Goal: Information Seeking & Learning: Learn about a topic

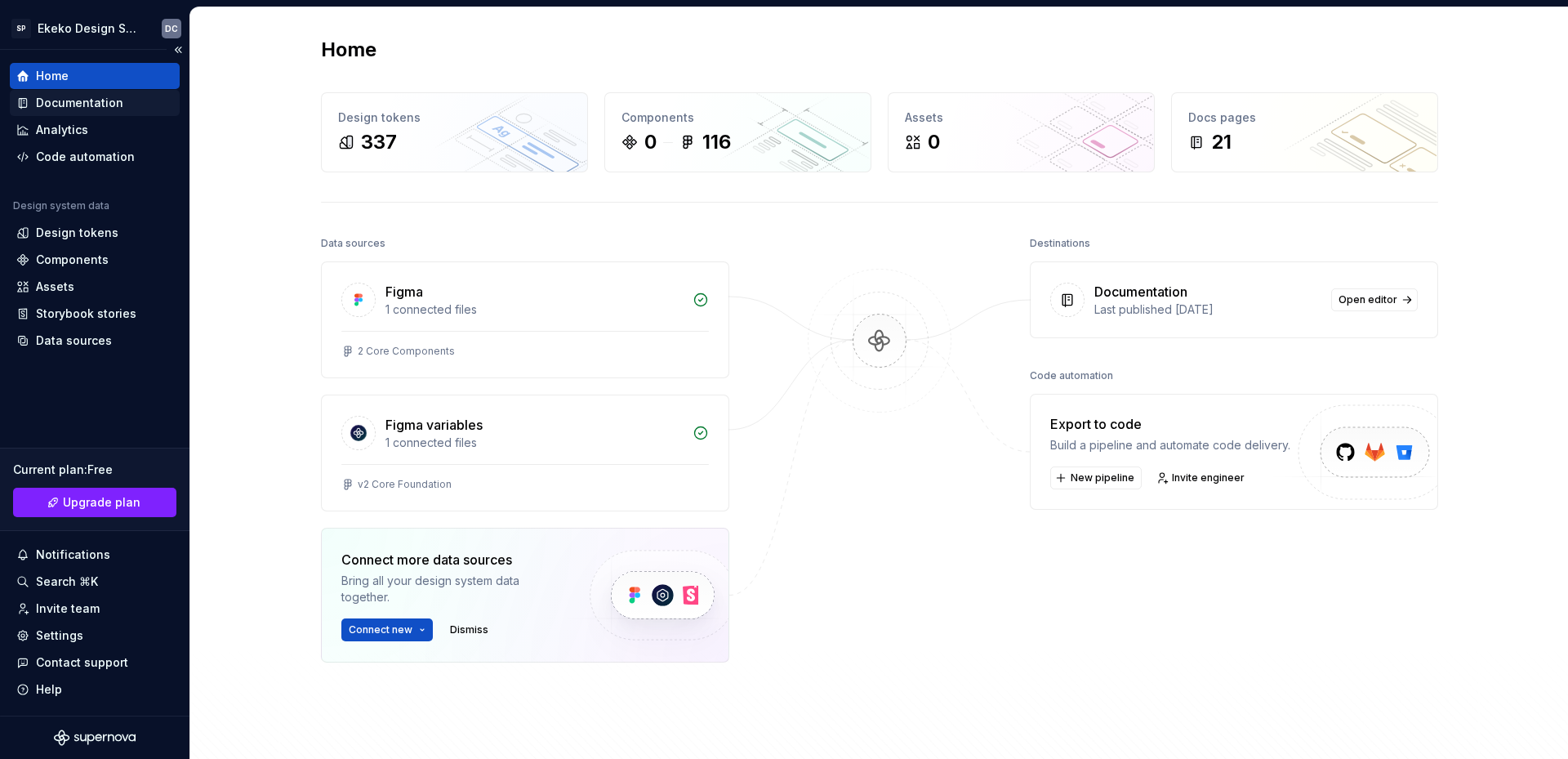
click at [102, 100] on div "Documentation" at bounding box center [79, 102] width 87 height 16
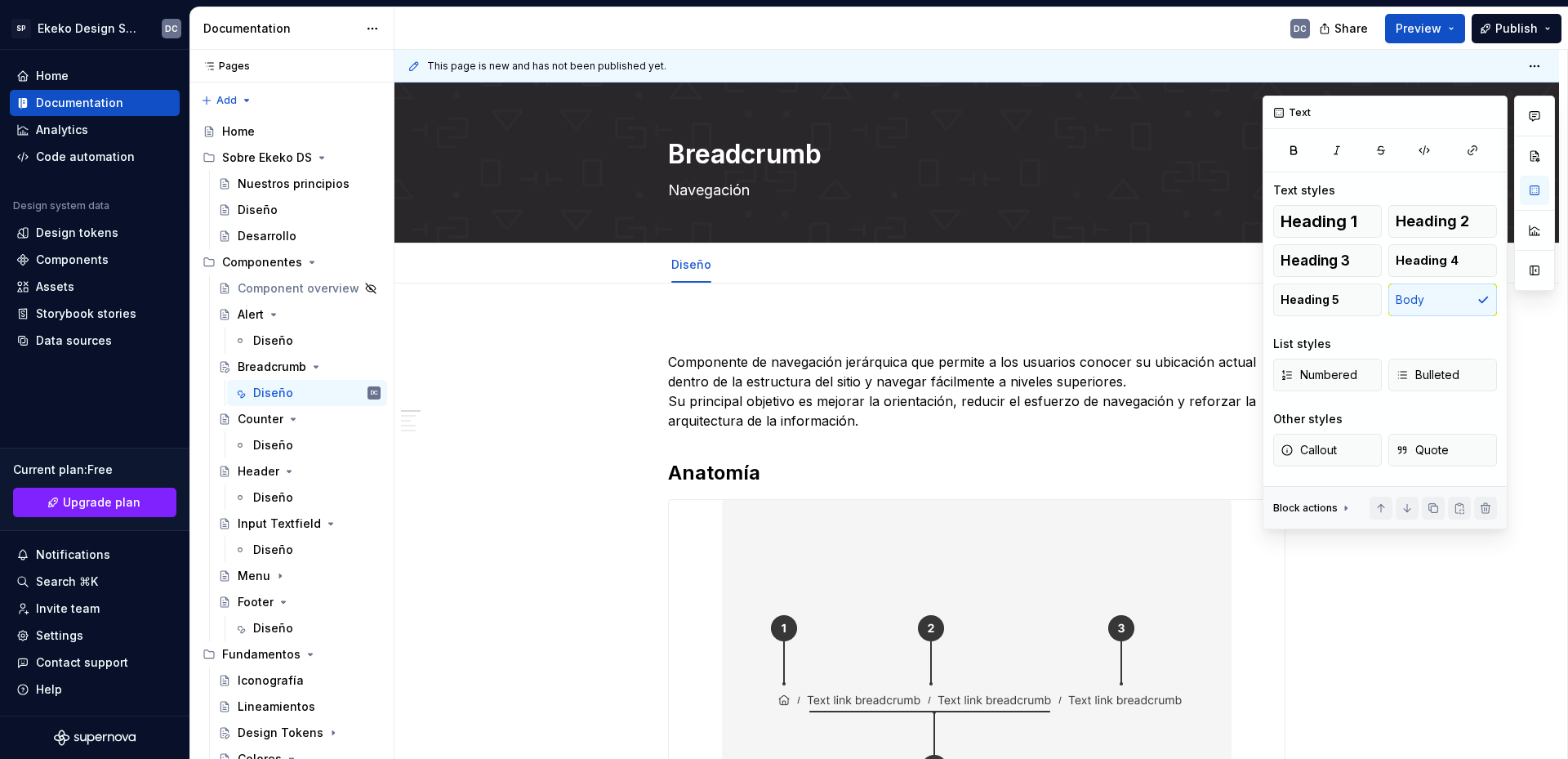
click at [252, 316] on div "Alert" at bounding box center [250, 314] width 26 height 16
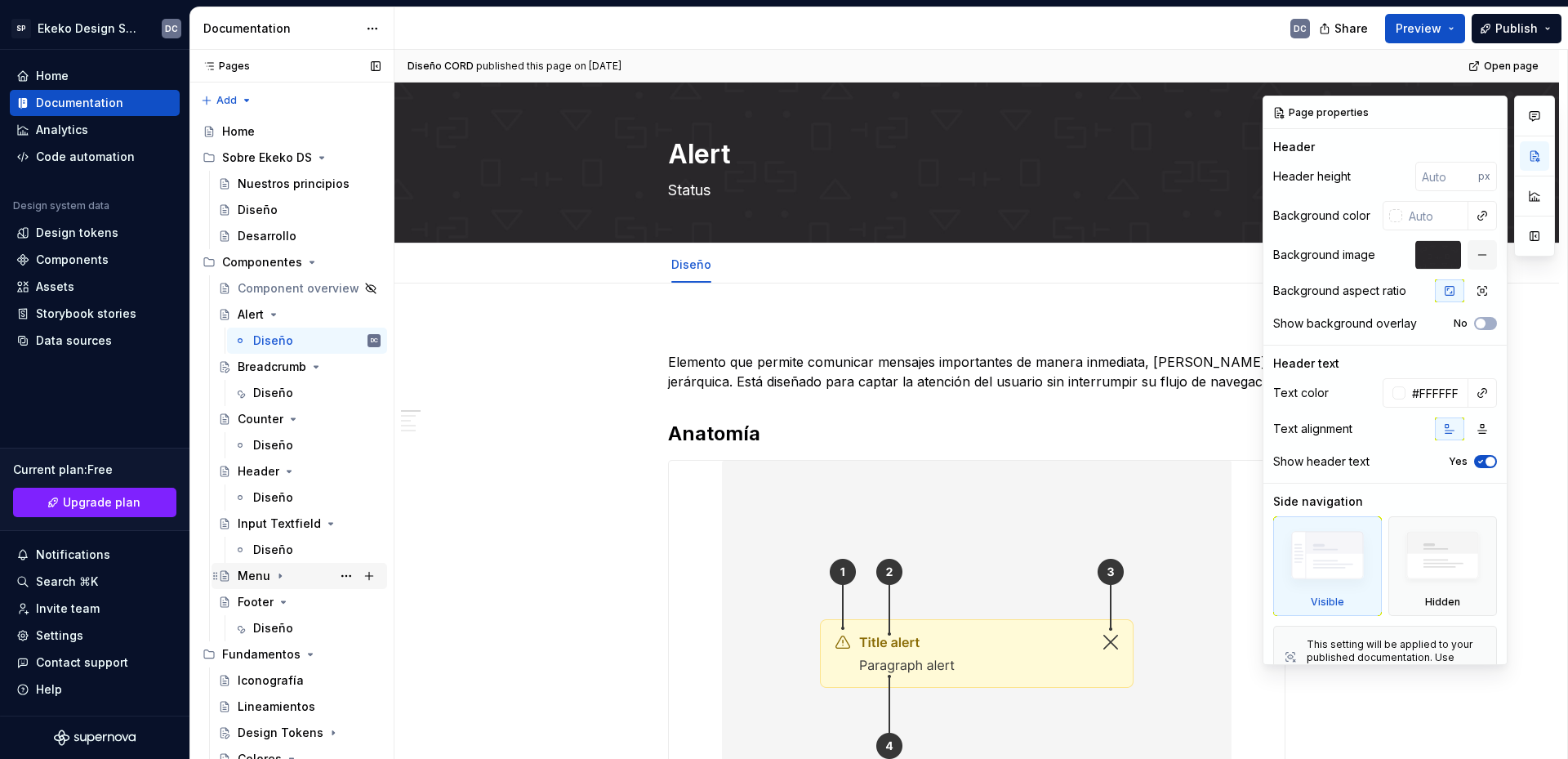
click at [253, 578] on div "Menu" at bounding box center [254, 575] width 33 height 16
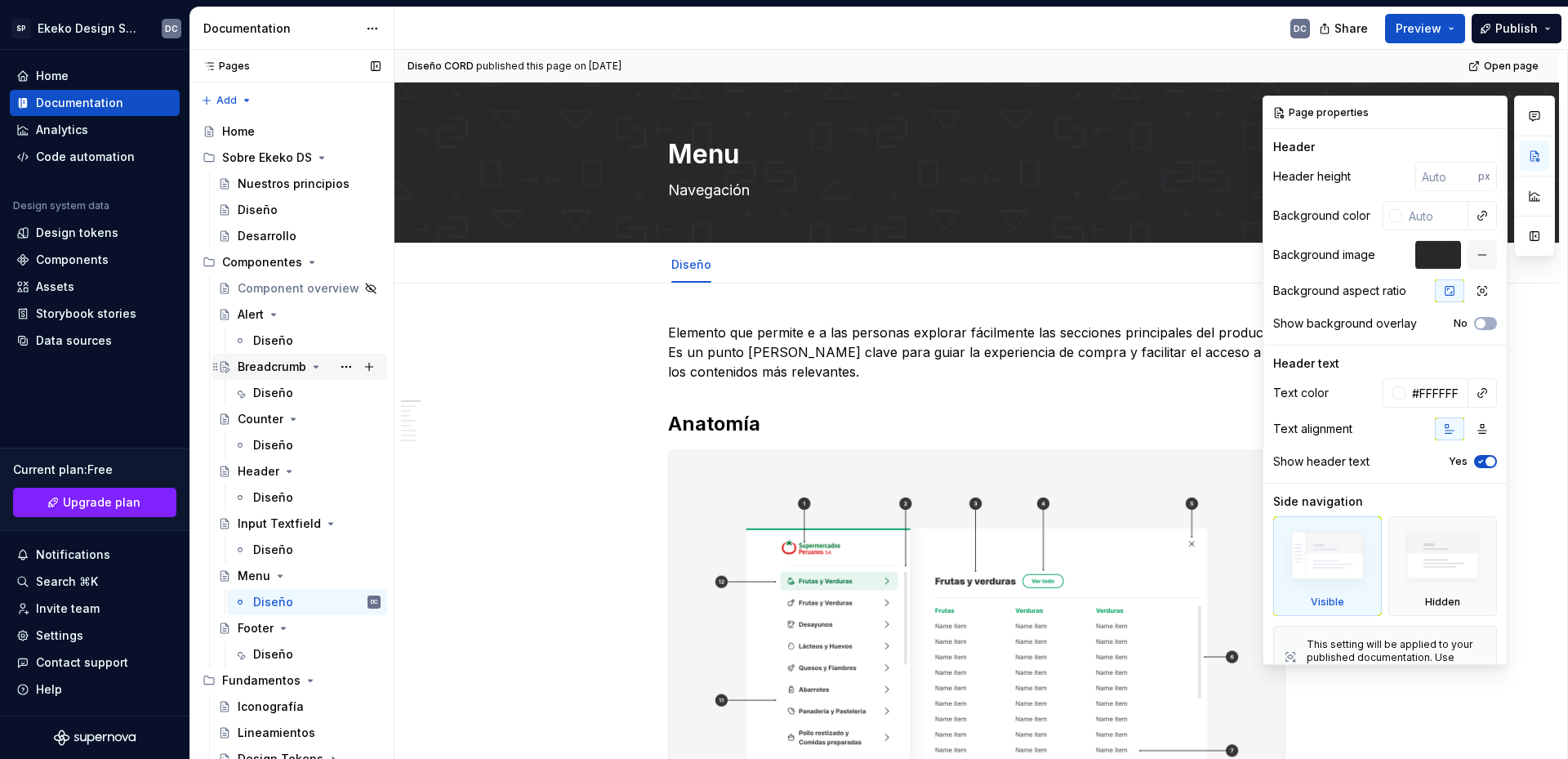
click at [252, 365] on div "Breadcrumb" at bounding box center [272, 367] width 69 height 16
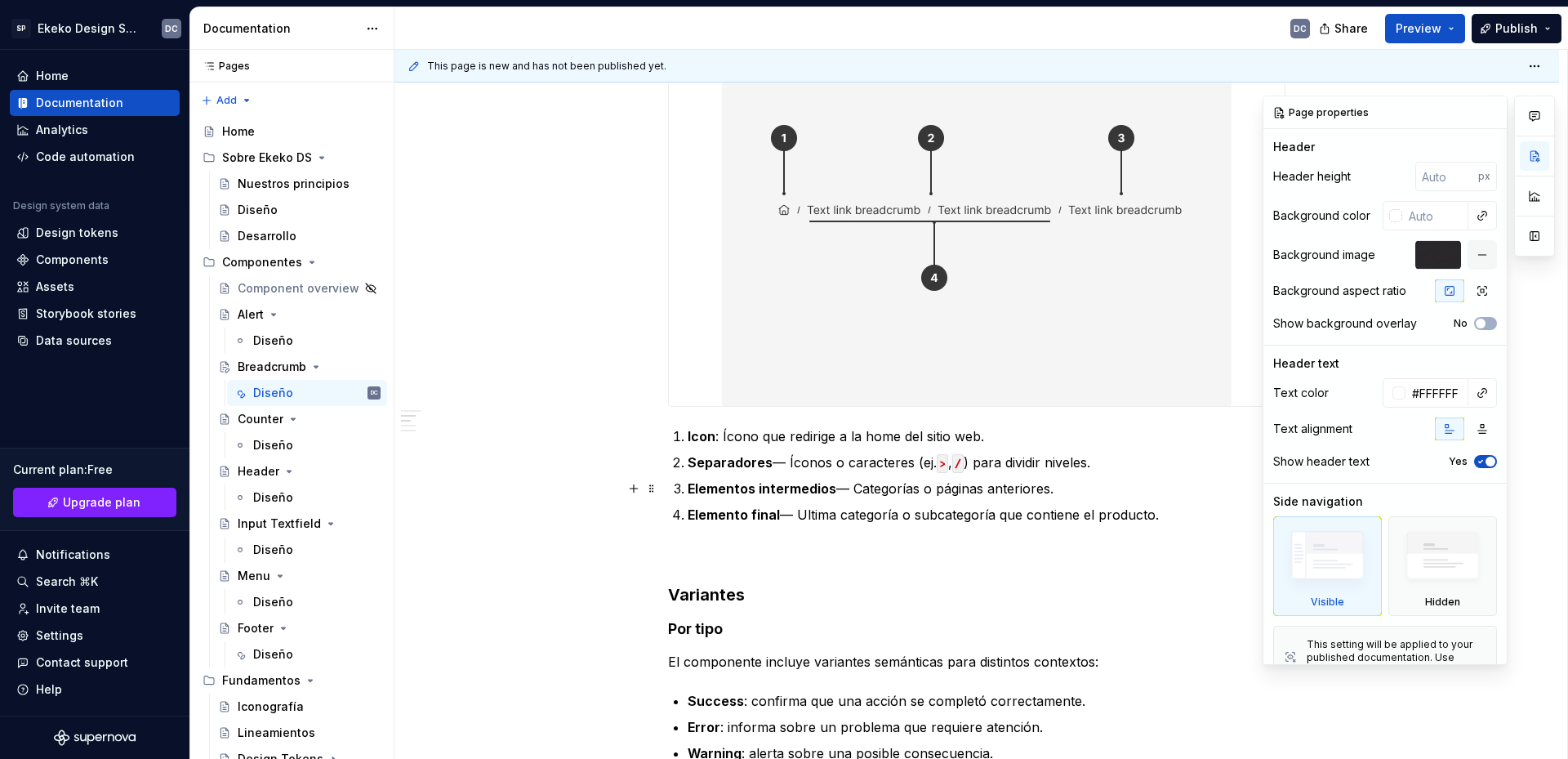
scroll to position [572, 0]
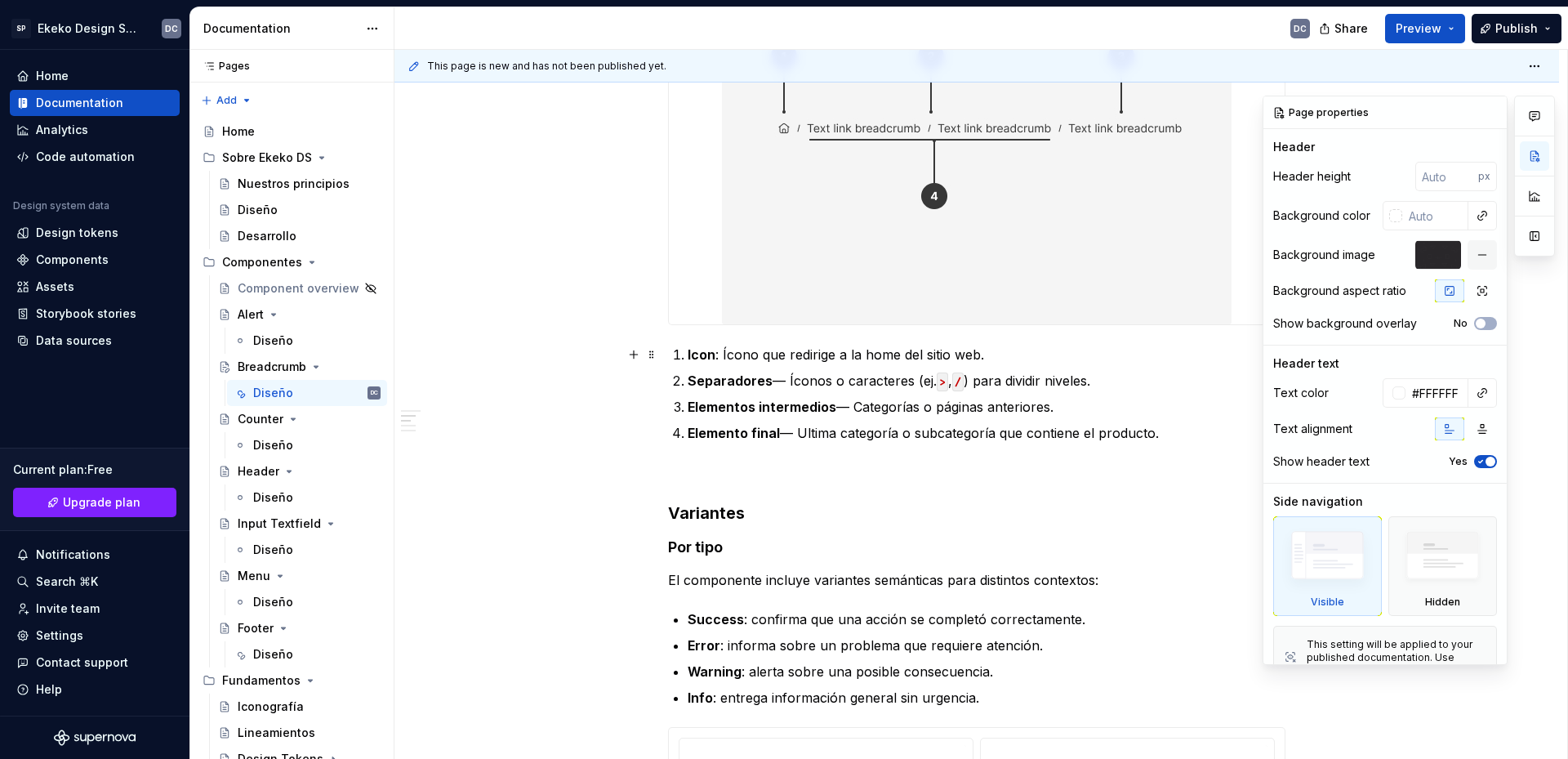
type textarea "*"
click at [688, 353] on li "Icon : Ícono que redirige a la home del sitio web." at bounding box center [986, 354] width 598 height 19
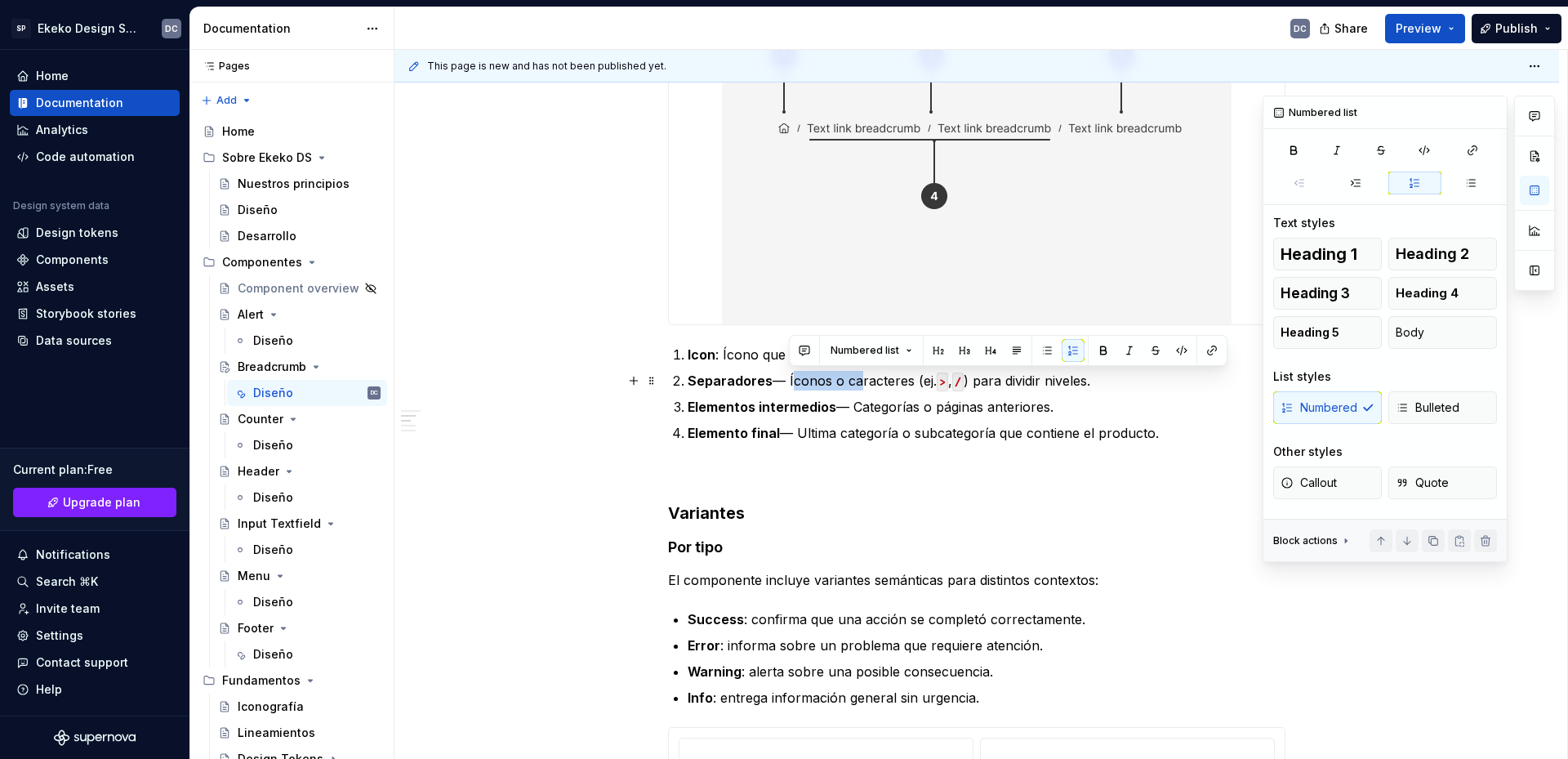
drag, startPoint x: 851, startPoint y: 383, endPoint x: 789, endPoint y: 387, distance: 62.1
click at [789, 387] on p "Separadores — Íconos o caracteres (ej. > , / ) para dividir niveles." at bounding box center [986, 381] width 598 height 19
drag, startPoint x: 1036, startPoint y: 381, endPoint x: 857, endPoint y: 388, distance: 179.1
click at [857, 388] on p "Separadores — Caracteres (ej. > , / ) para dividir niveles." at bounding box center [986, 381] width 598 height 19
click at [874, 388] on p "Separadores — Caracteres (ej. > , / ) para dividir niveles." at bounding box center [986, 381] width 598 height 19
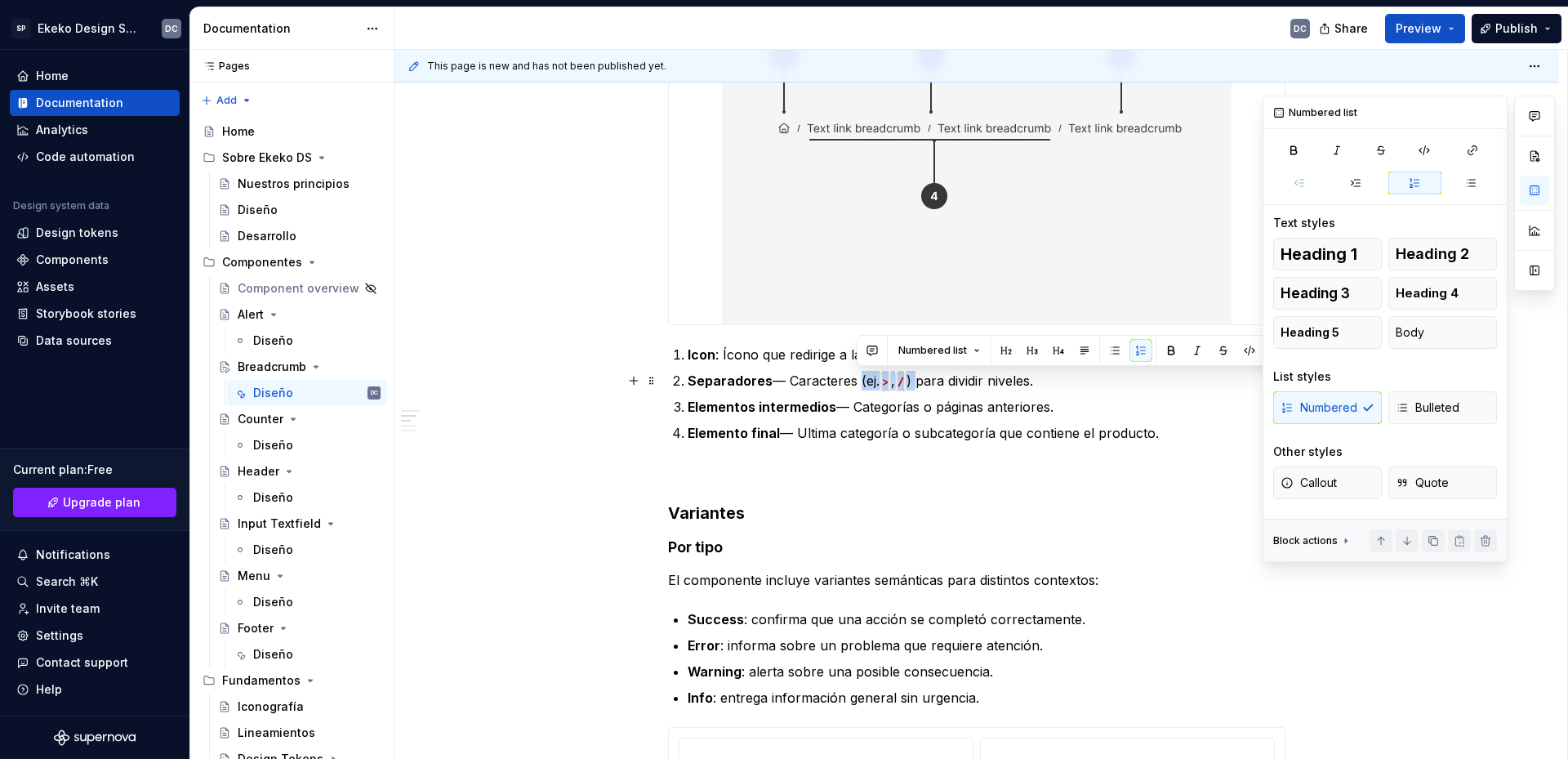
drag, startPoint x: 921, startPoint y: 377, endPoint x: 857, endPoint y: 382, distance: 64.2
click at [857, 382] on p "Separadores — Caracteres (ej. > , / ) para dividir niveles." at bounding box center [986, 381] width 598 height 19
click at [930, 387] on p "Separadores — Caracteres para dividir niveles." at bounding box center [986, 381] width 598 height 19
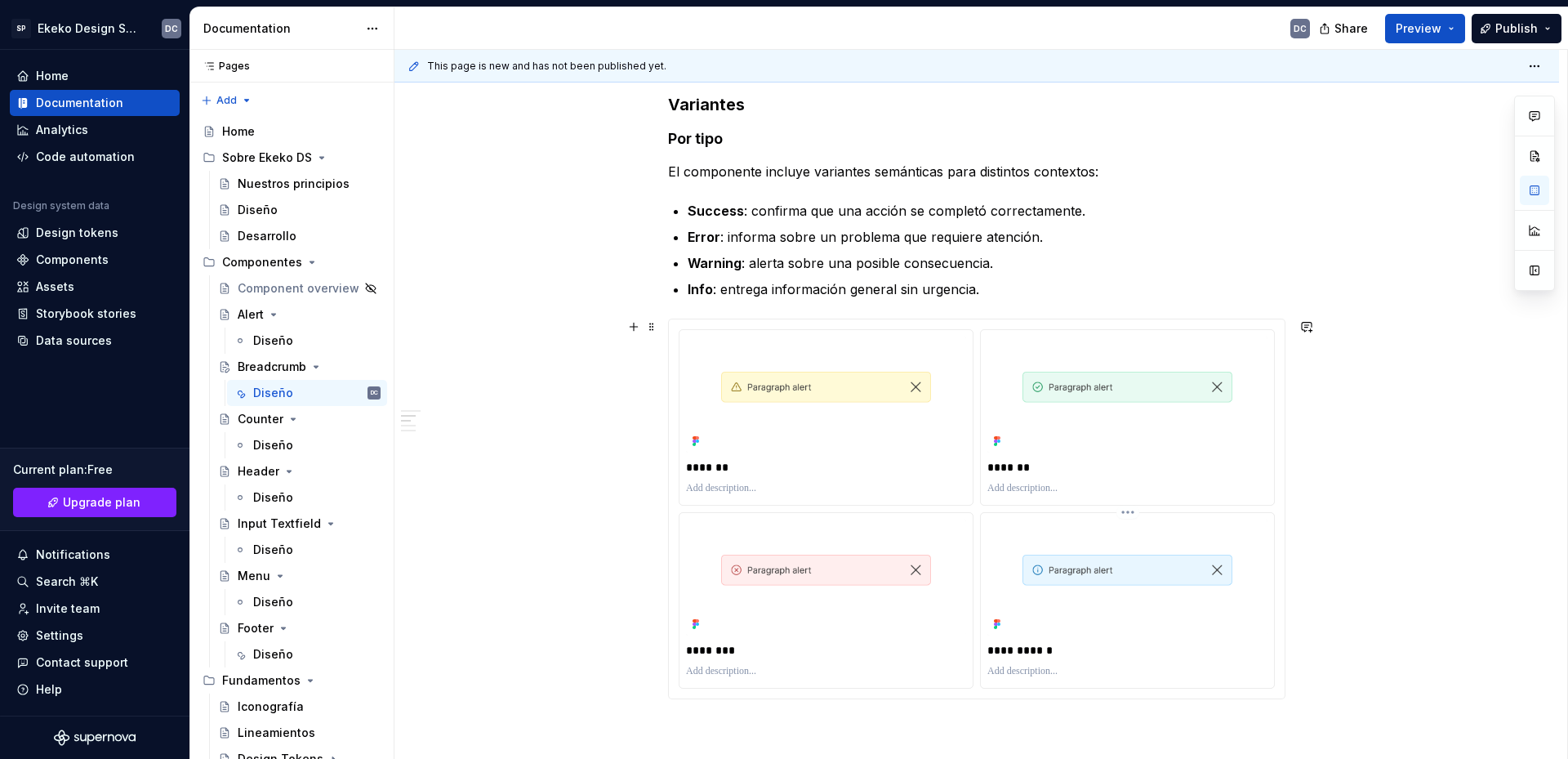
scroll to position [735, 0]
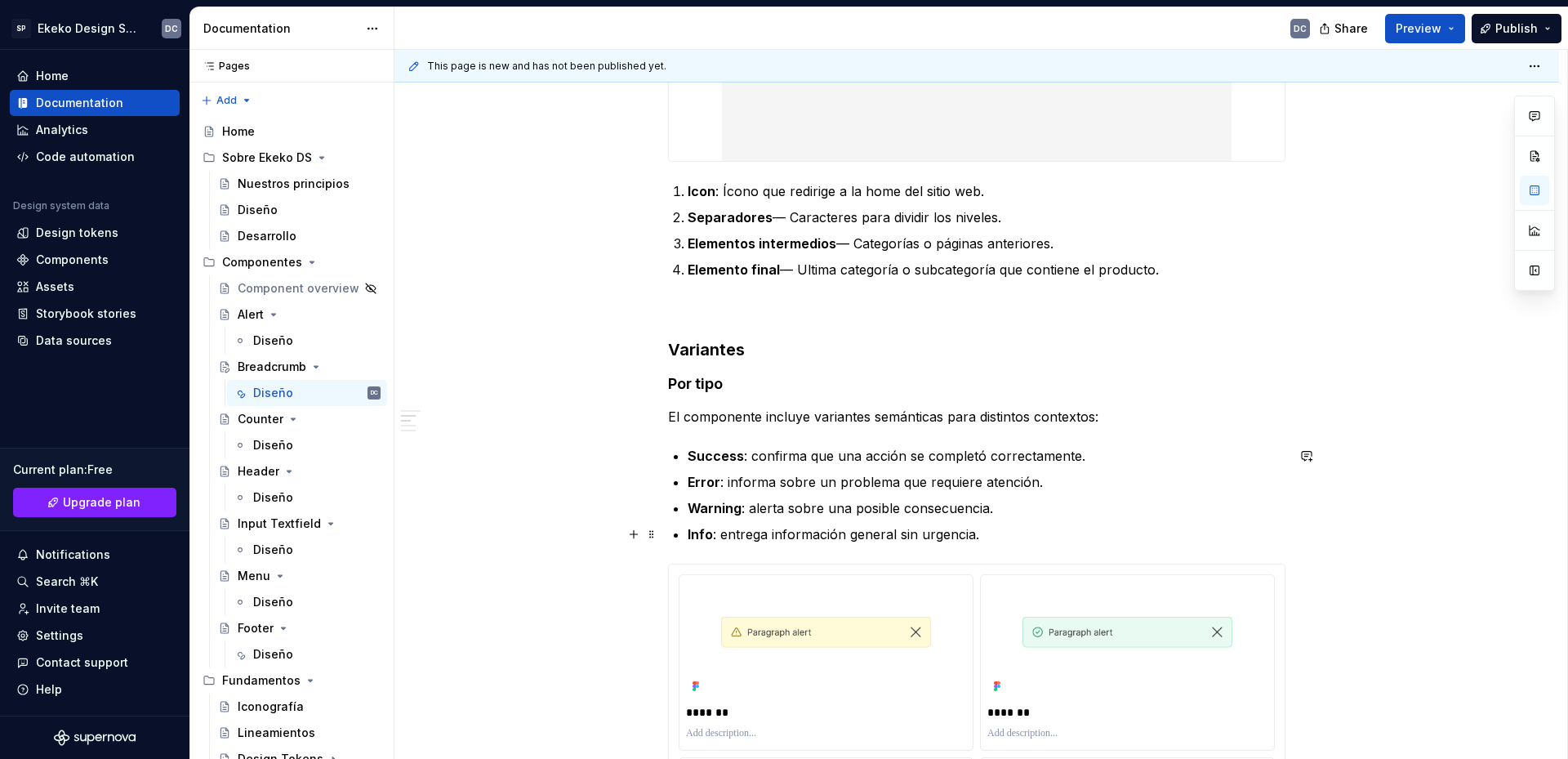
click at [1033, 542] on p "Info : entrega información general sin urgencia." at bounding box center [986, 534] width 598 height 19
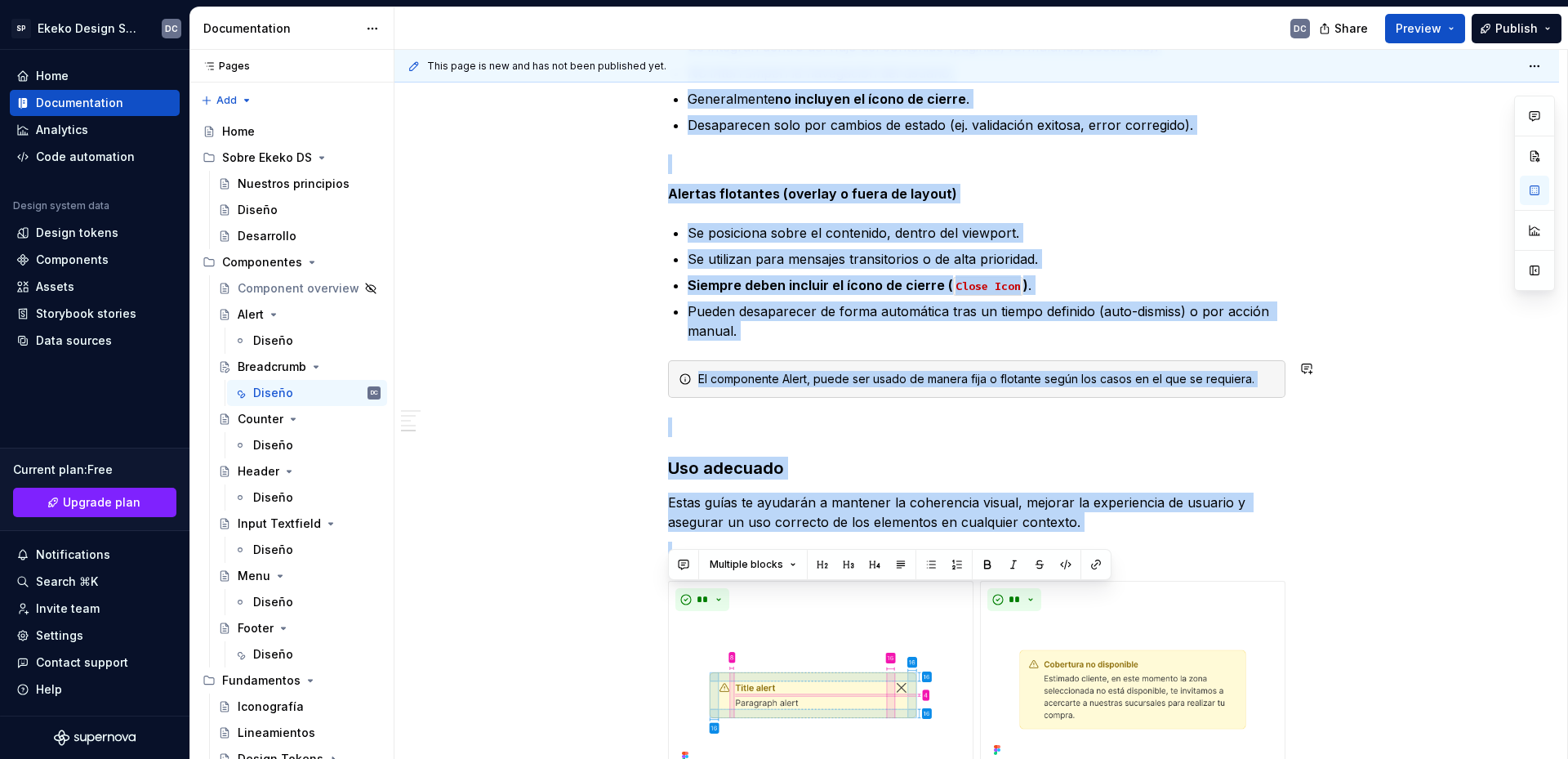
scroll to position [1492, 0]
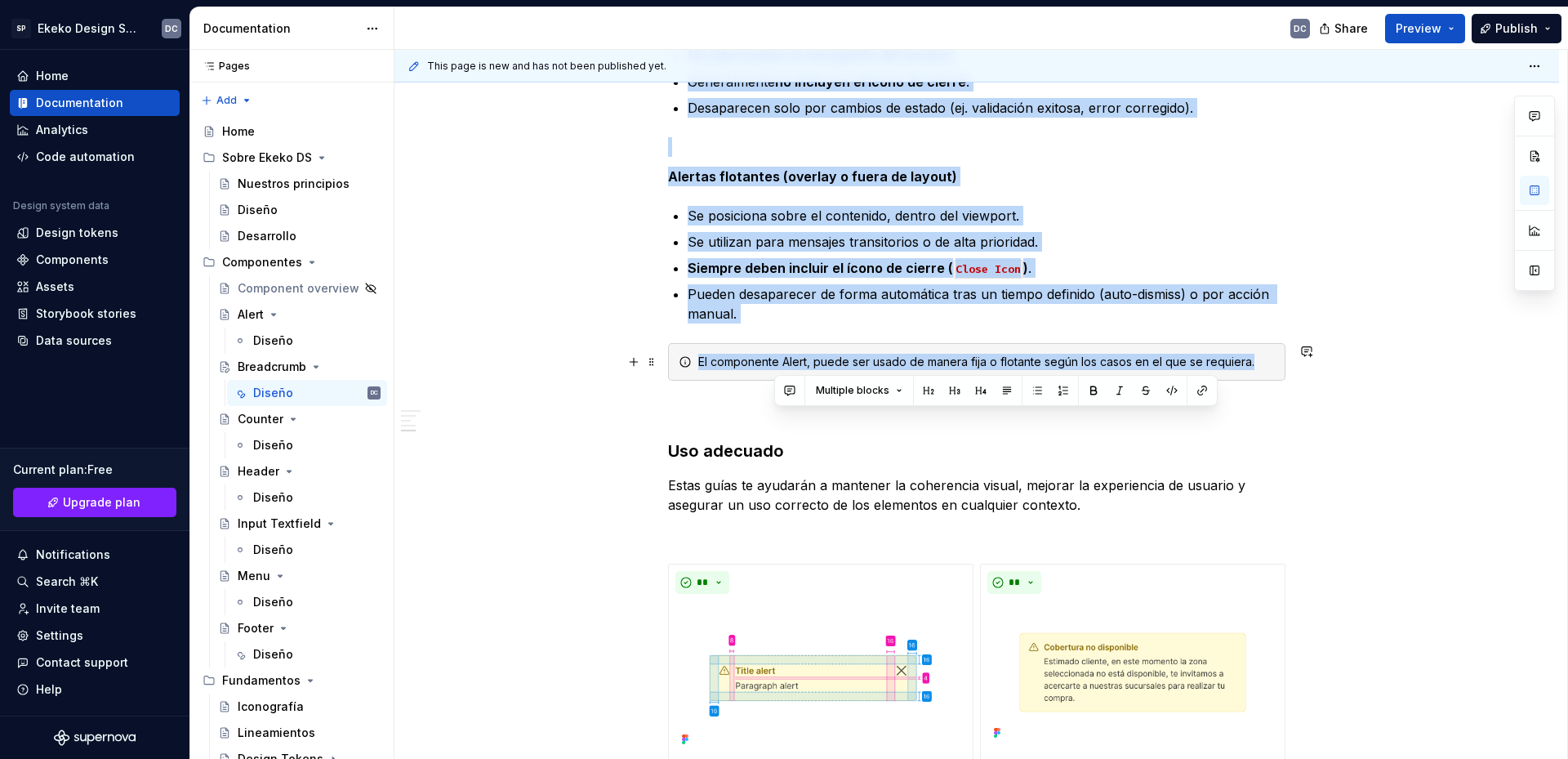
drag, startPoint x: 789, startPoint y: 345, endPoint x: 1294, endPoint y: 374, distance: 505.8
click at [1294, 374] on div "Componente de navegación jerárquica que permite a los usuarios conocer su ubica…" at bounding box center [976, 174] width 1164 height 2767
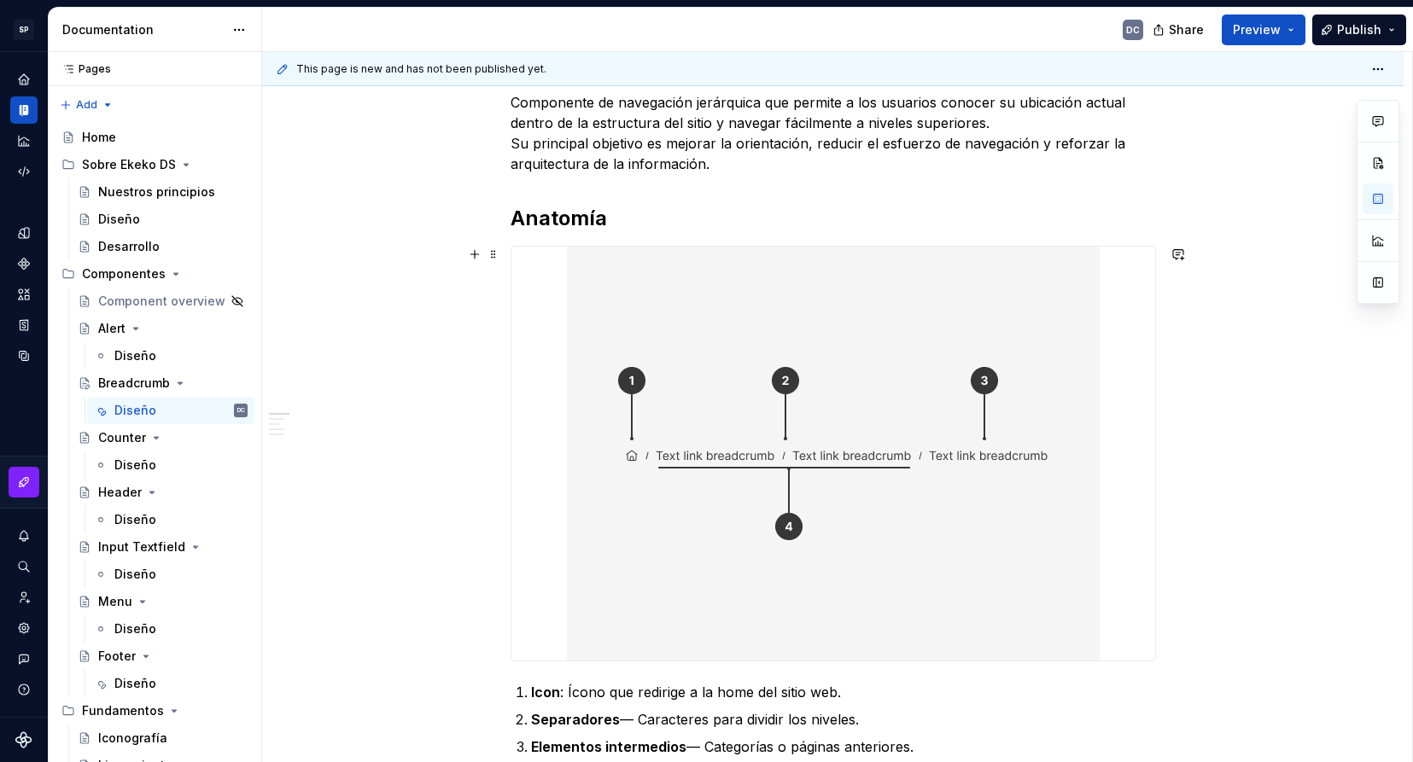
scroll to position [63, 0]
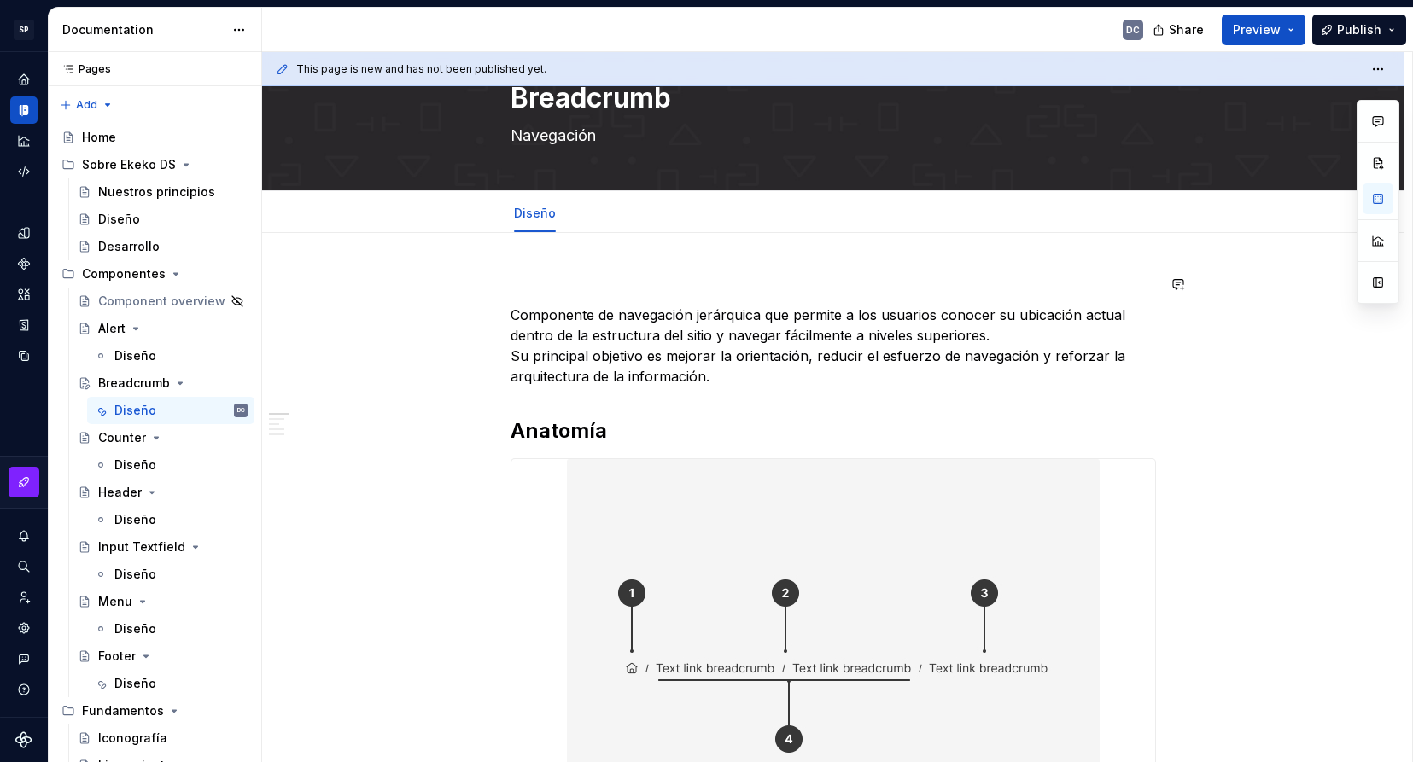
click at [535, 294] on p at bounding box center [832, 284] width 645 height 20
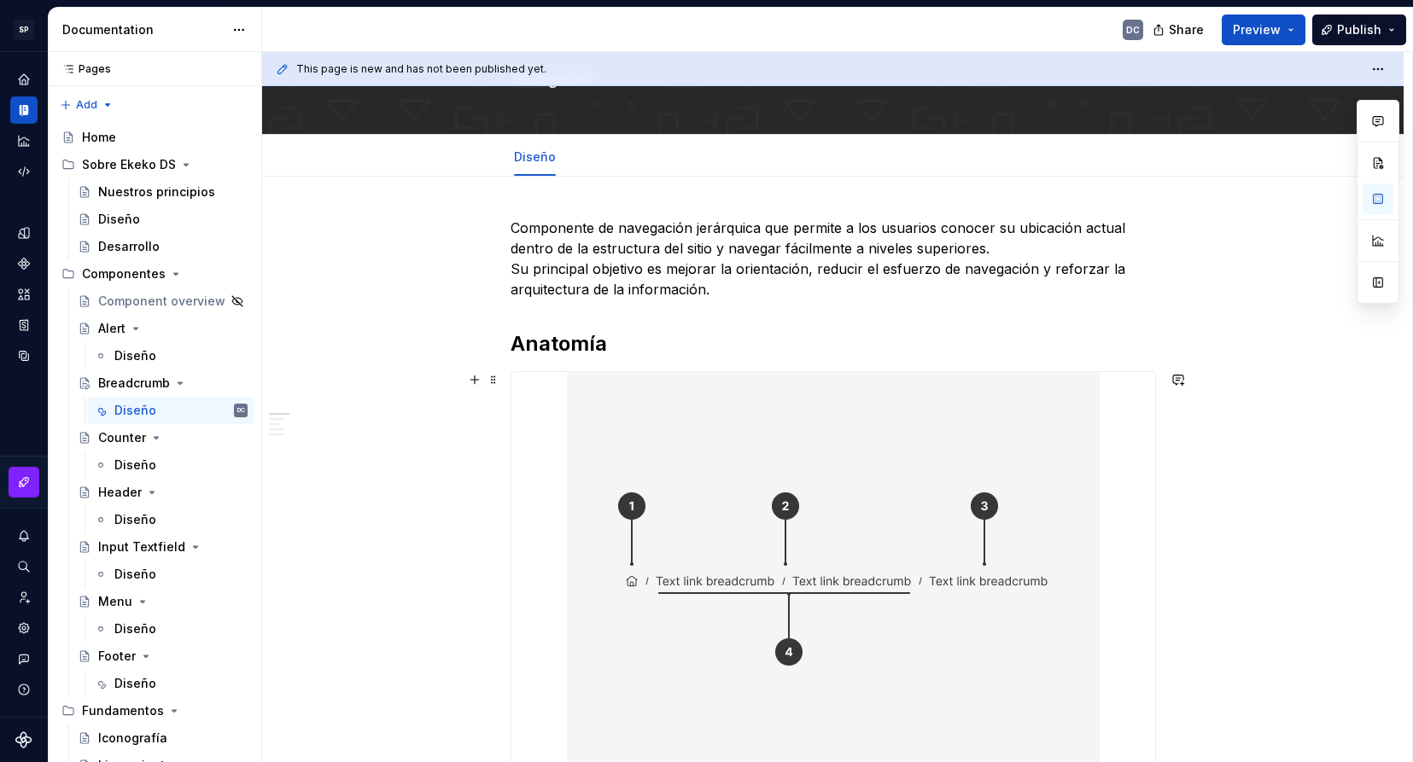
scroll to position [512, 0]
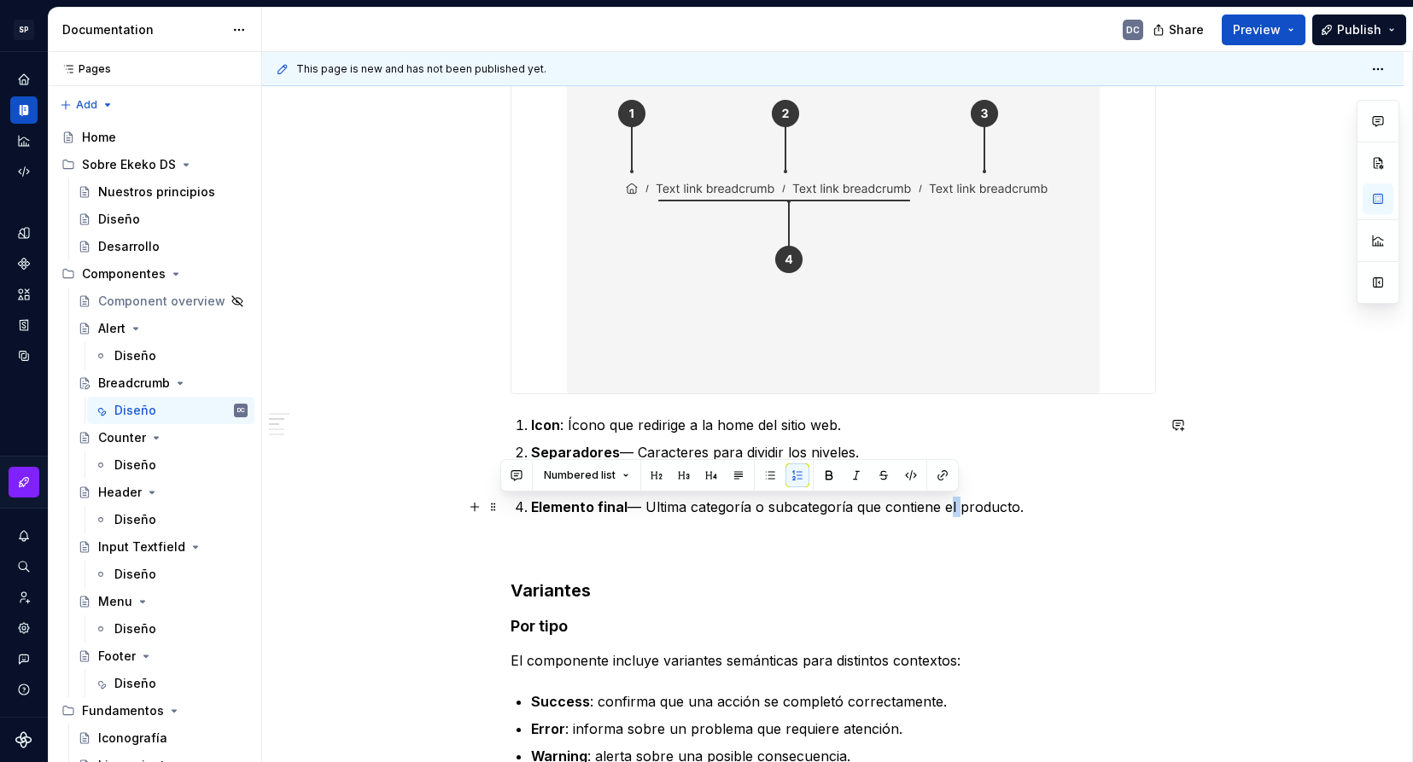
click at [948, 513] on p "Elemento final — Ultima categoría o subcategoría que contiene el producto." at bounding box center [843, 507] width 625 height 20
click at [649, 510] on p "Elemento final — Ultima categoría o subcategoría que contiene al producto." at bounding box center [843, 507] width 625 height 20
click at [753, 492] on ol "Icon : Ícono que redirige a la home del sitio web. Separadores — Caracteres par…" at bounding box center [843, 466] width 625 height 102
click at [650, 505] on p "Elemento final — Ultima categoría o subcategoría que contiene al producto." at bounding box center [843, 507] width 625 height 20
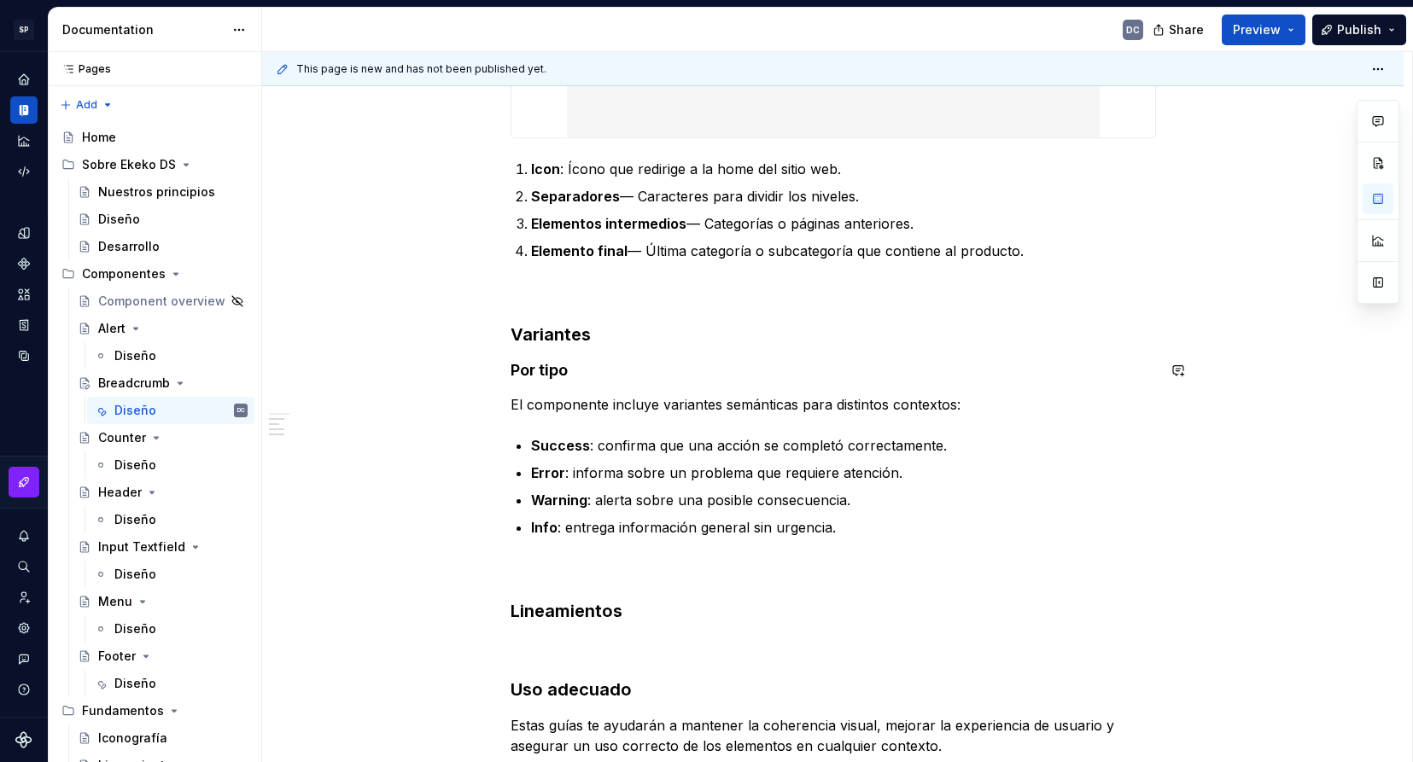
scroll to position [683, 0]
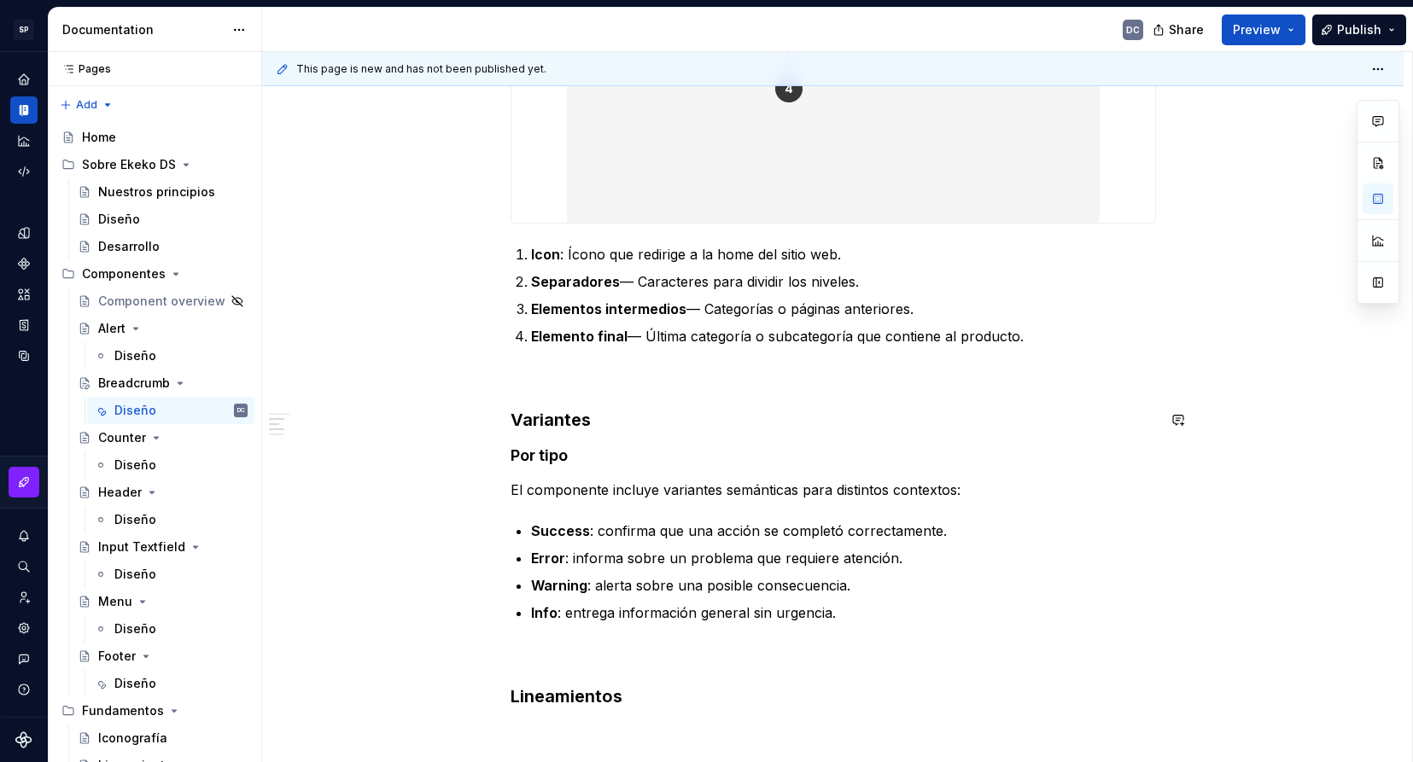
click at [561, 394] on div "**********" at bounding box center [832, 664] width 645 height 2020
click at [556, 383] on p at bounding box center [832, 377] width 645 height 20
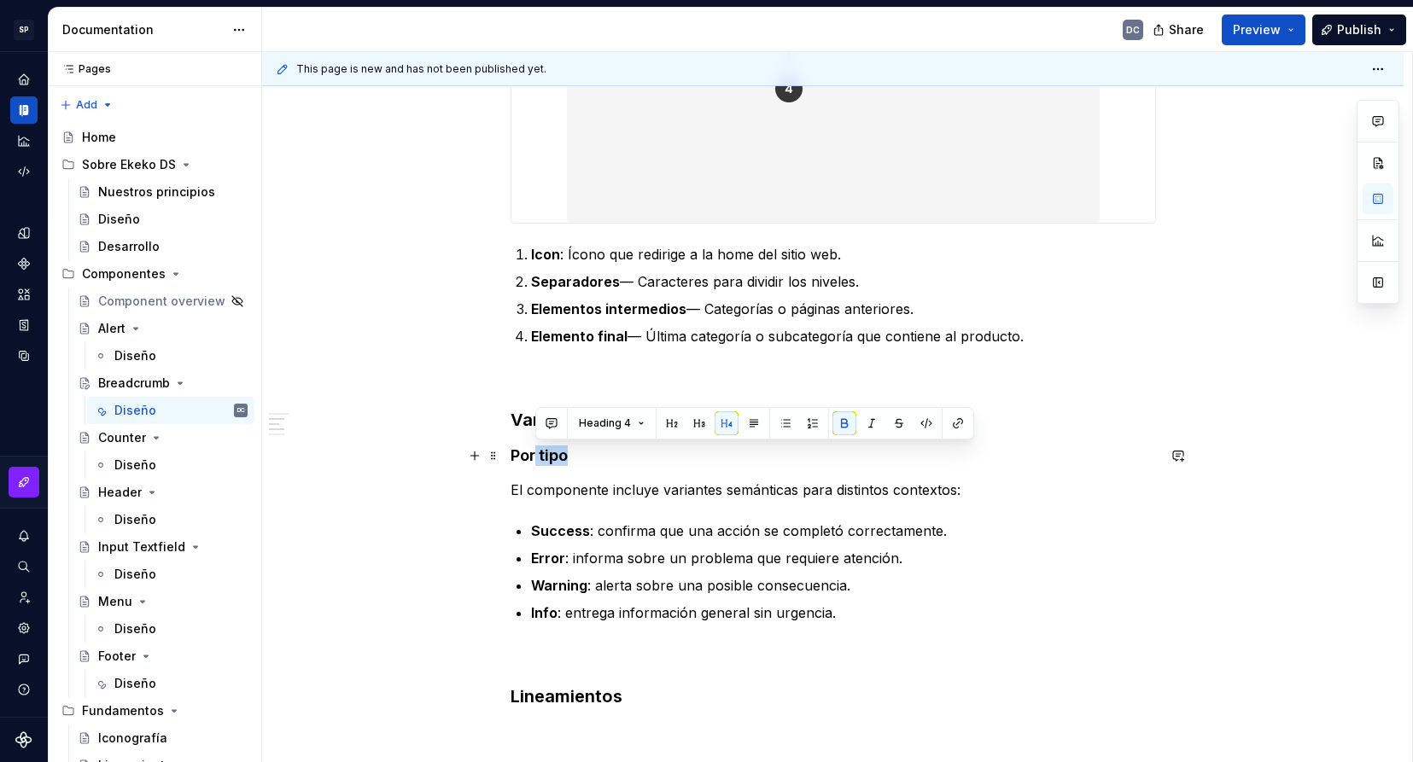
drag, startPoint x: 569, startPoint y: 463, endPoint x: 539, endPoint y: 460, distance: 30.0
click at [538, 460] on h4 "Por tipo" at bounding box center [832, 456] width 645 height 20
drag, startPoint x: 537, startPoint y: 459, endPoint x: 657, endPoint y: 458, distance: 120.4
click at [657, 458] on h4 "Por DISPOSITIVO" at bounding box center [832, 456] width 645 height 20
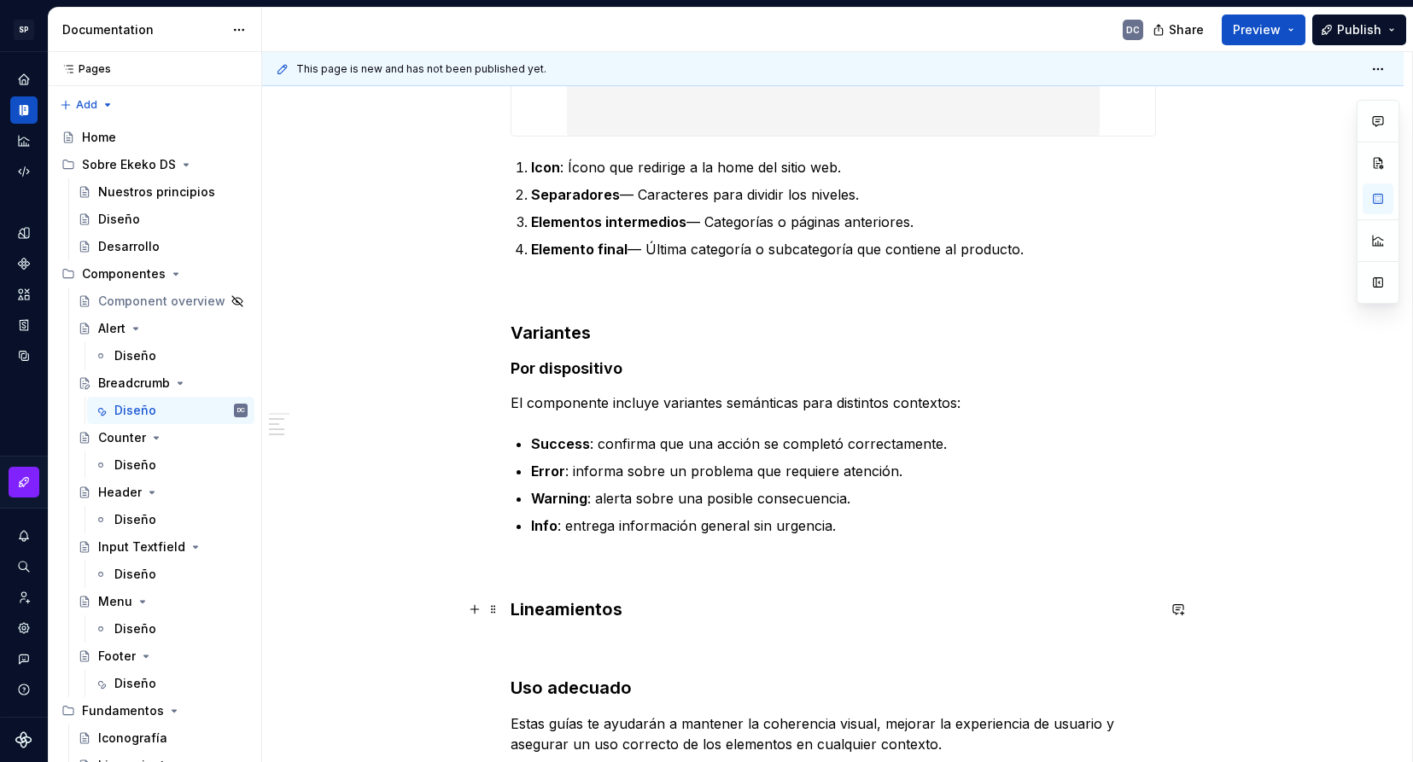
scroll to position [768, 0]
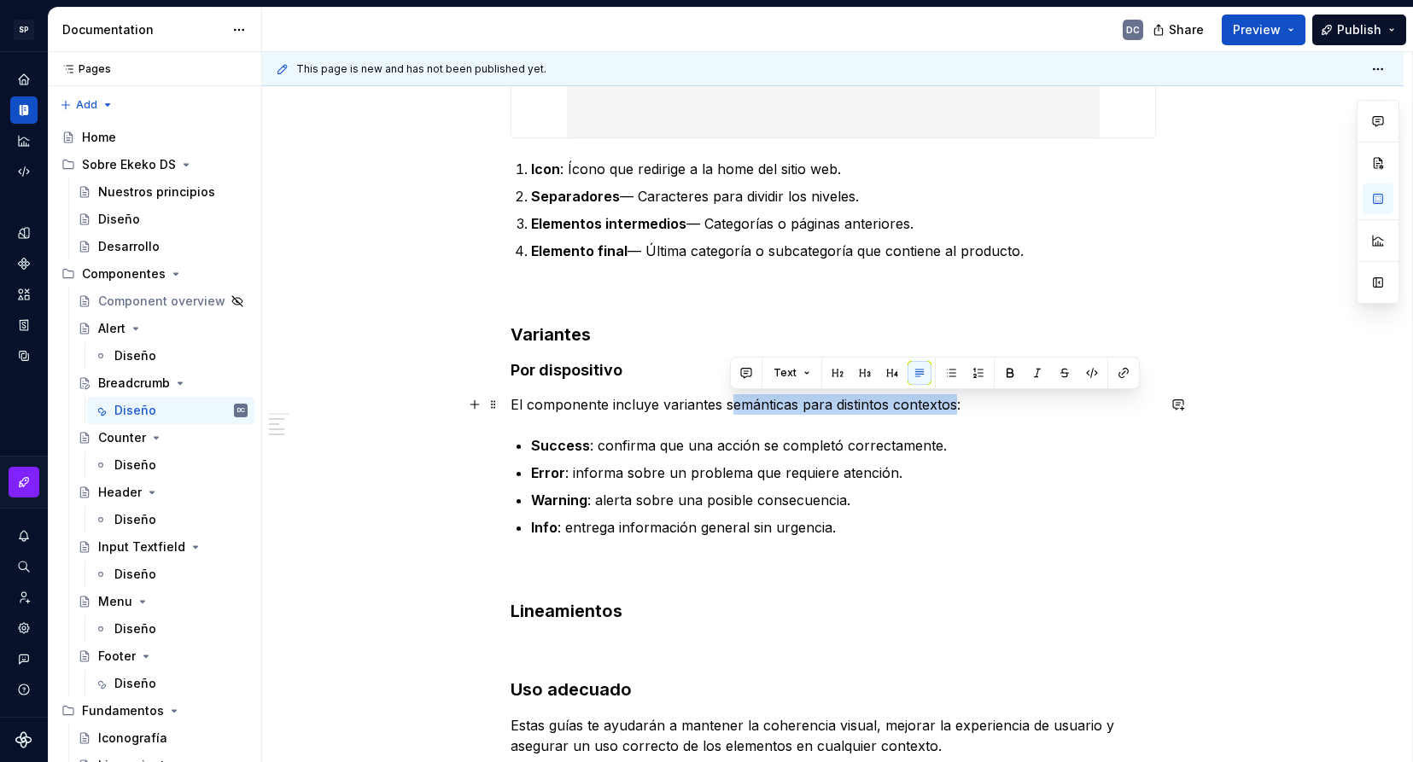
drag, startPoint x: 732, startPoint y: 405, endPoint x: 954, endPoint y: 405, distance: 222.0
click at [954, 405] on p "El componente incluye variantes semánticas para distintos contextos:" at bounding box center [832, 404] width 645 height 20
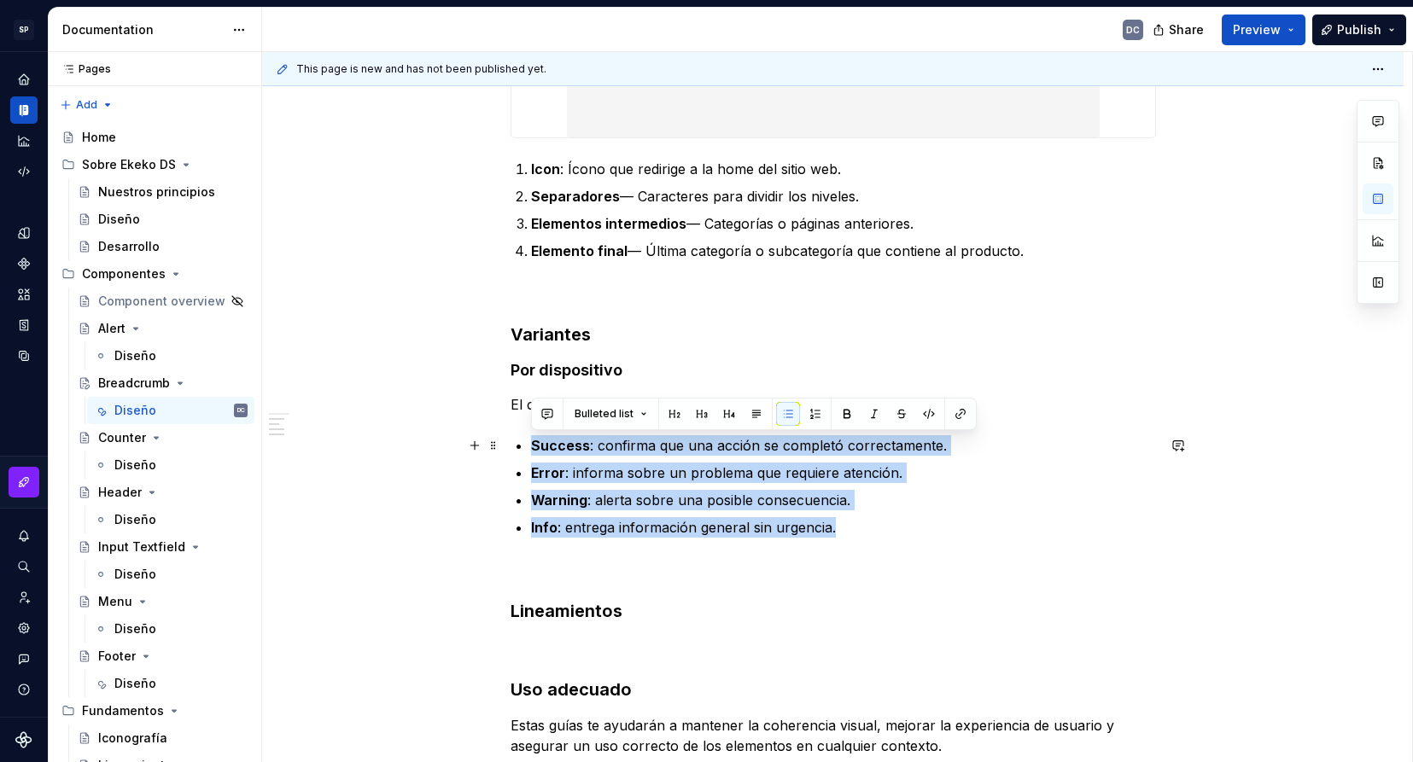
drag, startPoint x: 844, startPoint y: 517, endPoint x: 516, endPoint y: 447, distance: 336.0
click at [531, 447] on ul "Success : confirma que una acción se completó correctamente. Error : informa so…" at bounding box center [843, 486] width 625 height 102
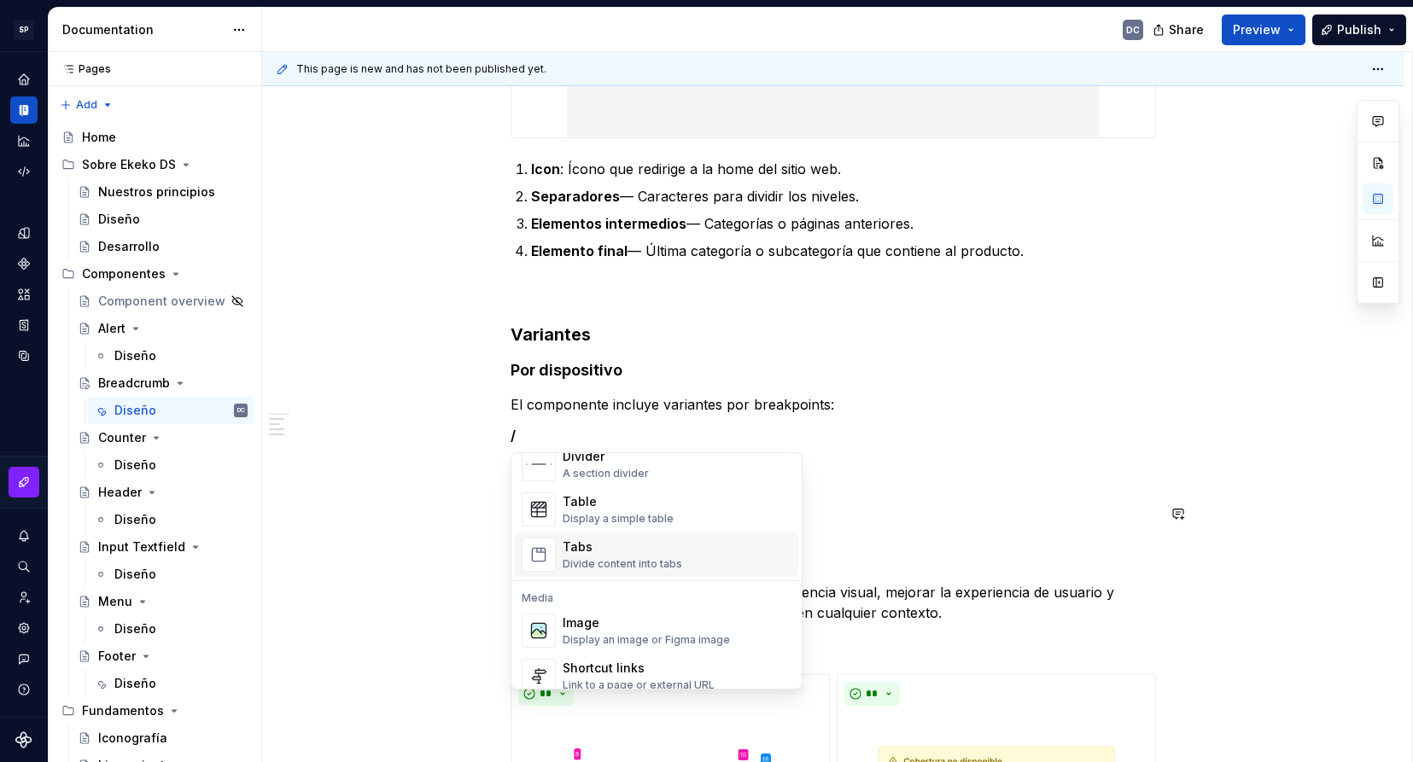
scroll to position [683, 0]
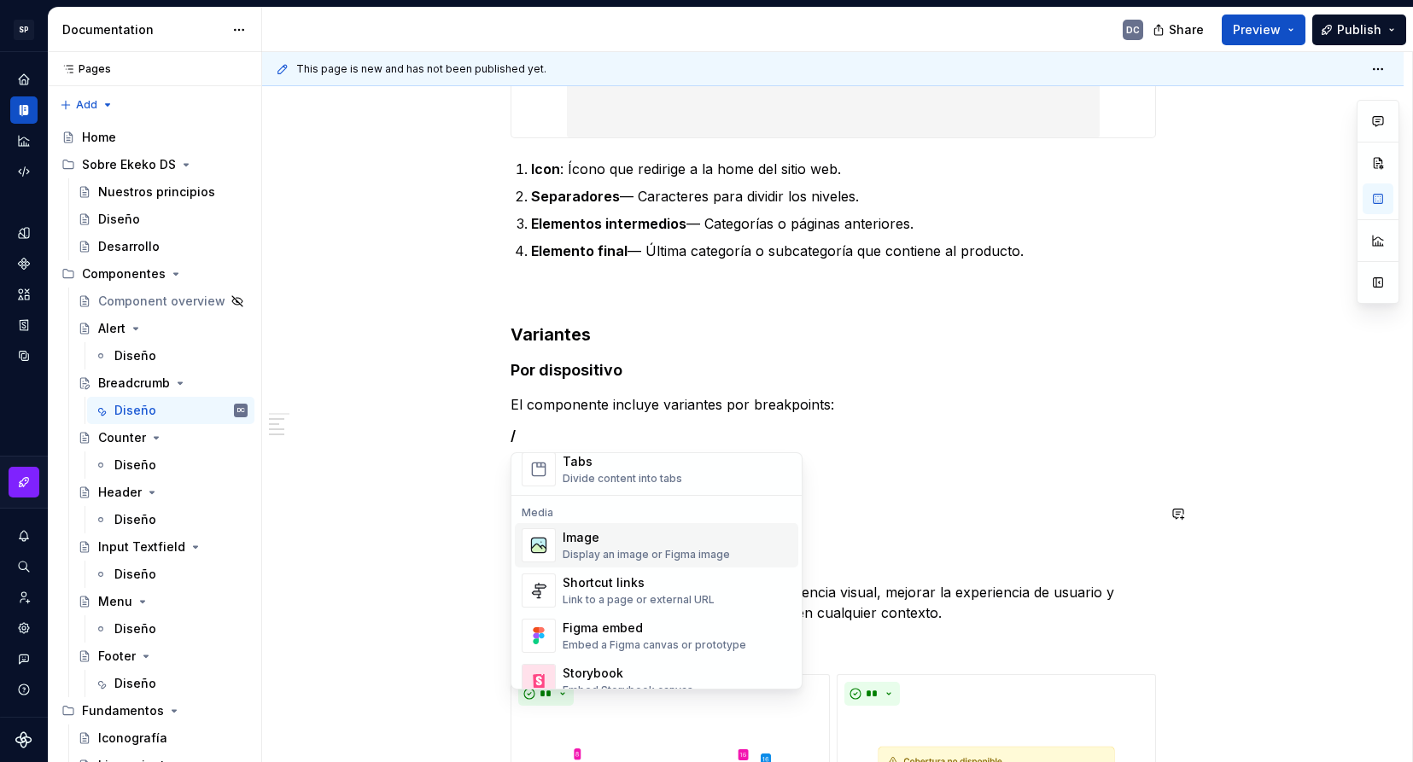
click at [601, 549] on div "Display an image or Figma image" at bounding box center [646, 555] width 167 height 14
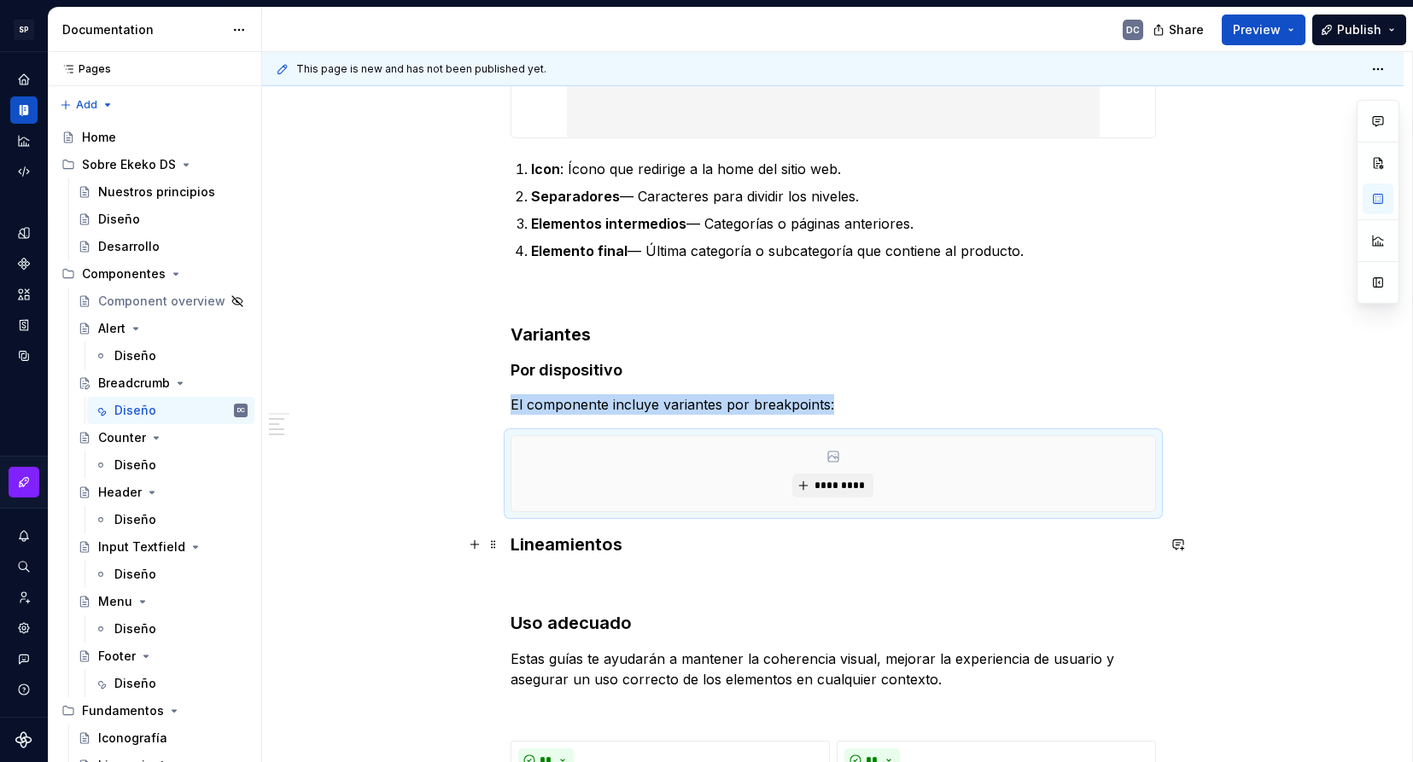
click at [512, 545] on h3 "Lineamientos" at bounding box center [832, 545] width 645 height 24
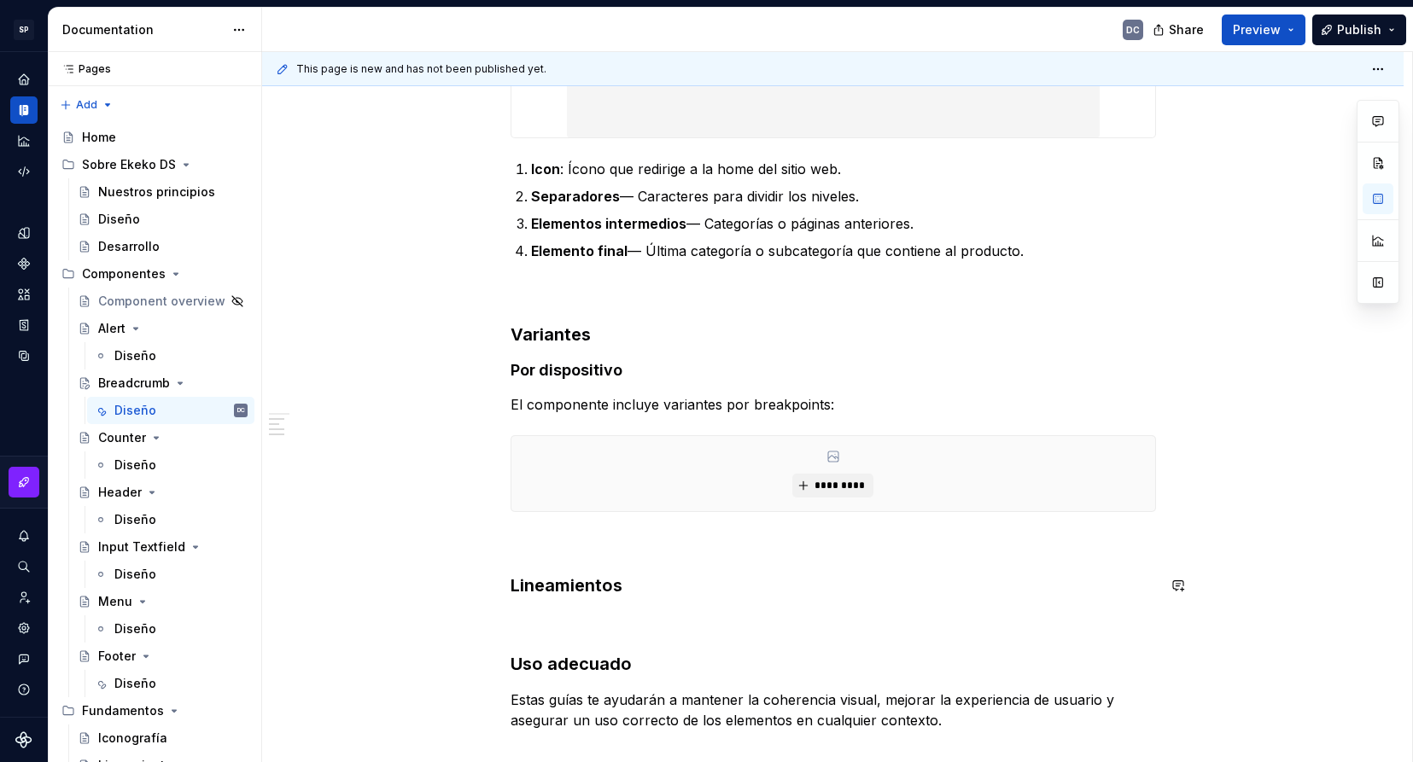
click at [512, 545] on p at bounding box center [832, 543] width 645 height 20
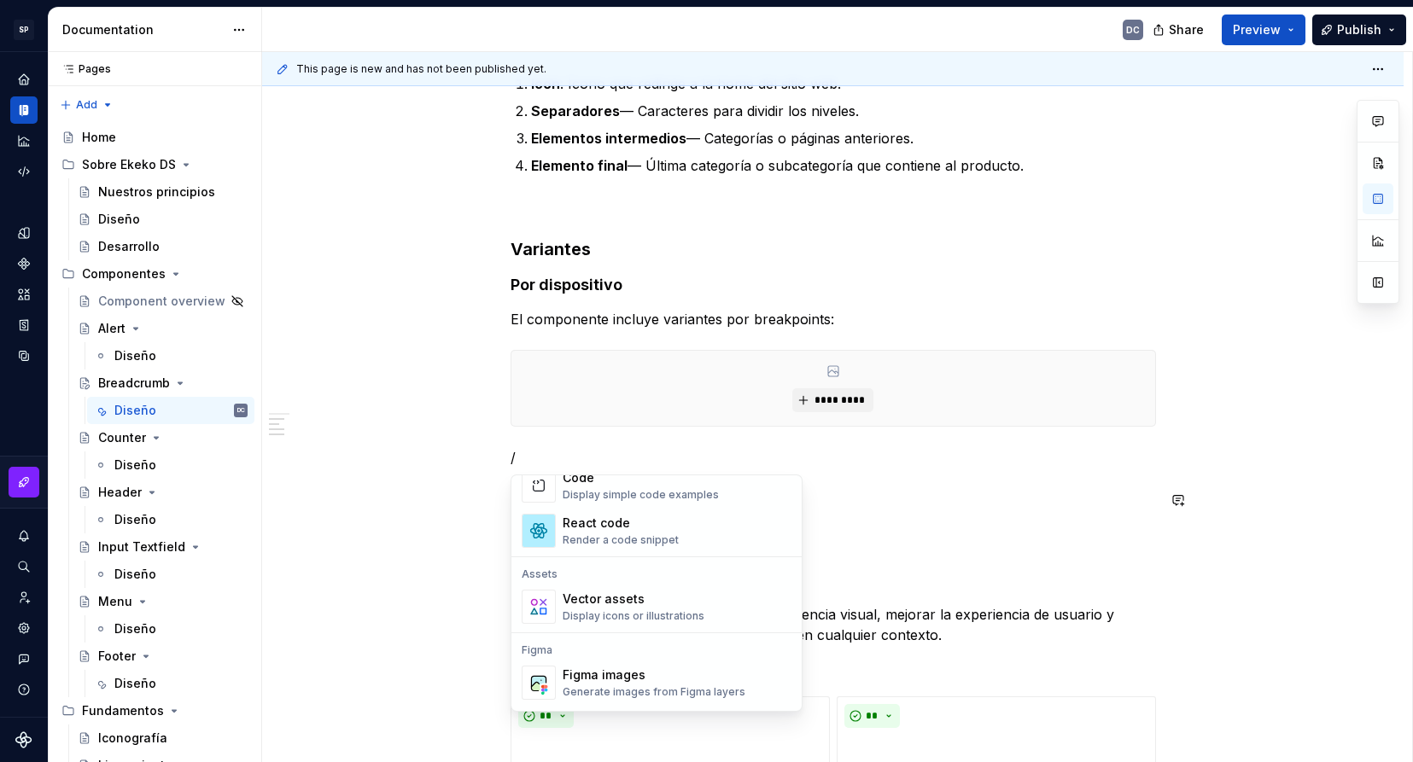
scroll to position [1537, 0]
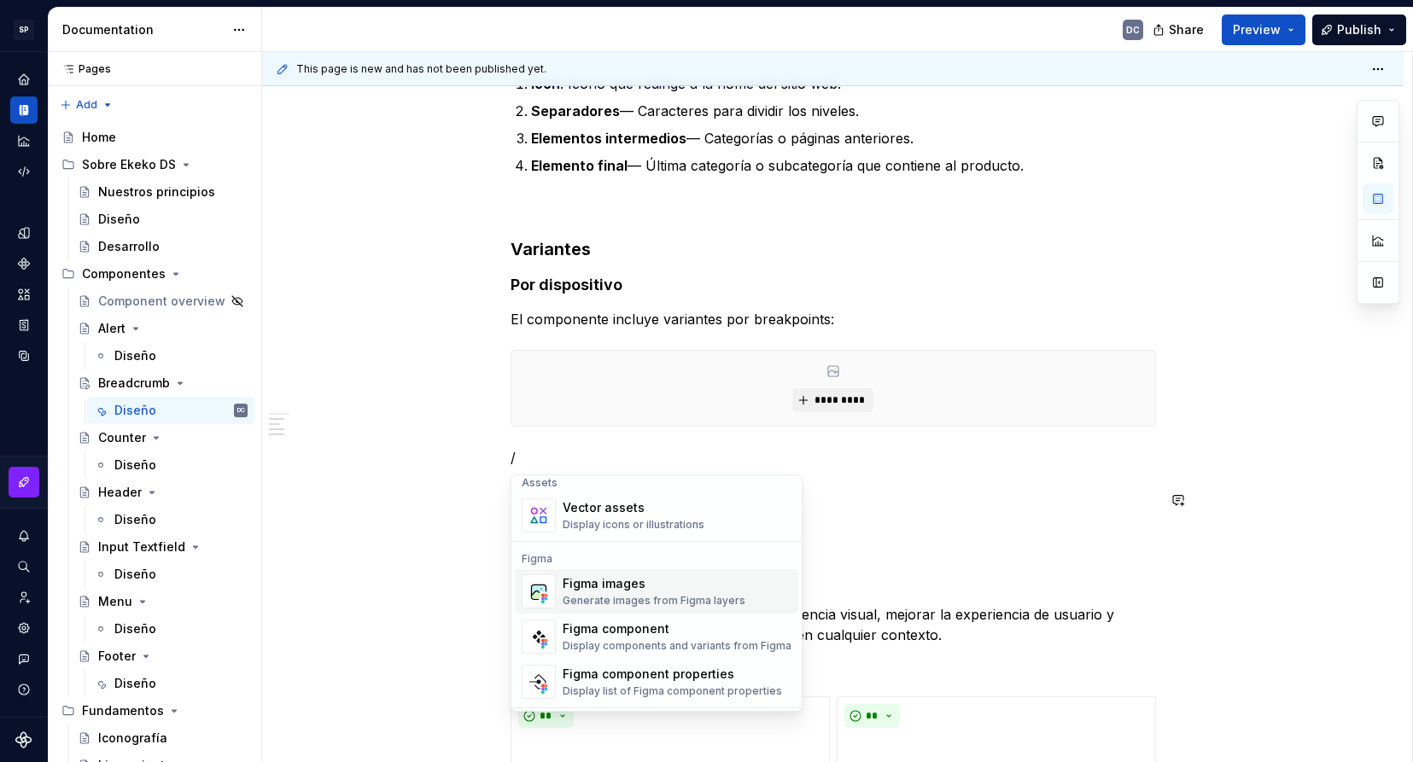
click at [647, 580] on div "Figma images" at bounding box center [654, 583] width 183 height 17
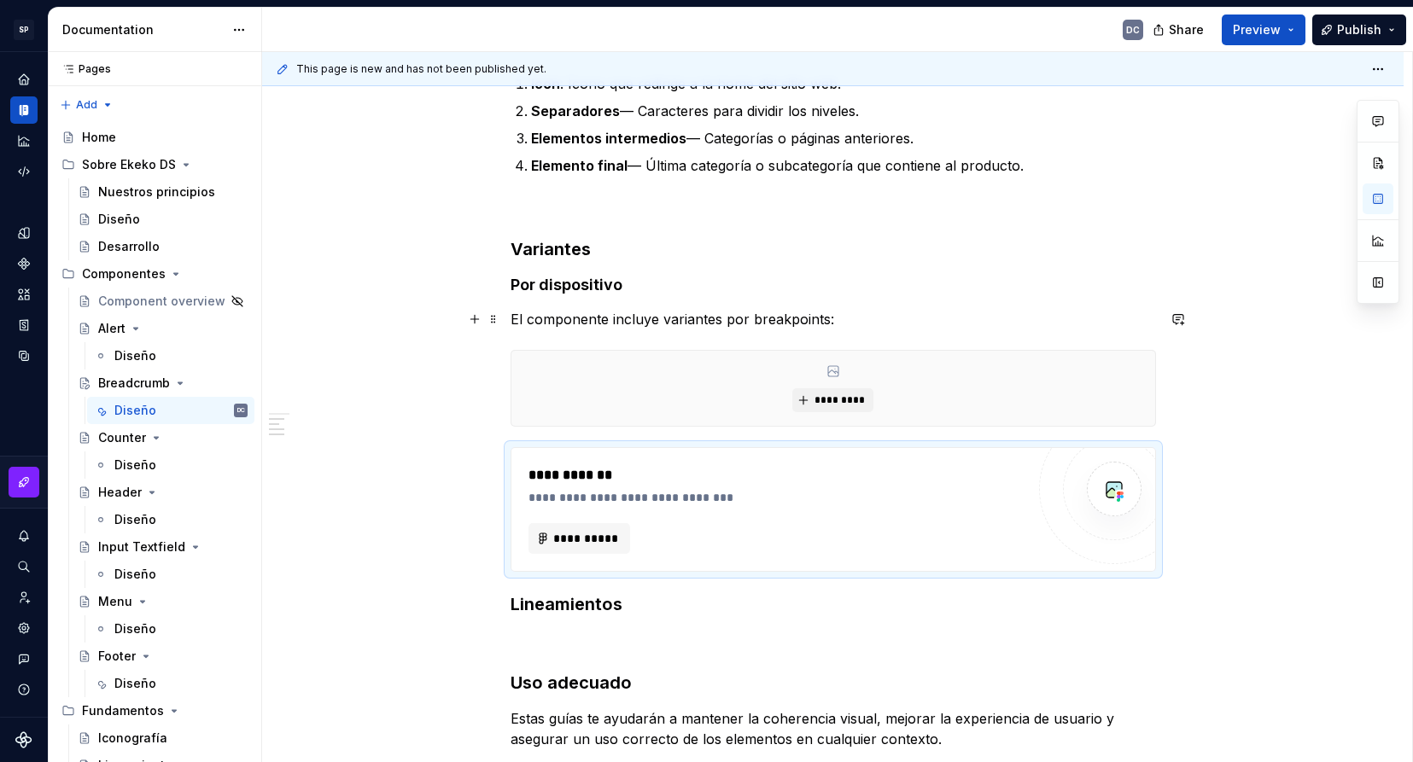
click at [839, 316] on p "El componente incluye variantes por breakpoints:" at bounding box center [832, 319] width 645 height 20
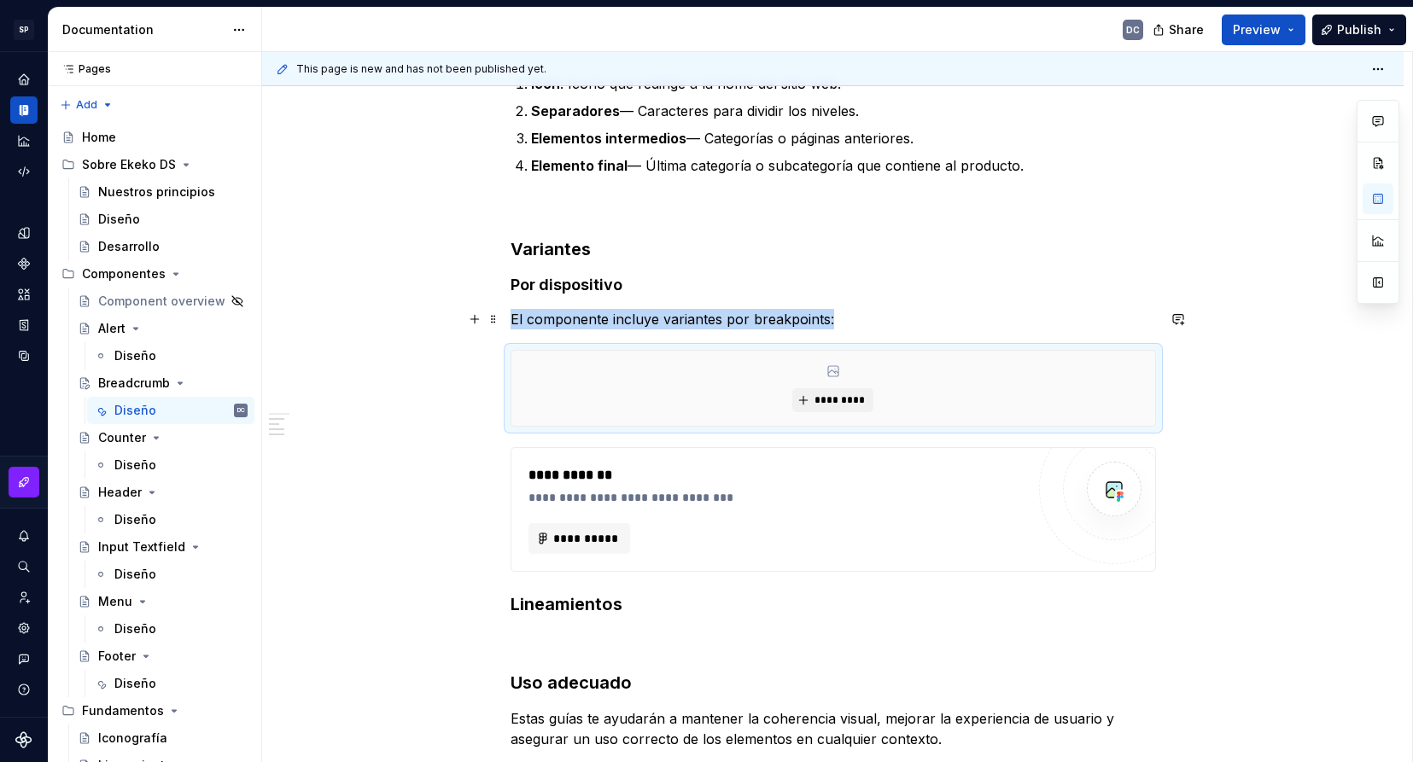
drag, startPoint x: 820, startPoint y: 389, endPoint x: 913, endPoint y: 318, distance: 117.5
click at [913, 318] on div "**********" at bounding box center [832, 533] width 645 height 2098
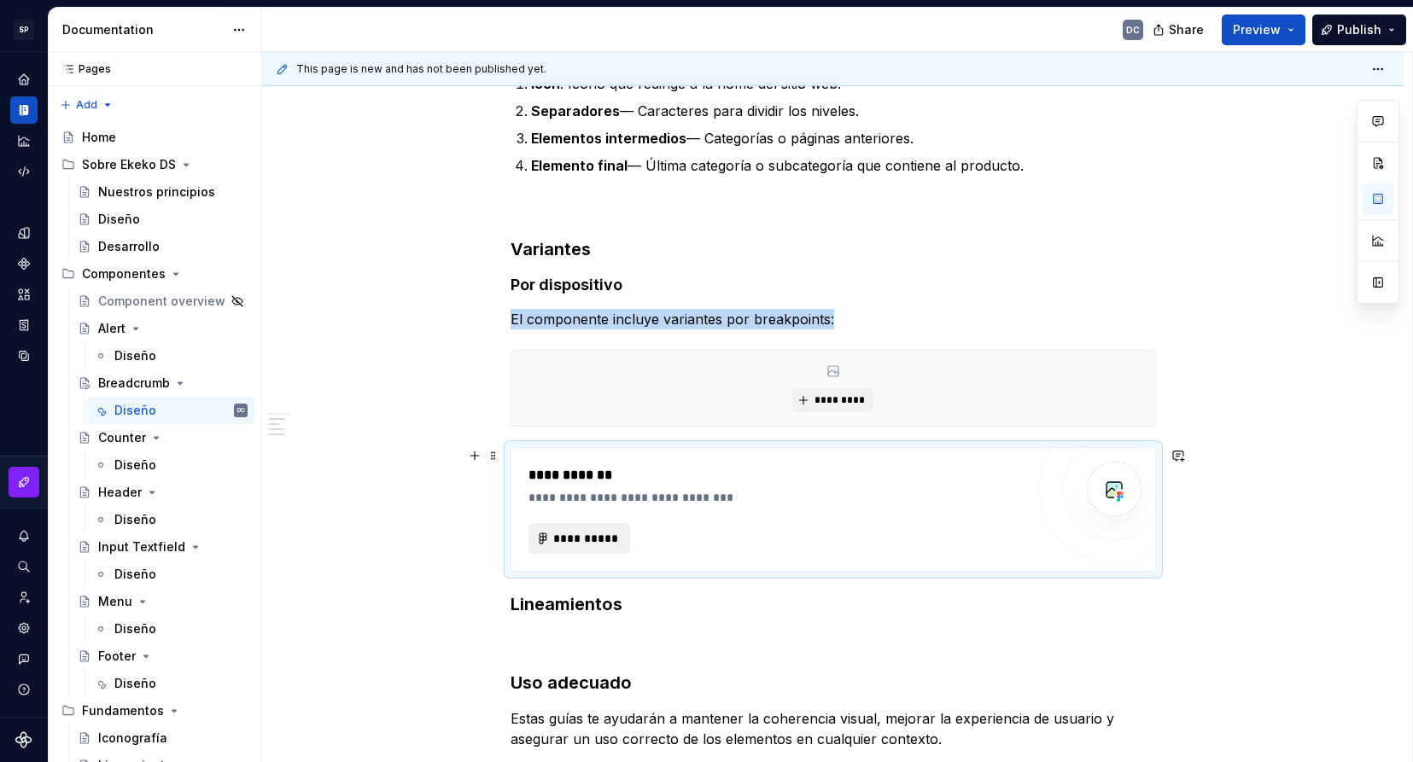
click at [608, 533] on span "**********" at bounding box center [586, 538] width 67 height 17
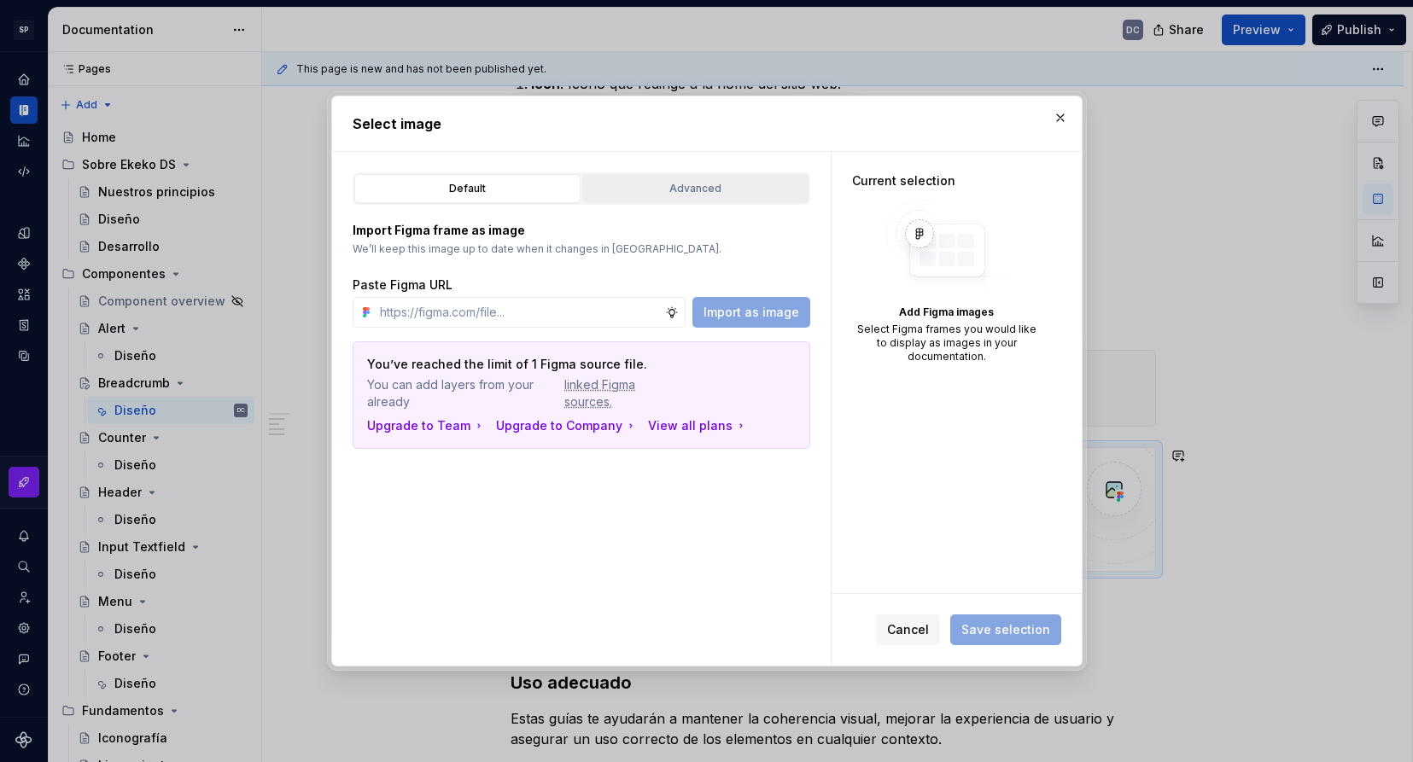
click at [654, 182] on div "Advanced" at bounding box center [695, 188] width 214 height 17
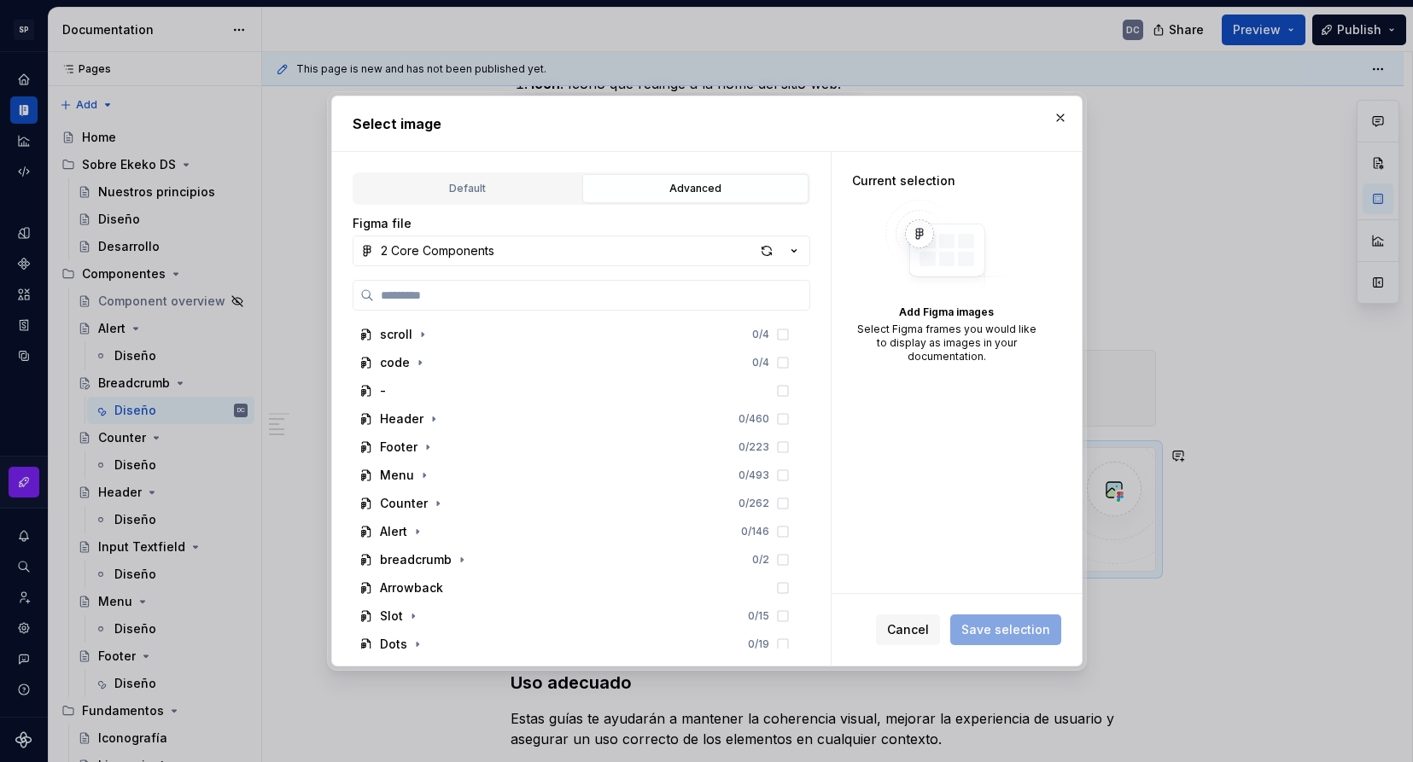
scroll to position [256, 0]
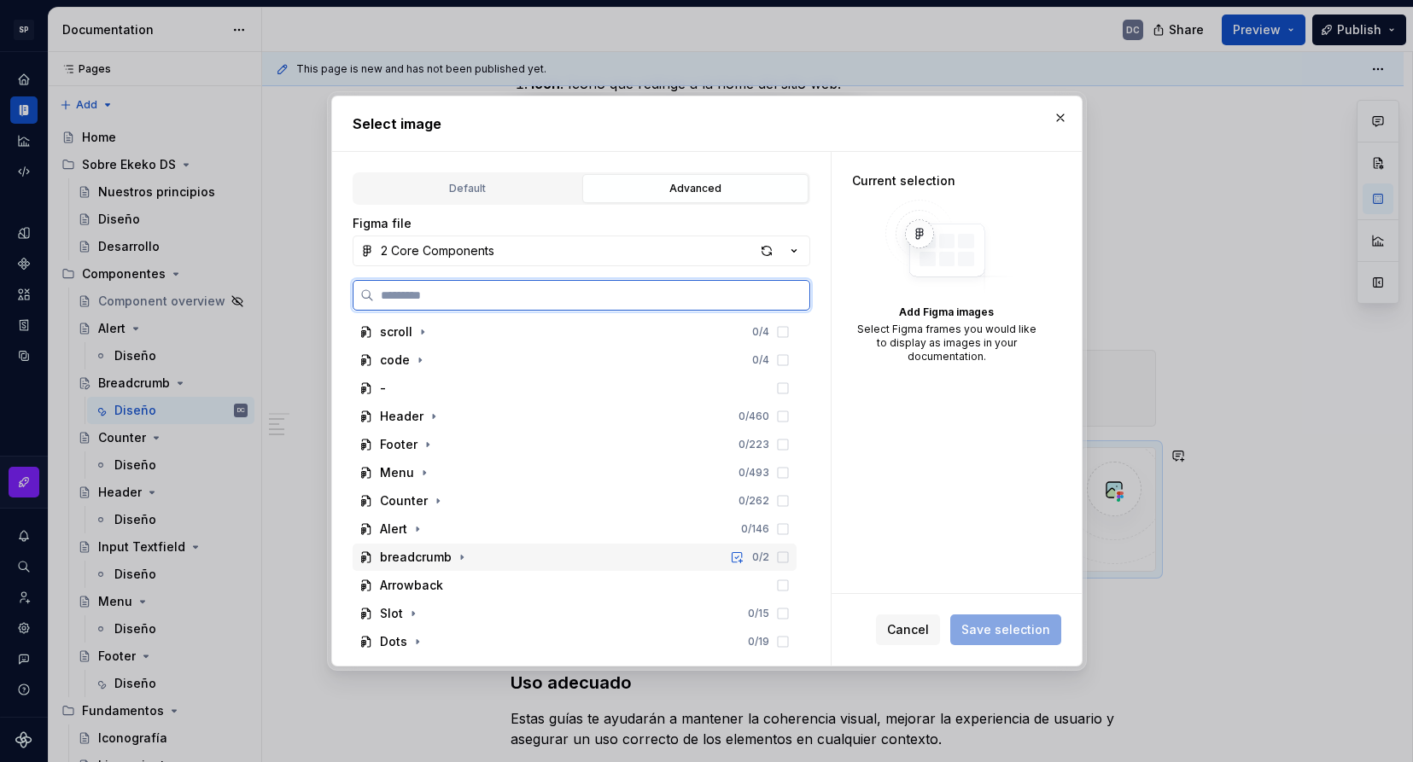
click at [484, 555] on div "breadcrumb 0 / 2" at bounding box center [575, 557] width 444 height 27
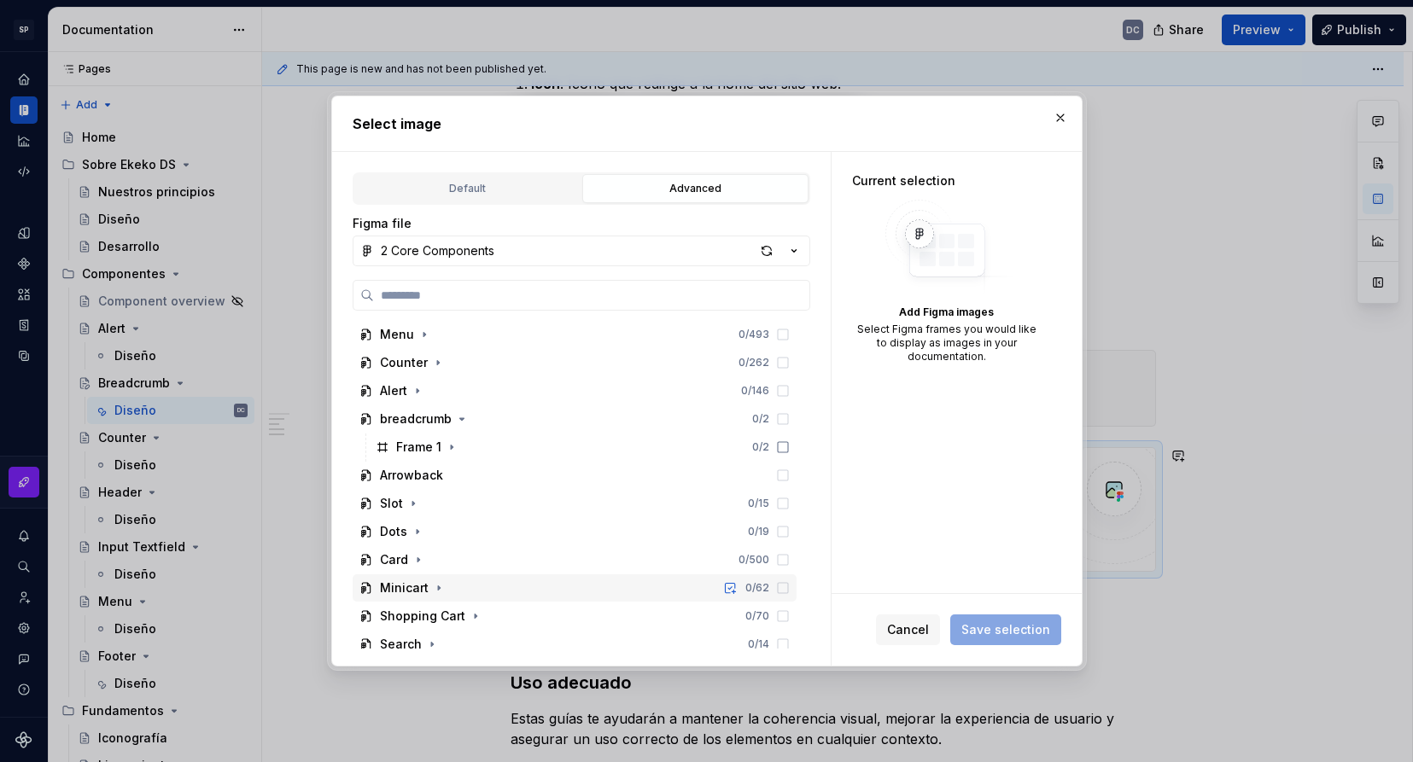
scroll to position [427, 0]
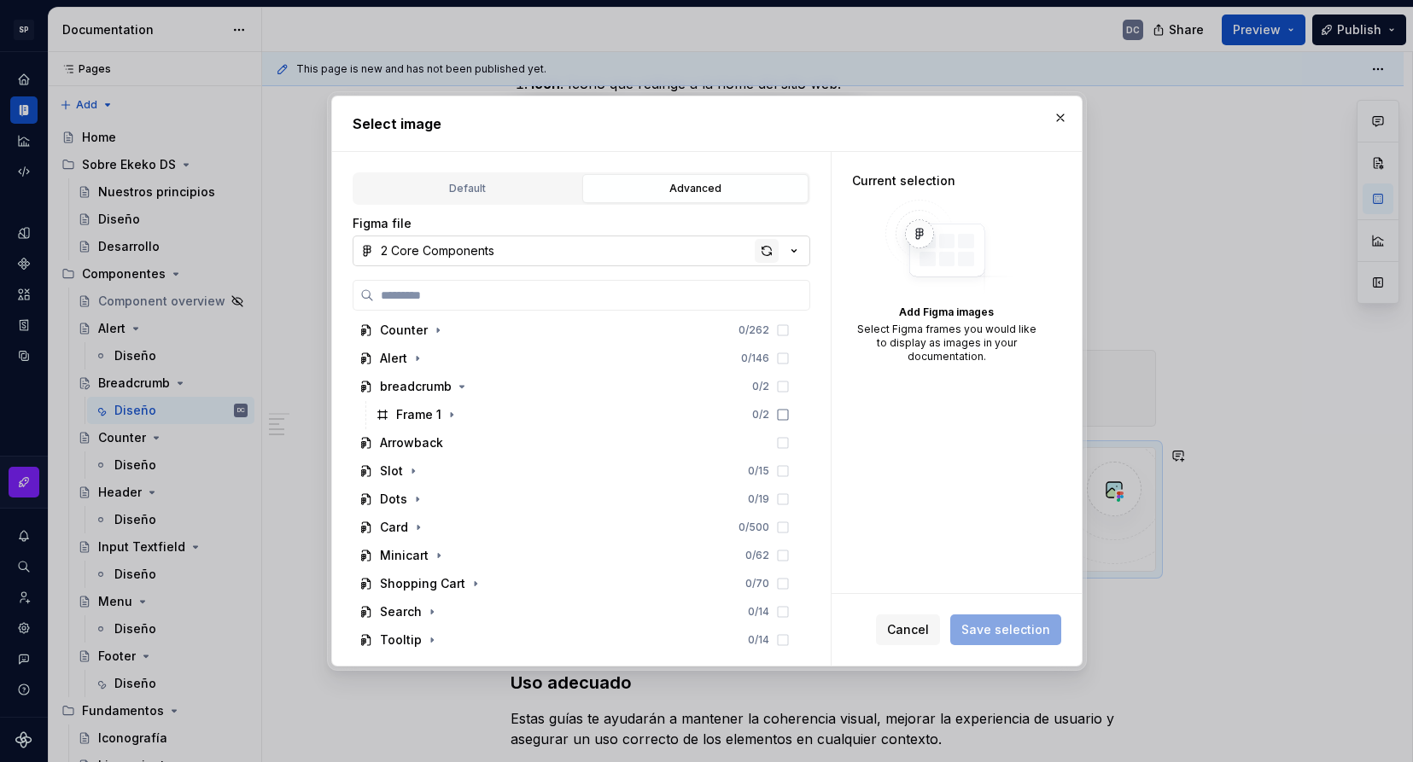
click at [770, 252] on div "button" at bounding box center [767, 251] width 24 height 24
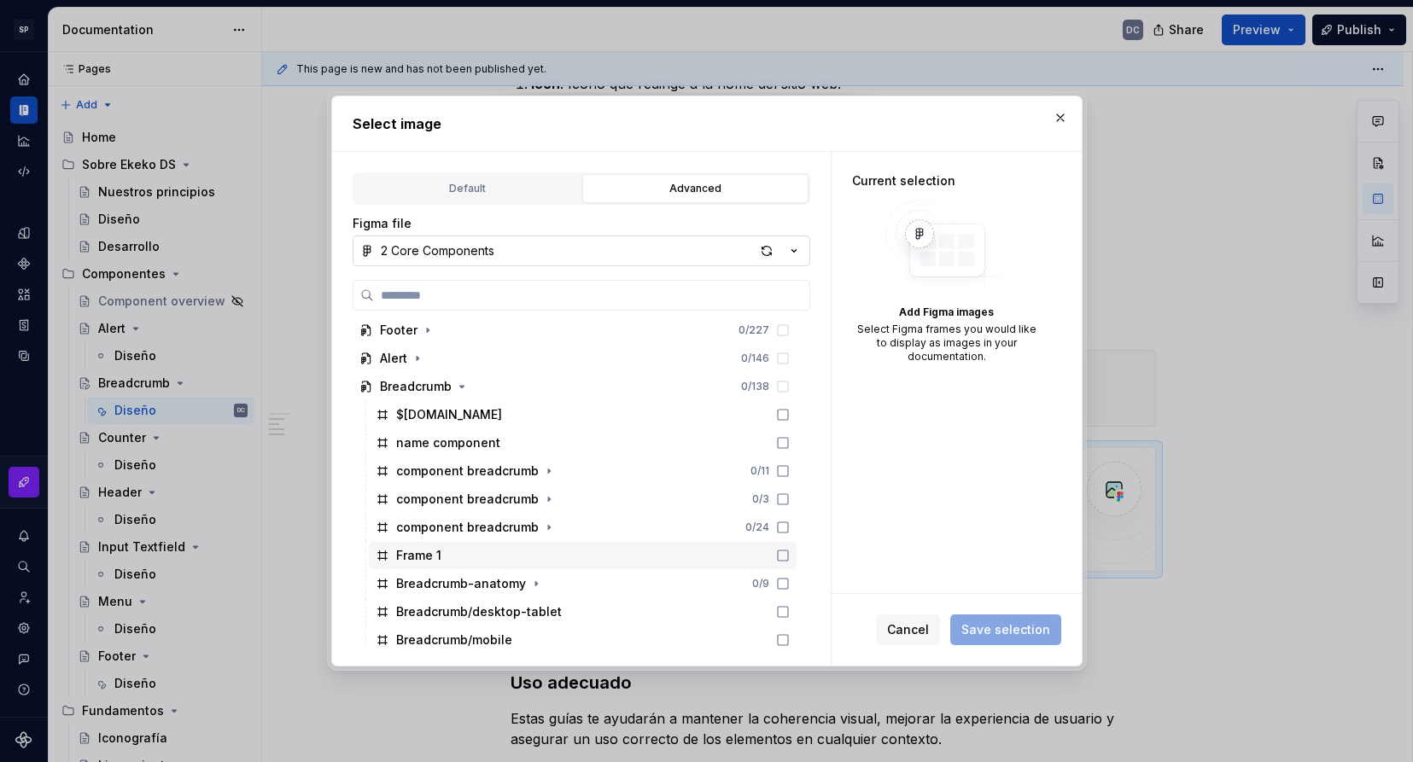
scroll to position [512, 0]
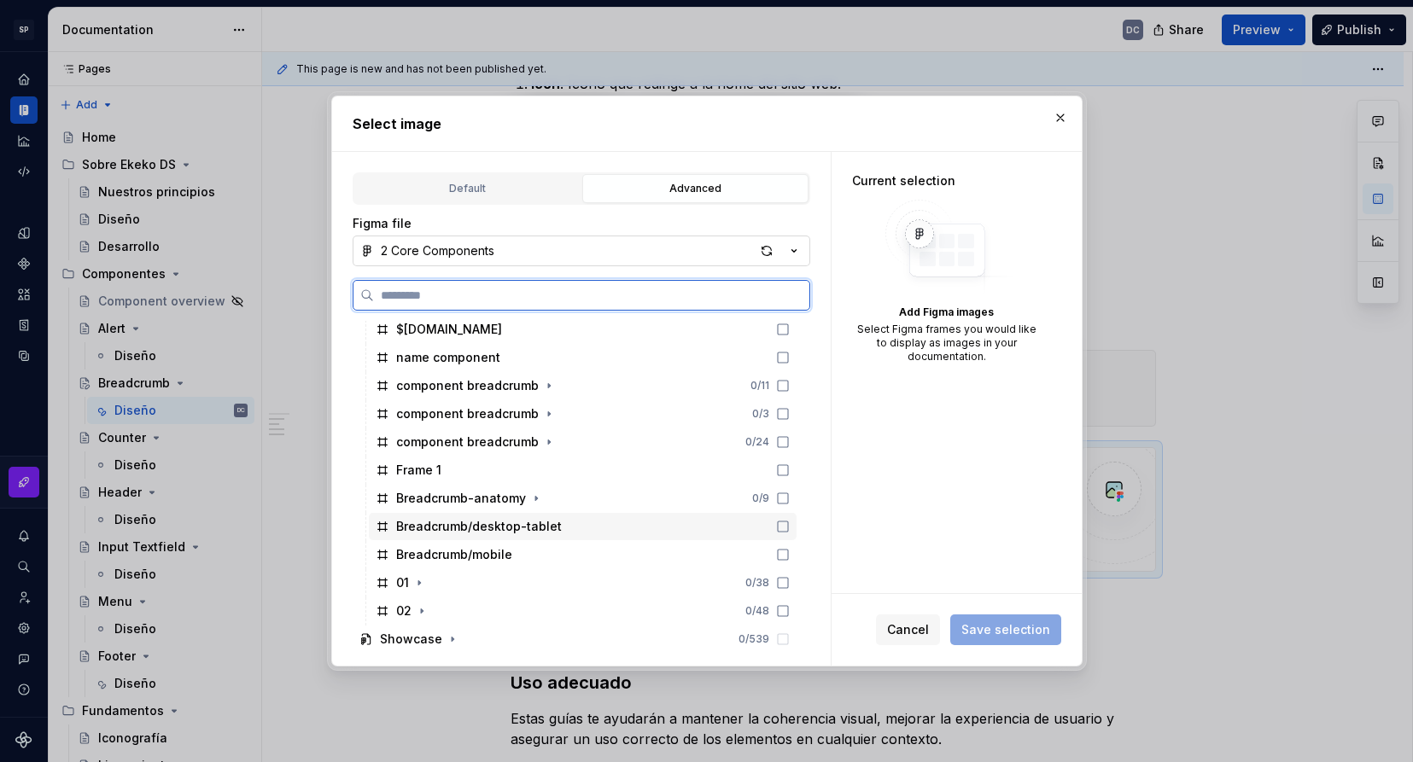
click at [510, 529] on div "Breadcrumb/desktop-tablet" at bounding box center [479, 526] width 166 height 17
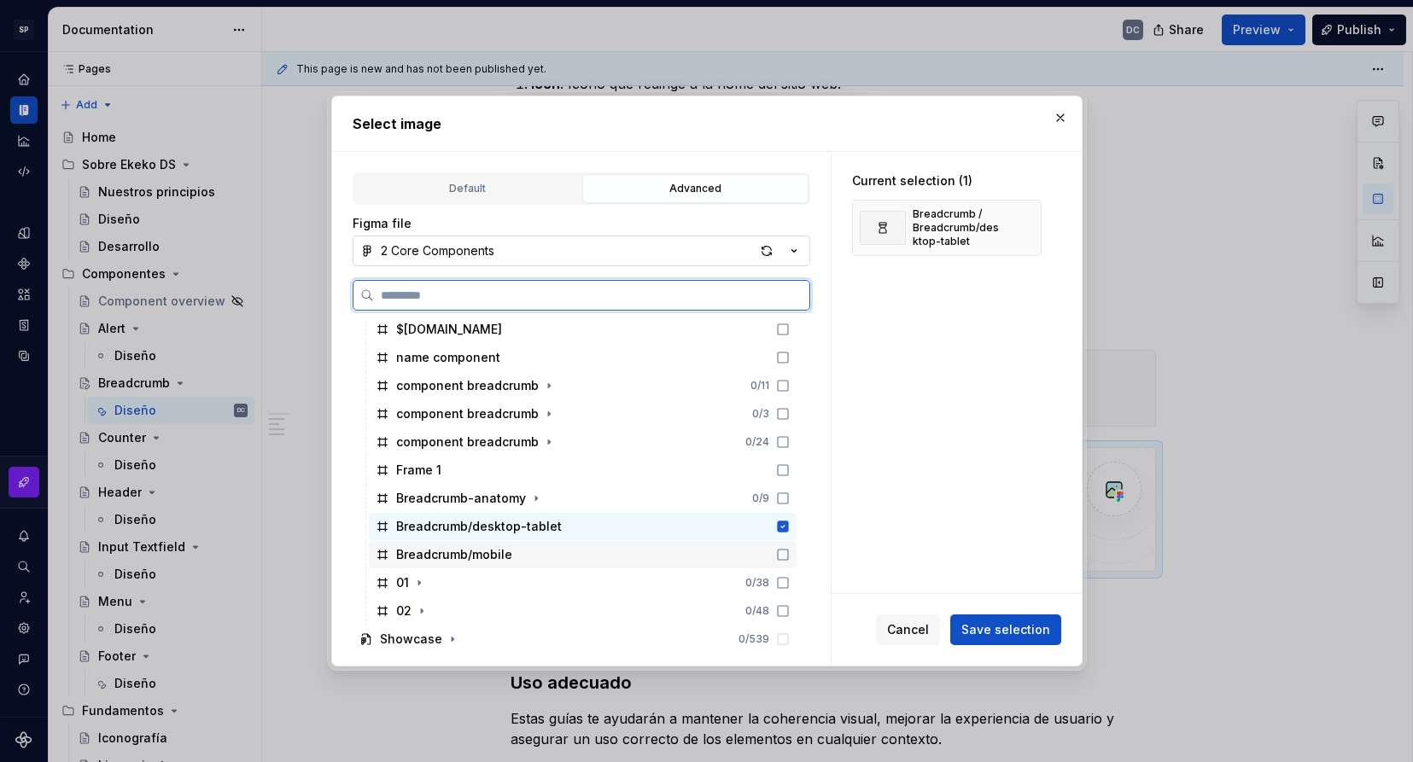
click at [481, 557] on div "Breadcrumb/mobile" at bounding box center [454, 554] width 116 height 17
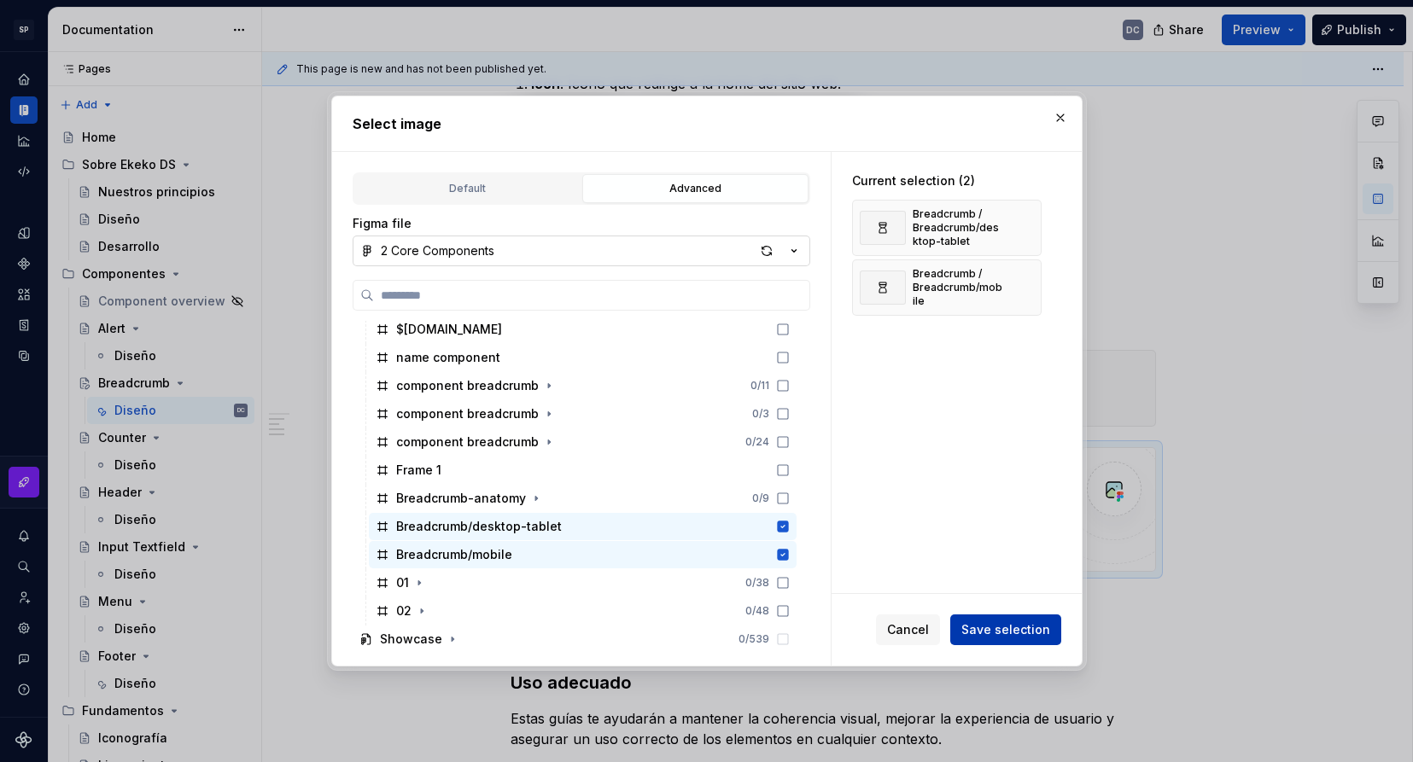
click at [994, 626] on span "Save selection" at bounding box center [1005, 629] width 89 height 17
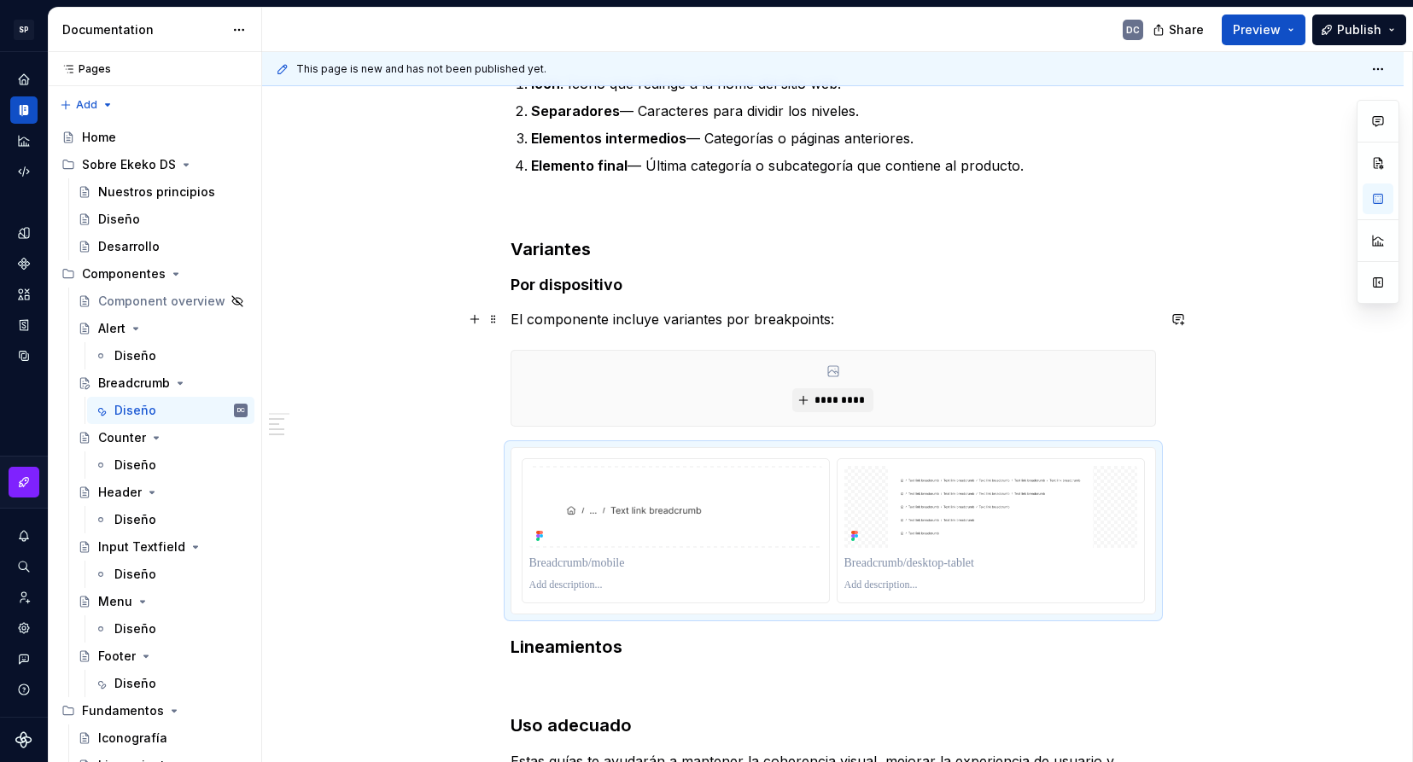
click at [847, 324] on p "El componente incluye variantes por breakpoints:" at bounding box center [832, 319] width 645 height 20
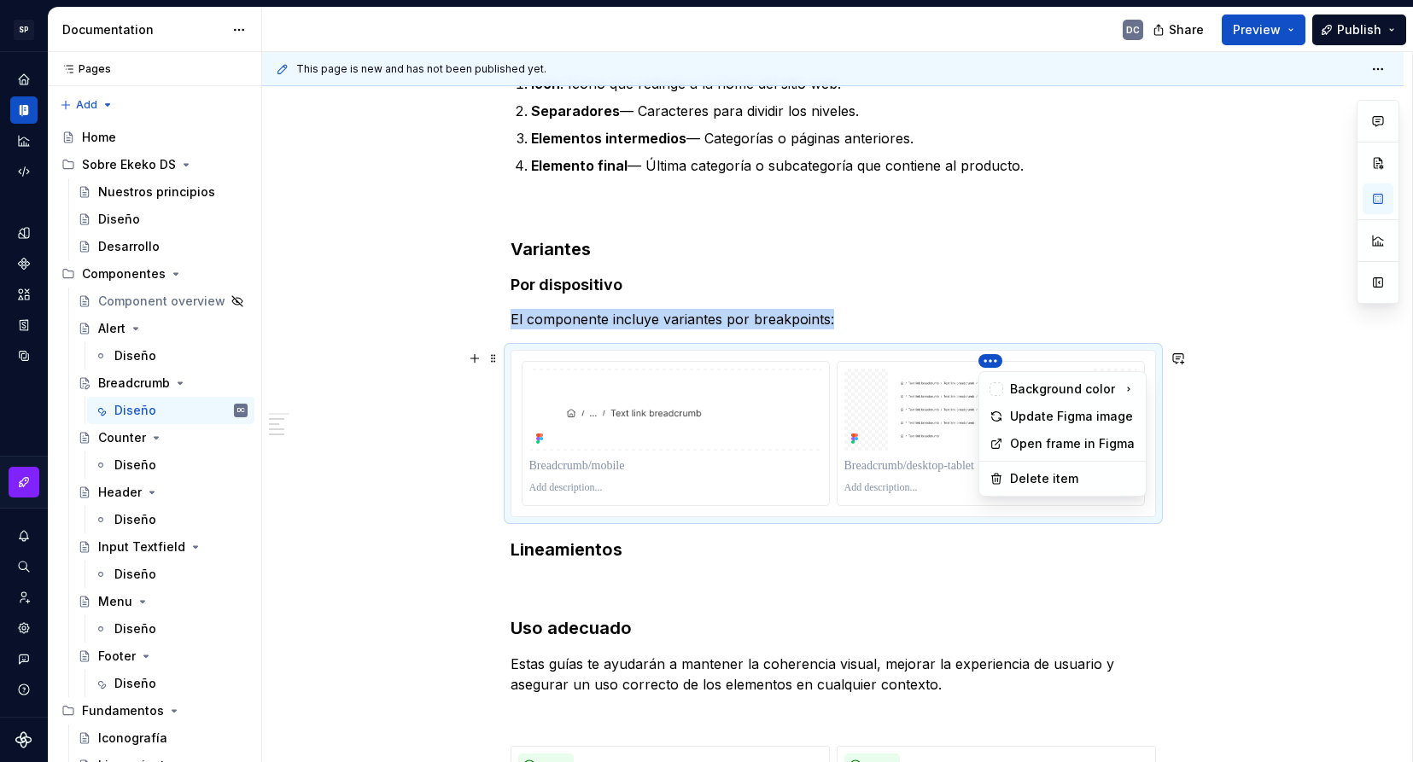
click at [679, 383] on html "SP Ekeko Design System DC Design system data Documentation DC Share Preview Pub…" at bounding box center [706, 381] width 1413 height 762
click at [945, 352] on html "SP Ekeko Design System DC Design system data Documentation DC Share Preview Pub…" at bounding box center [706, 381] width 1413 height 762
type textarea "*"
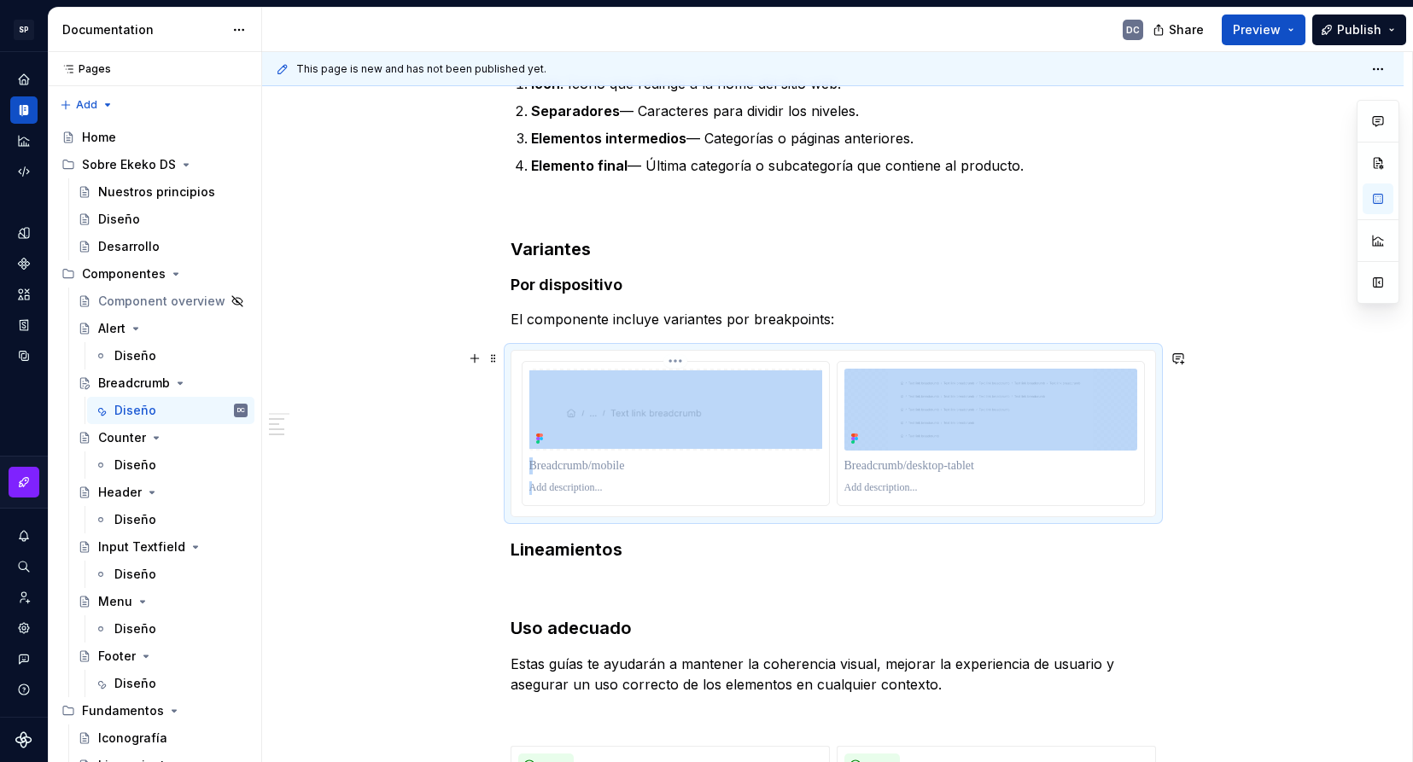
drag, startPoint x: 954, startPoint y: 353, endPoint x: 712, endPoint y: 385, distance: 243.6
click at [712, 385] on div at bounding box center [833, 434] width 644 height 166
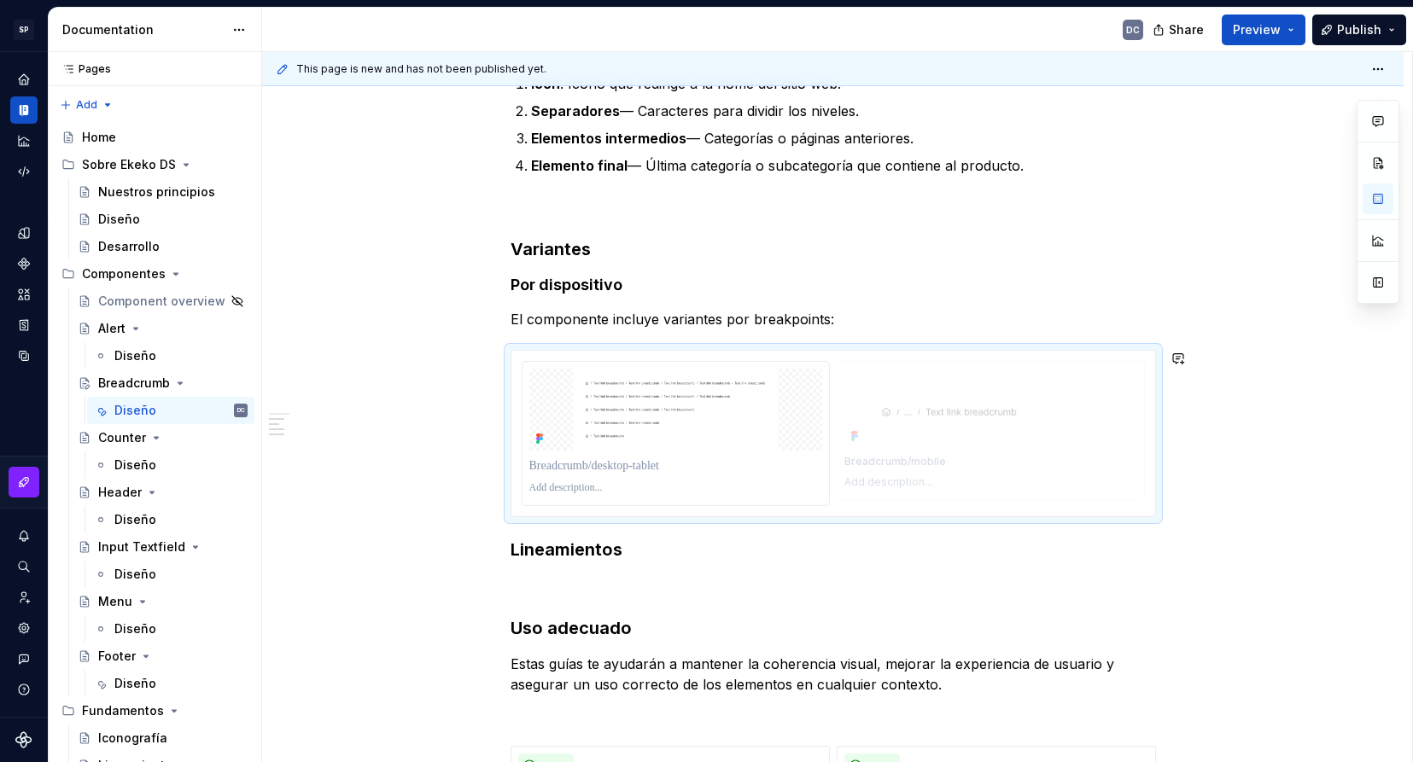
drag, startPoint x: 655, startPoint y: 365, endPoint x: 925, endPoint y: 354, distance: 270.0
click at [576, 473] on p at bounding box center [675, 466] width 293 height 17
click at [886, 462] on p at bounding box center [990, 466] width 293 height 17
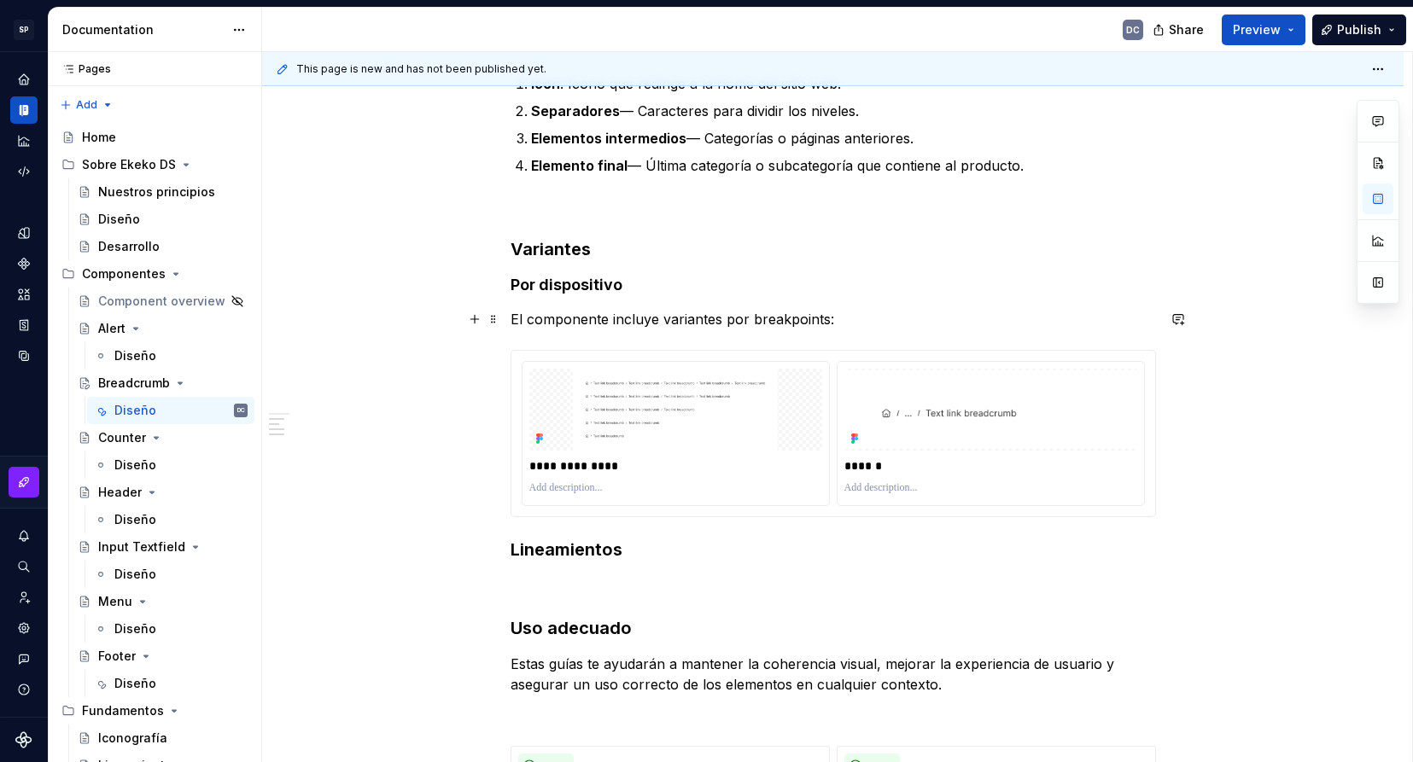
click at [814, 324] on p "El componente incluye variantes por breakpoints:" at bounding box center [832, 319] width 645 height 20
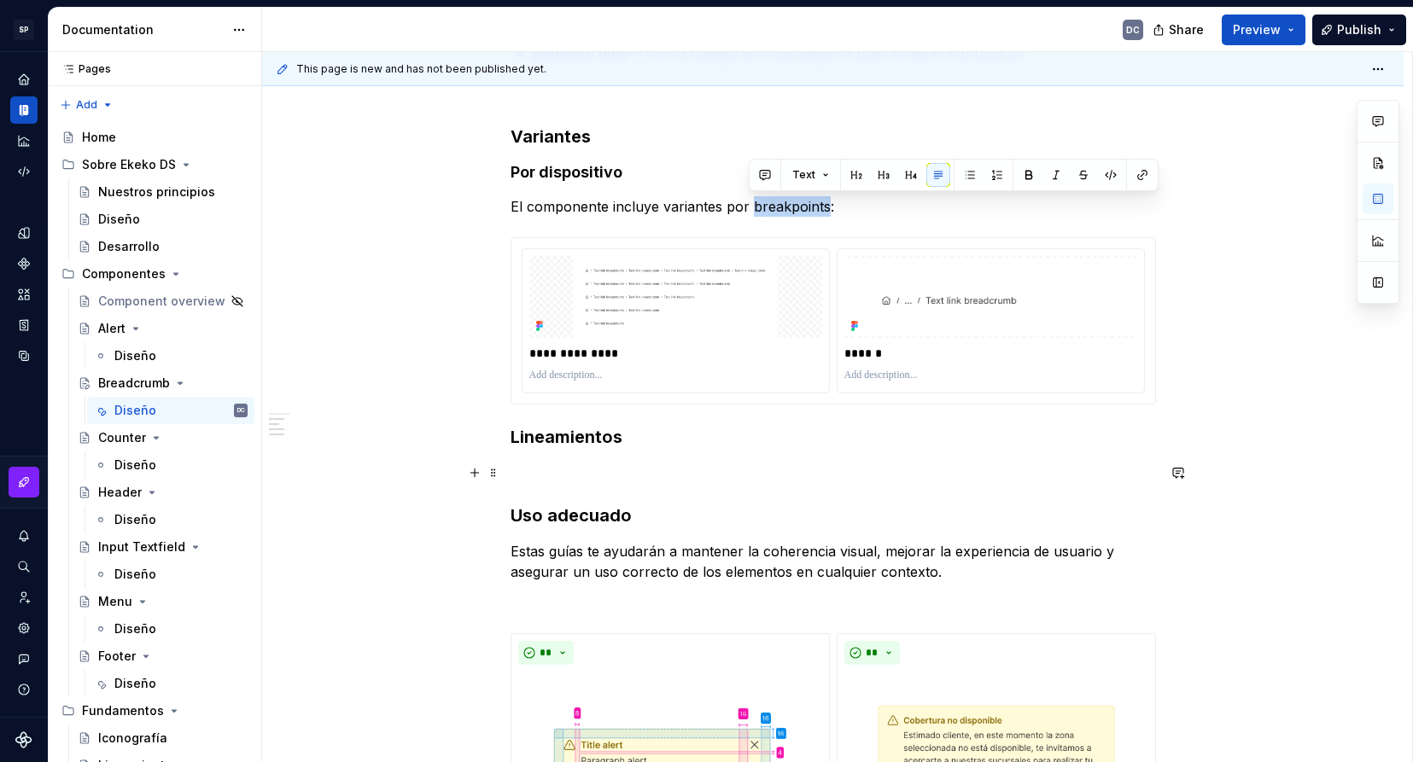
scroll to position [1024, 0]
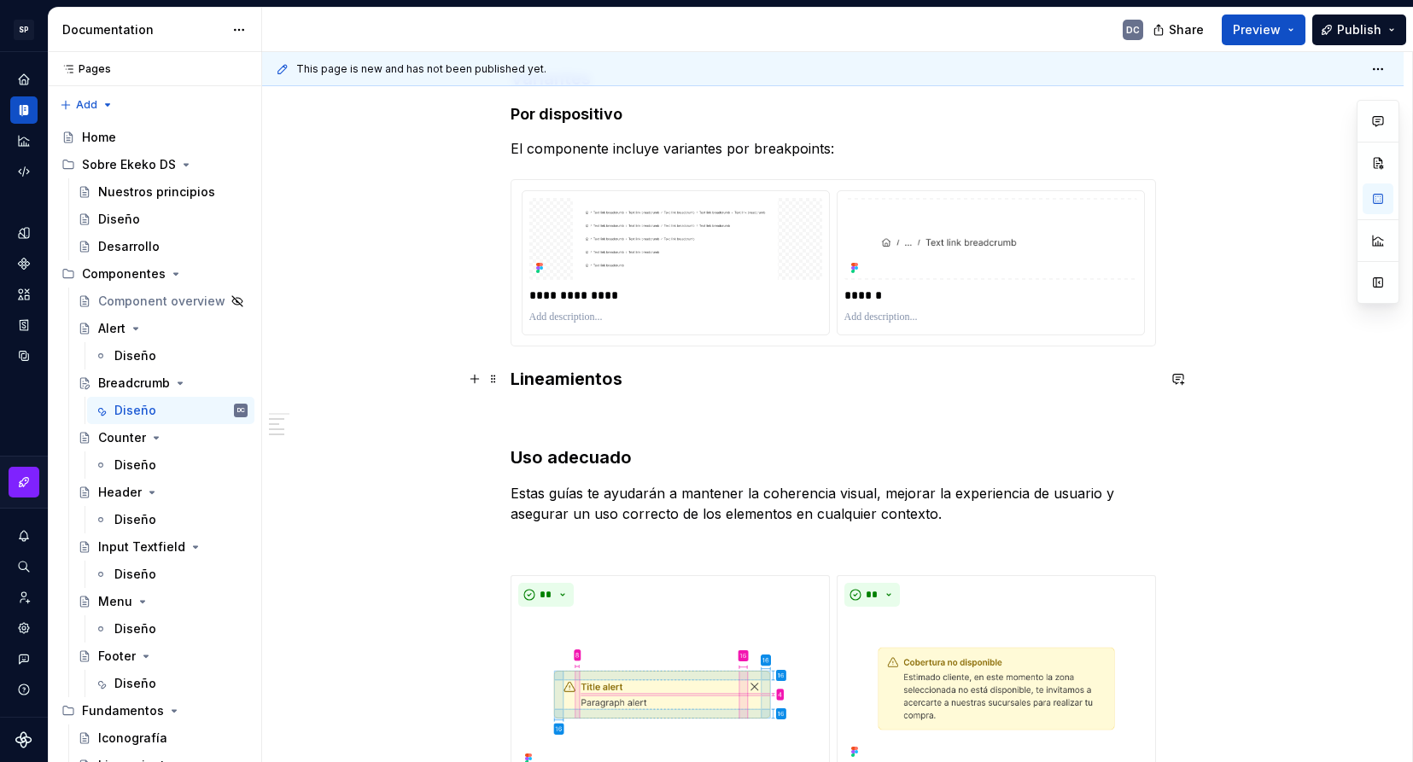
click at [510, 379] on h3 "Lineamientos" at bounding box center [832, 379] width 645 height 24
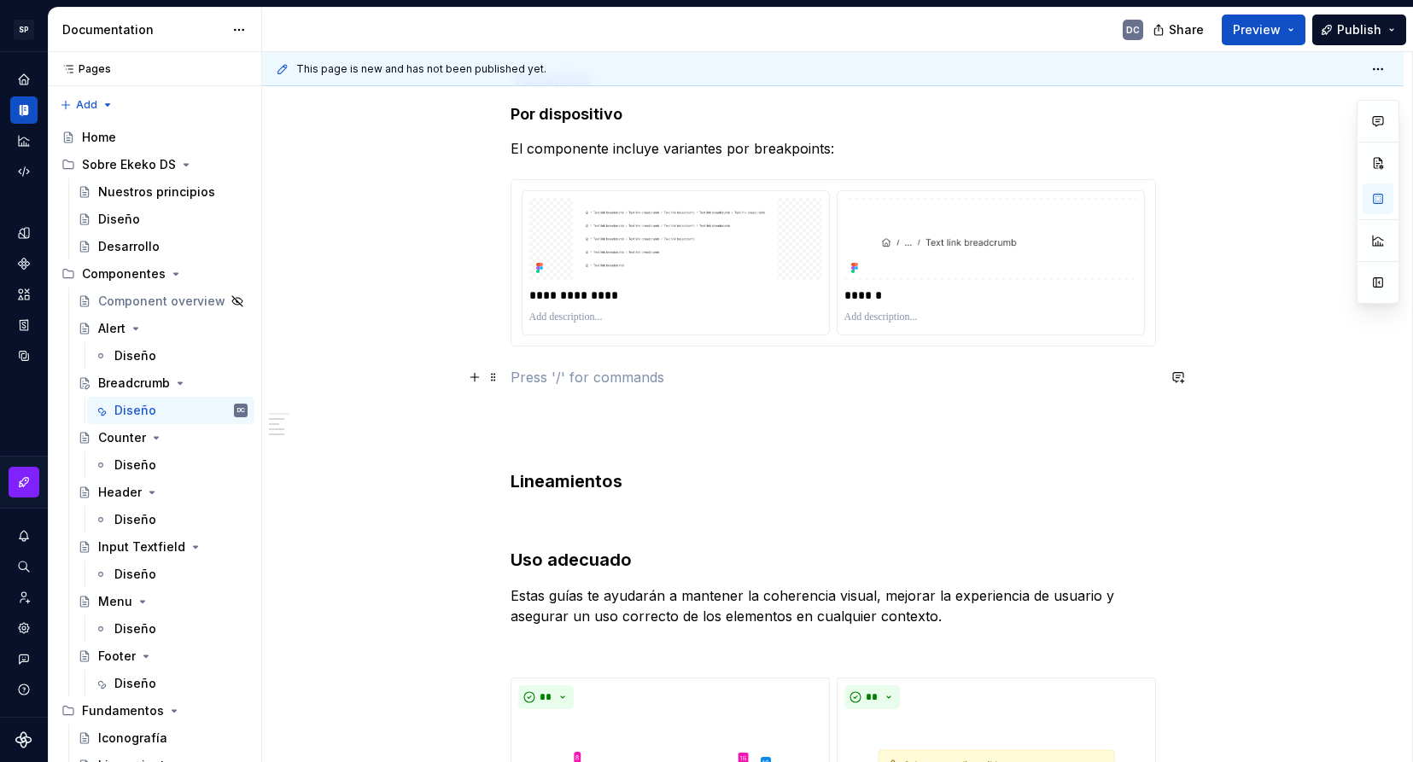
click at [510, 376] on p at bounding box center [832, 377] width 645 height 20
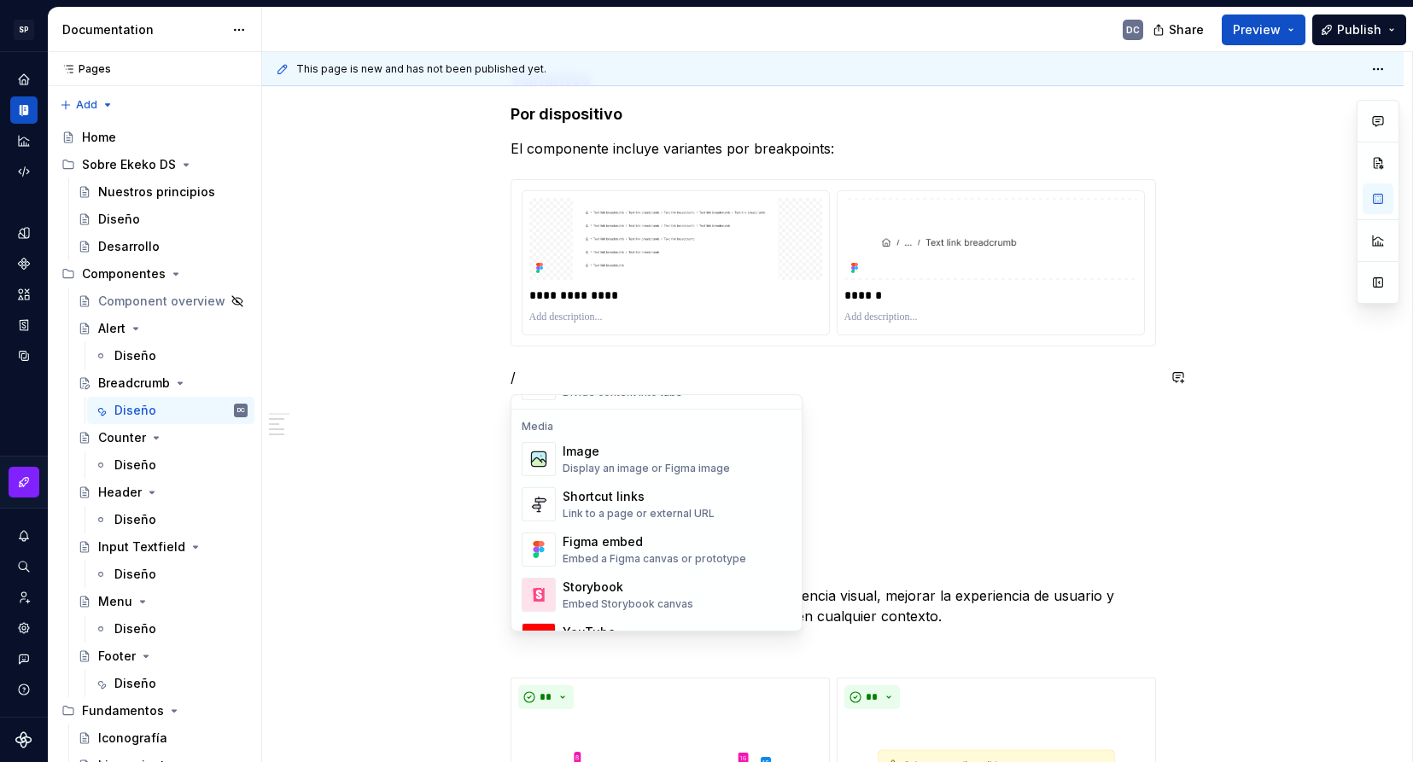
scroll to position [683, 0]
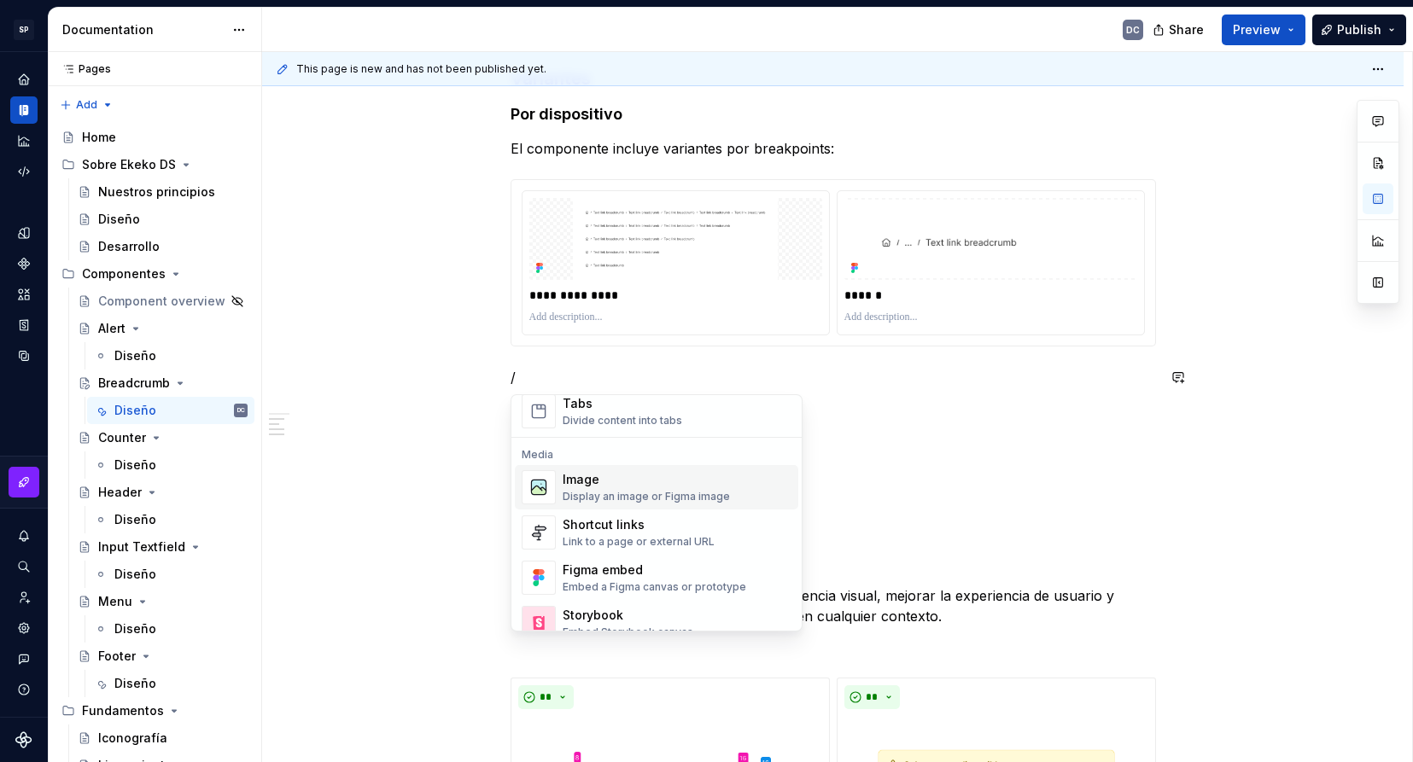
click at [613, 504] on div "Image Display an image or Figma image" at bounding box center [677, 487] width 229 height 34
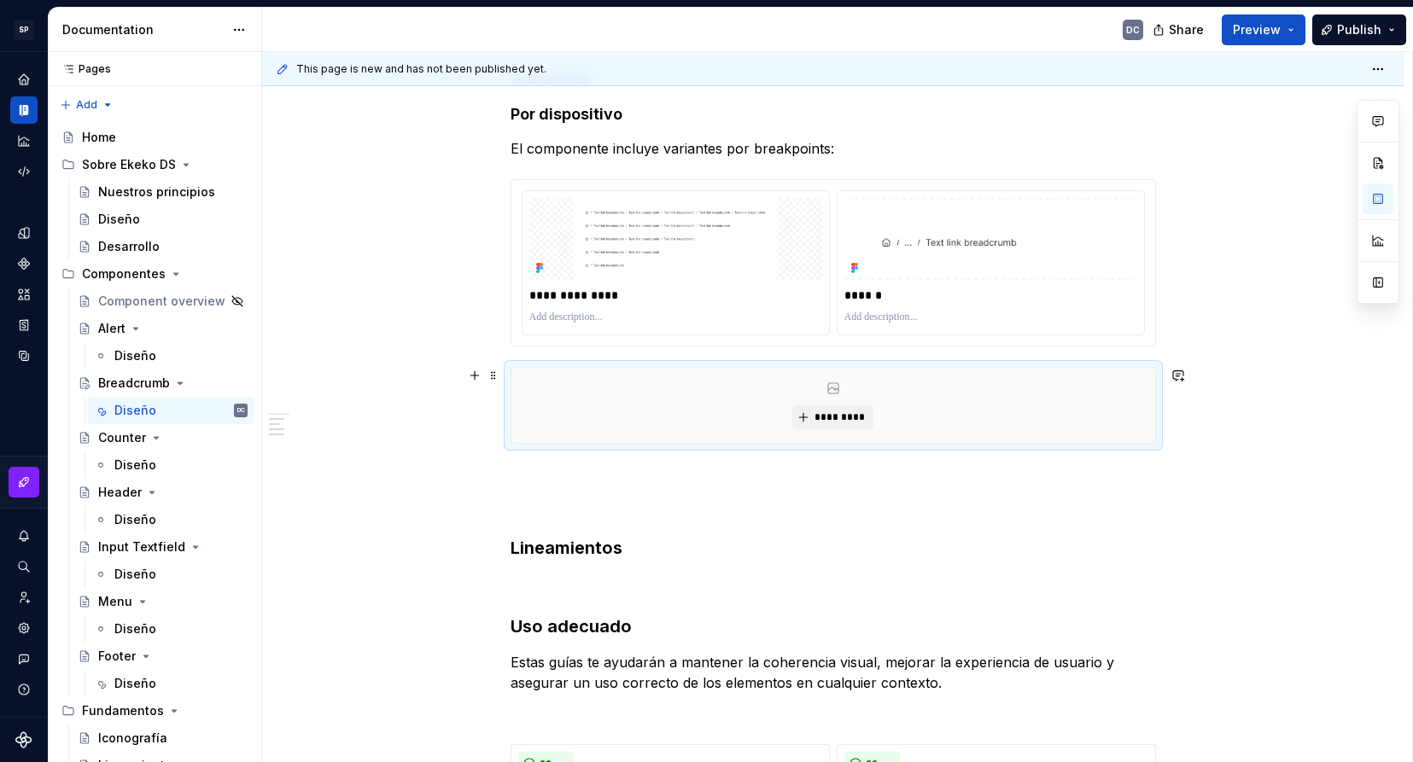
click at [623, 426] on div "*********" at bounding box center [833, 405] width 644 height 75
click at [813, 410] on button "*********" at bounding box center [832, 417] width 81 height 24
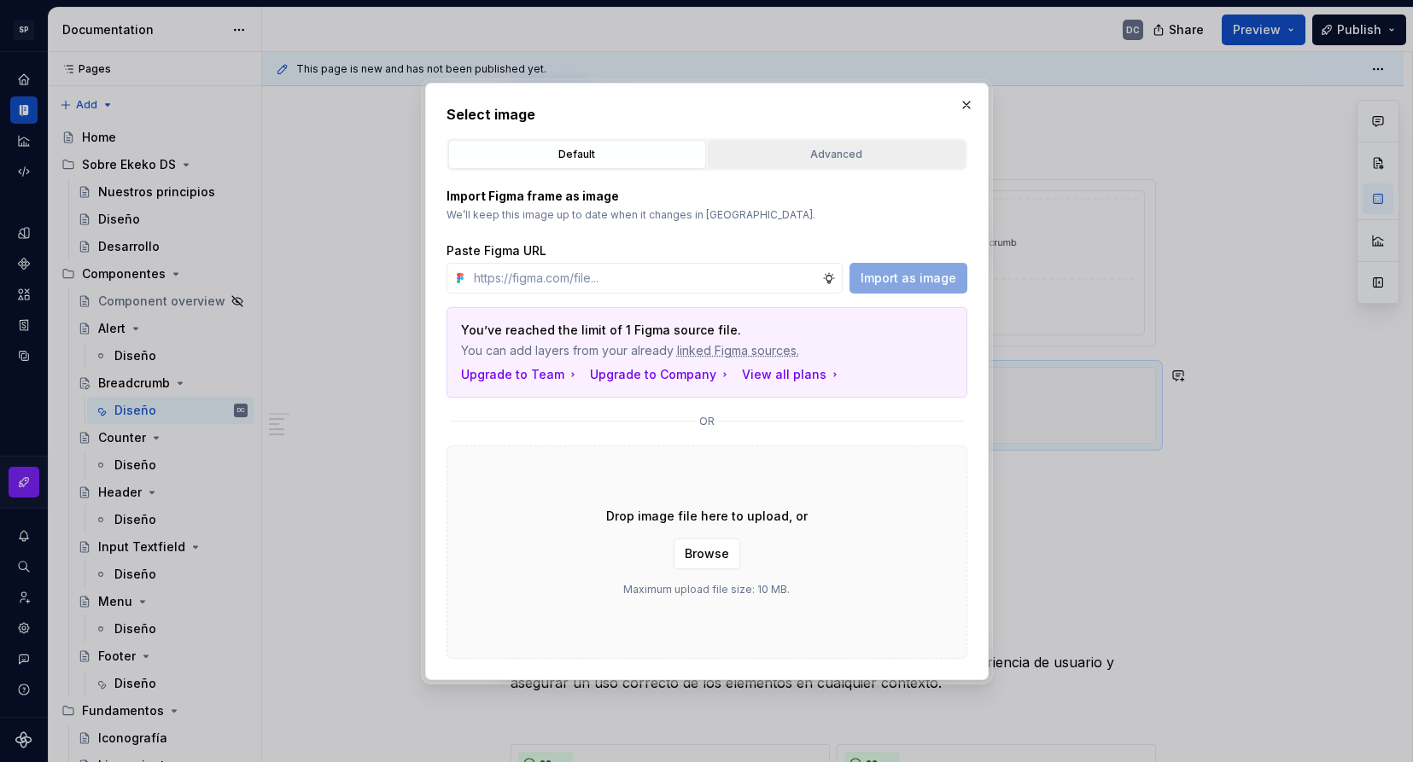
click at [750, 156] on div "Advanced" at bounding box center [837, 154] width 246 height 17
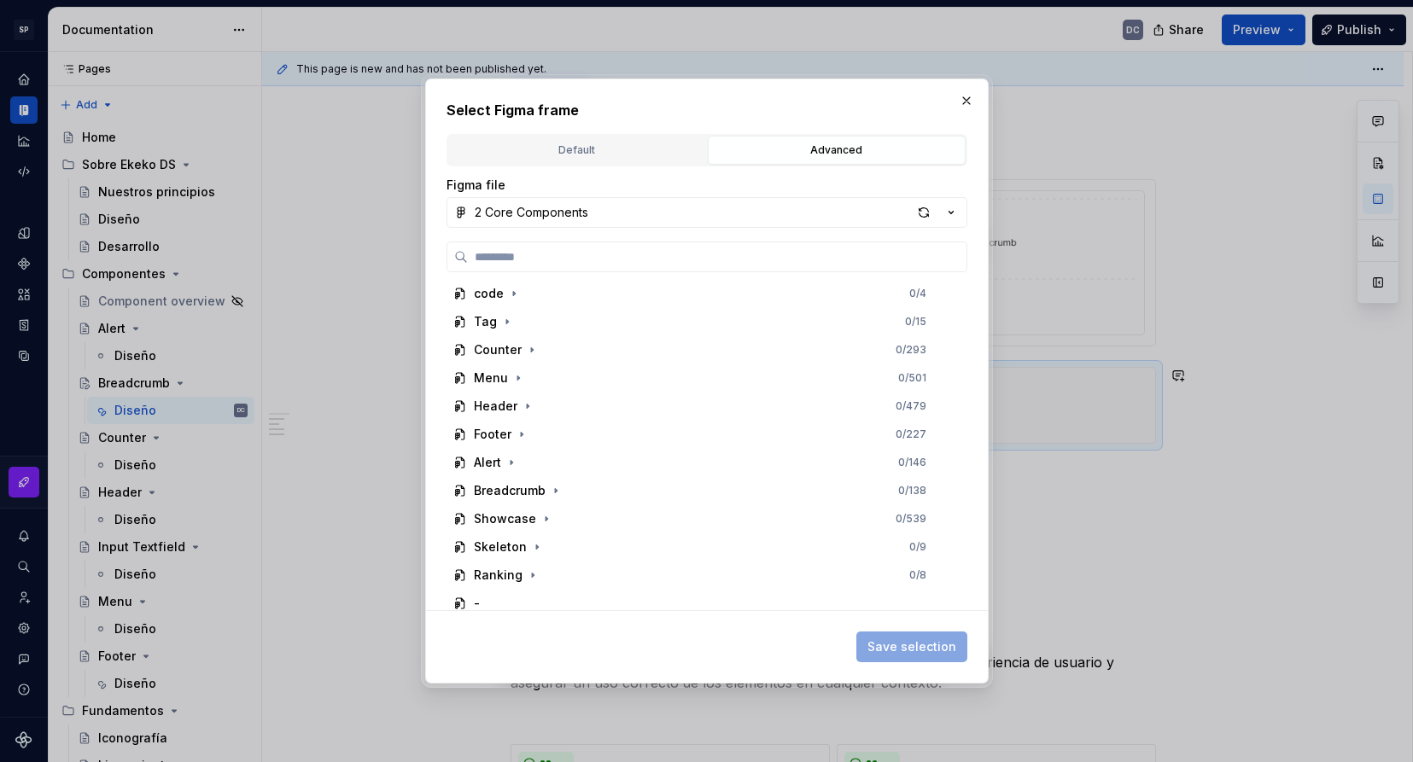
scroll to position [427, 0]
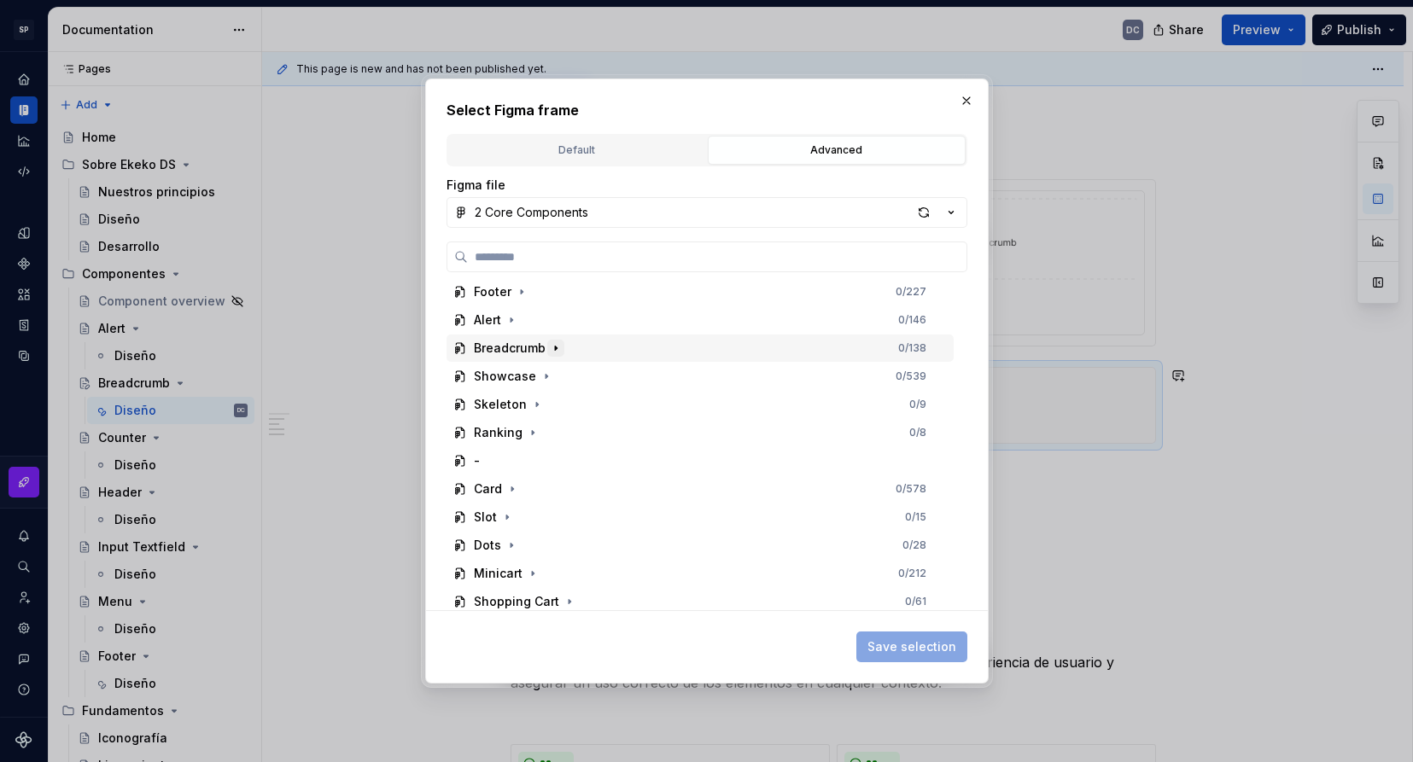
click at [550, 347] on icon "button" at bounding box center [556, 348] width 14 height 14
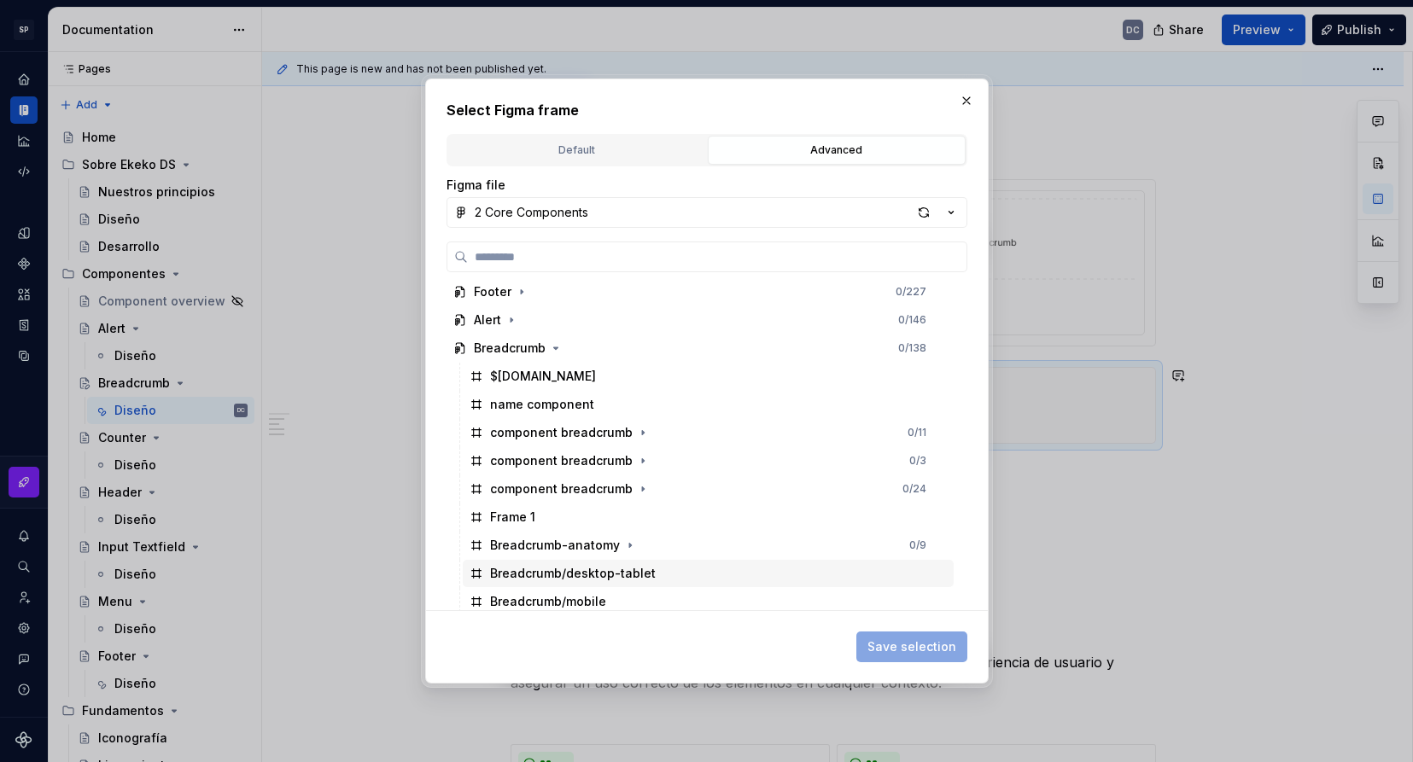
scroll to position [512, 0]
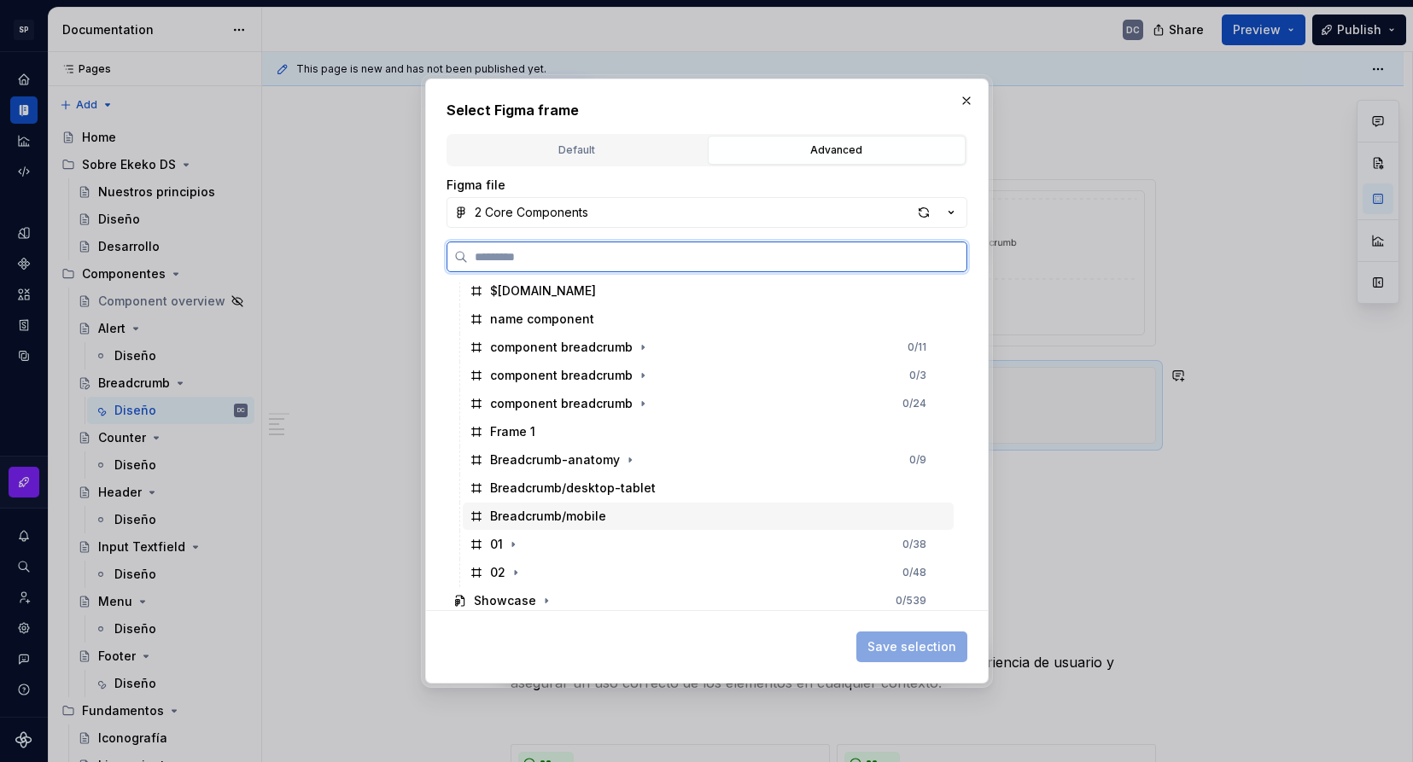
click at [544, 516] on div "Breadcrumb/mobile" at bounding box center [548, 516] width 116 height 17
click at [548, 483] on div "Breadcrumb/desktop-tablet" at bounding box center [573, 488] width 166 height 17
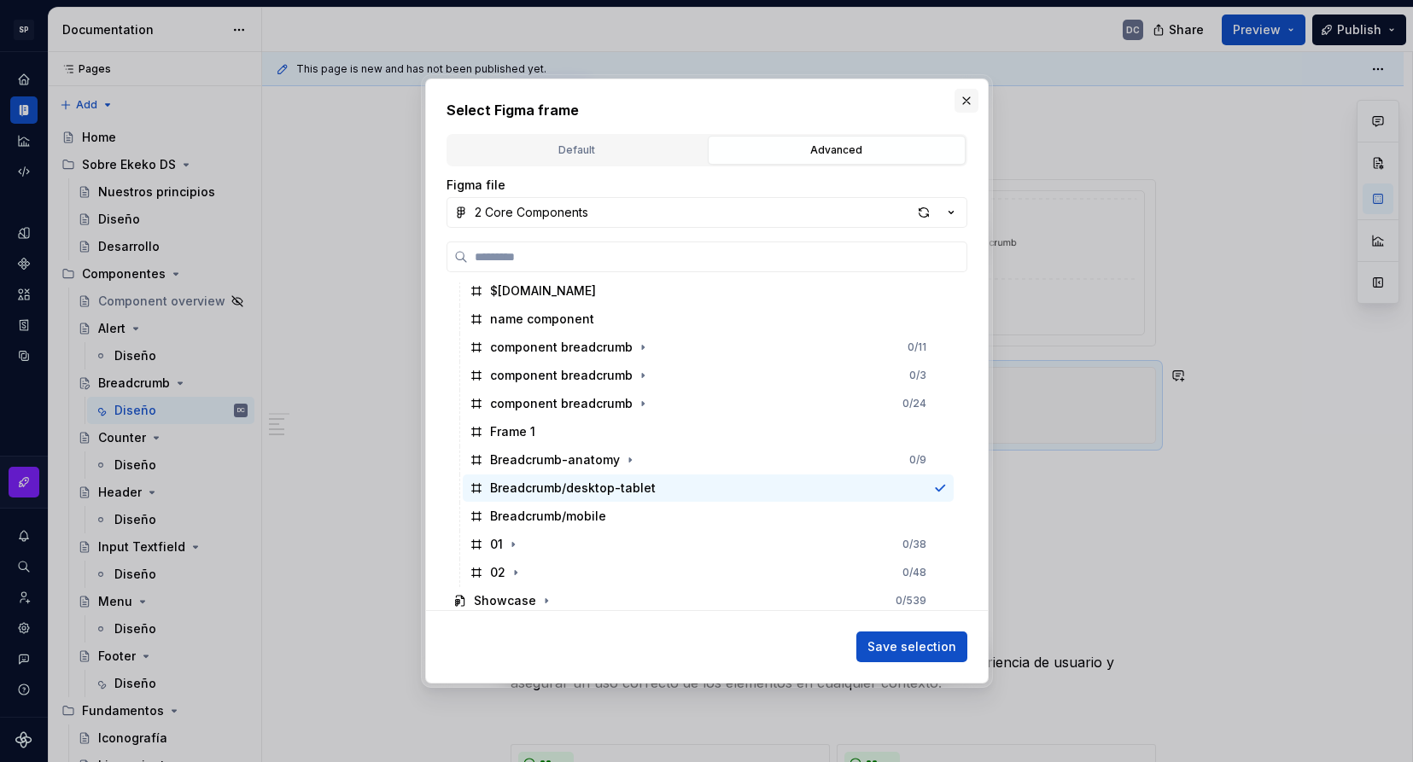
click at [967, 106] on button "button" at bounding box center [966, 101] width 24 height 24
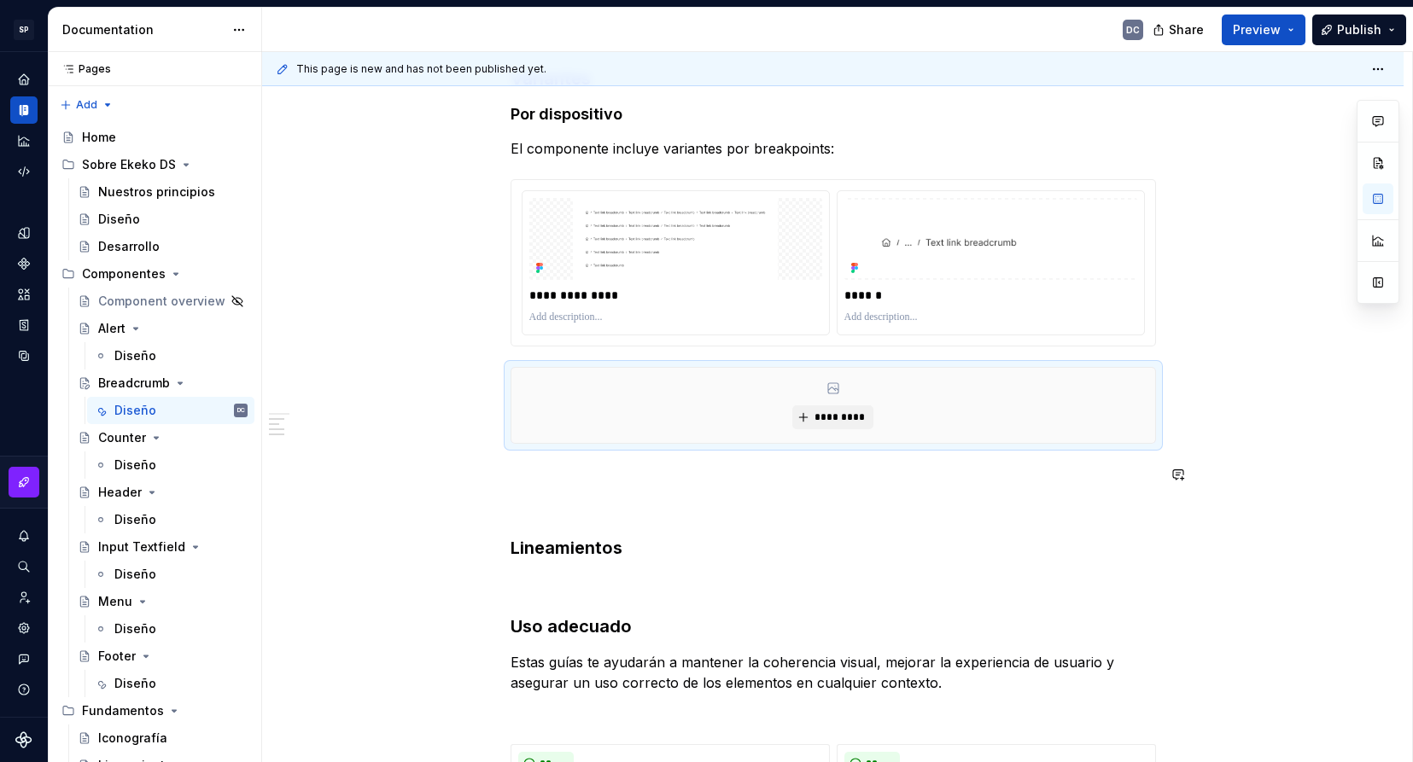
click at [564, 462] on div "**********" at bounding box center [832, 419] width 645 height 2213
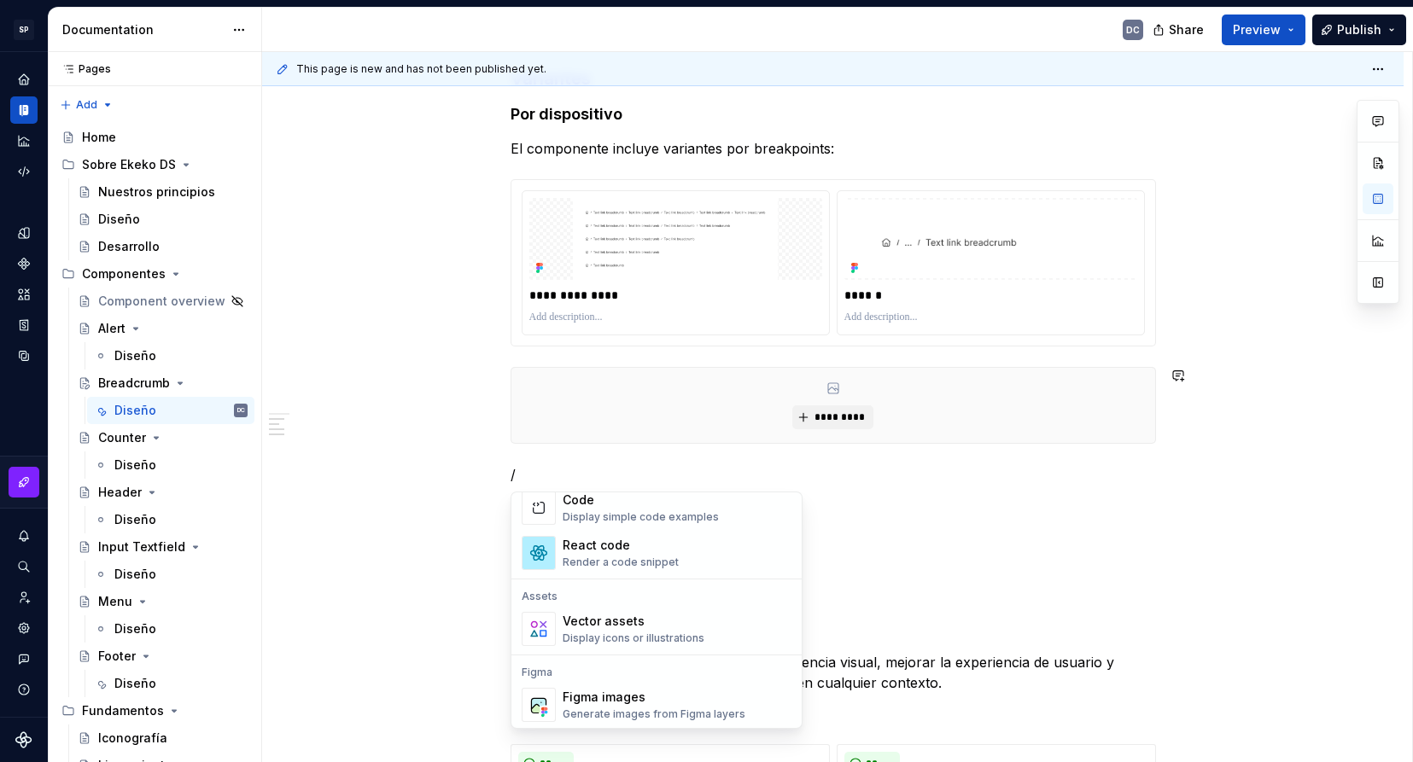
scroll to position [1451, 0]
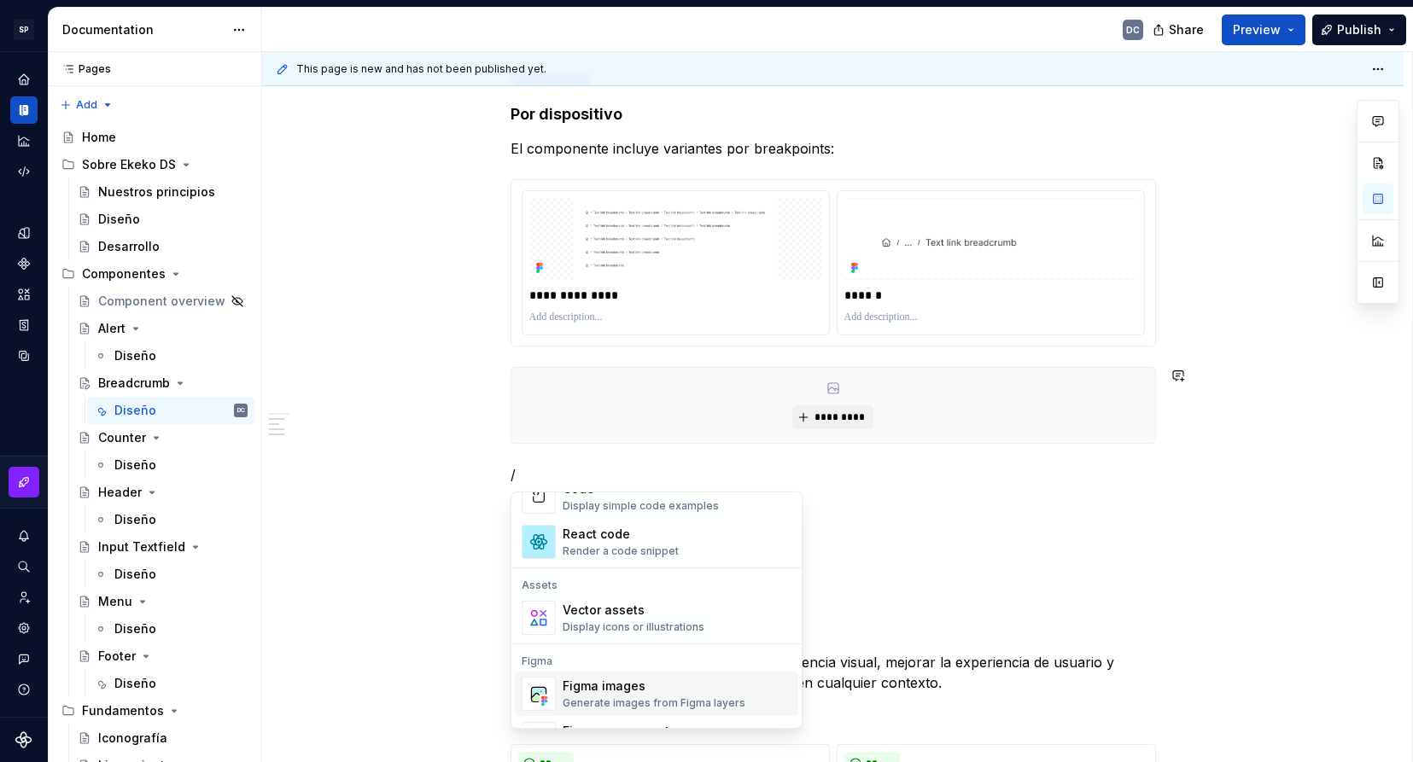
click at [617, 691] on div "Figma images" at bounding box center [654, 686] width 183 height 17
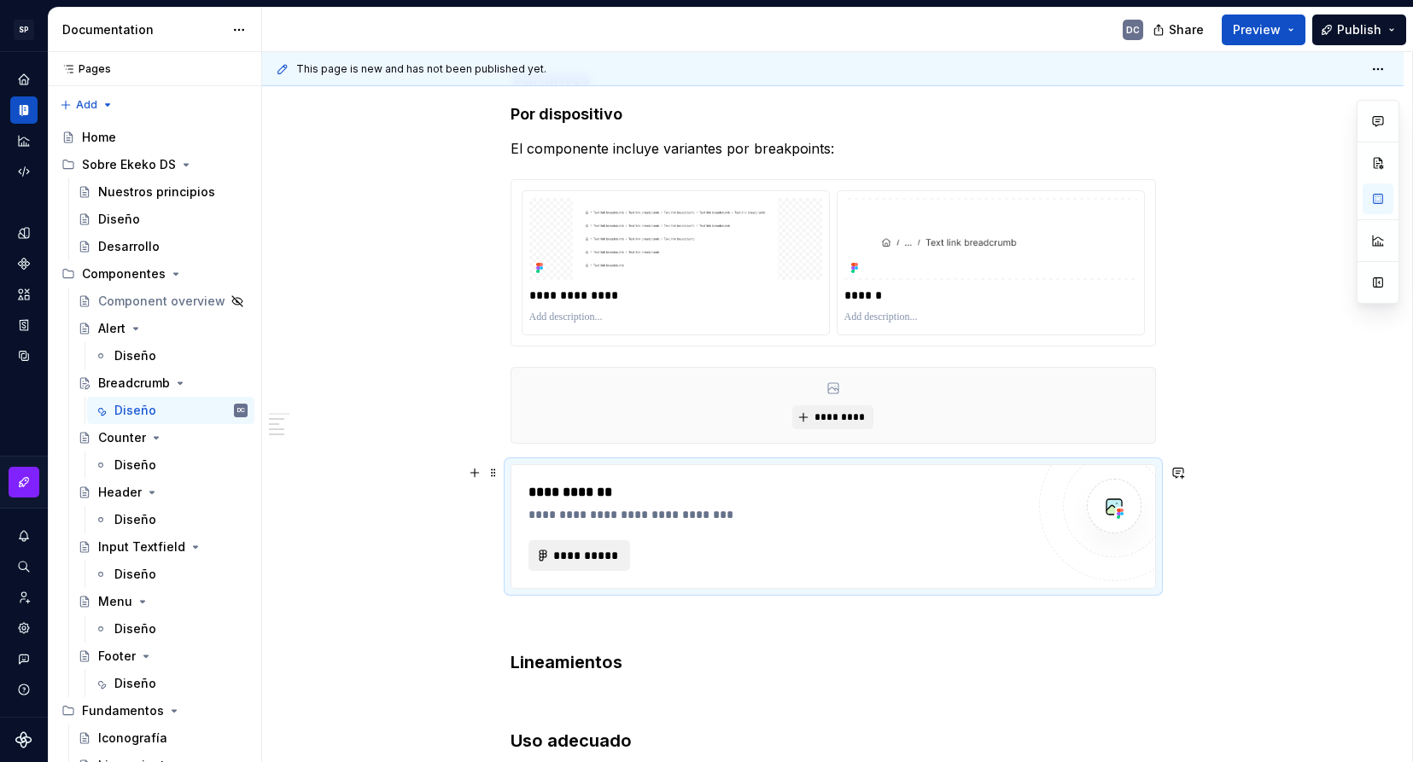
click at [580, 551] on span "**********" at bounding box center [586, 555] width 67 height 17
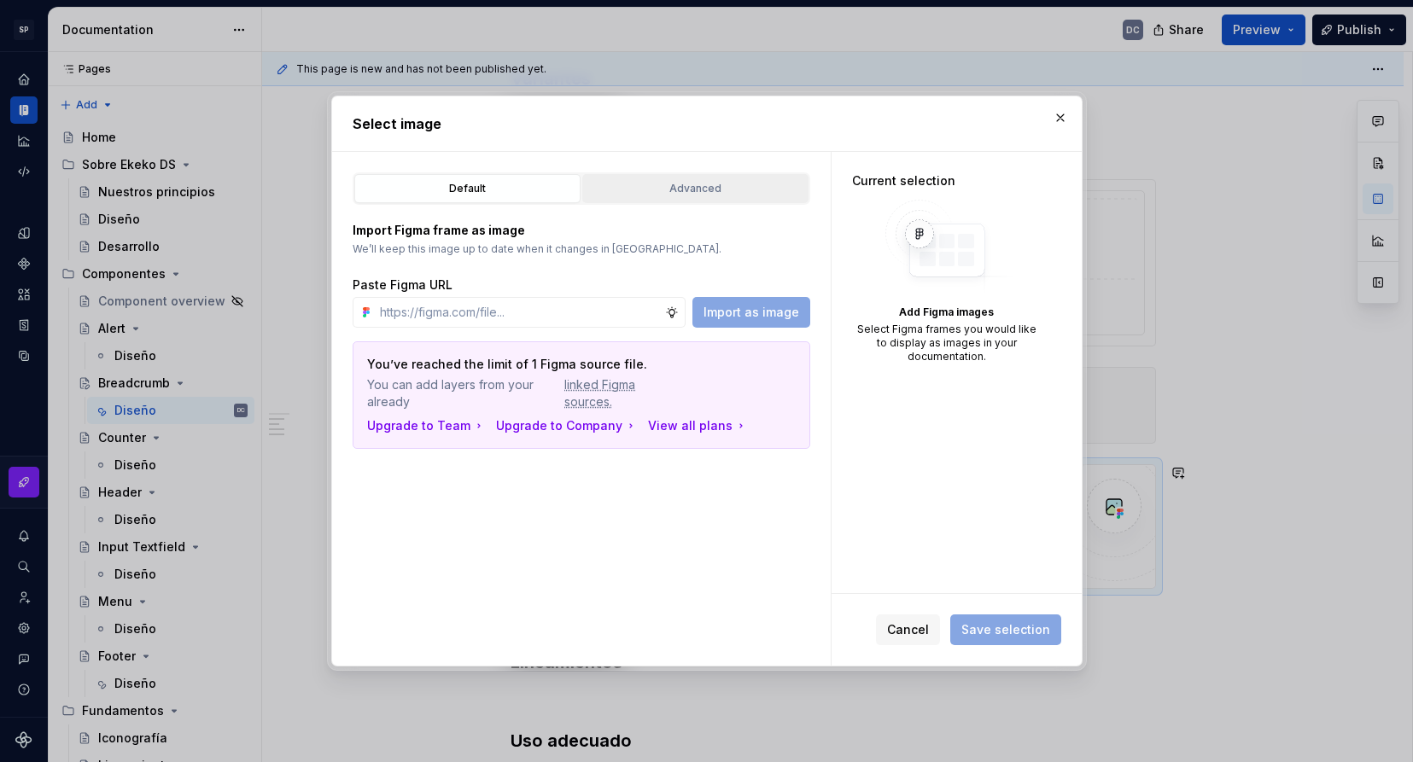
click at [662, 191] on div "Advanced" at bounding box center [695, 188] width 214 height 17
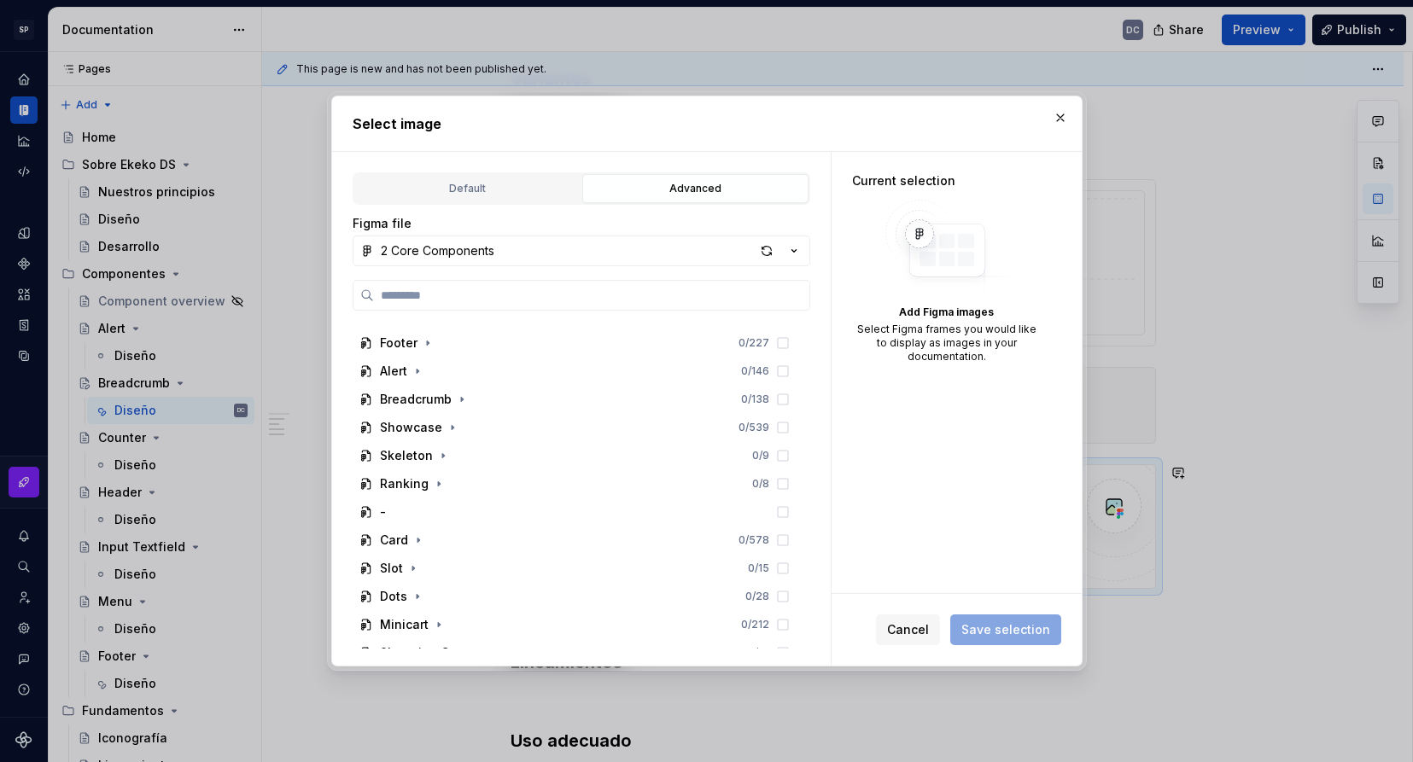
scroll to position [427, 0]
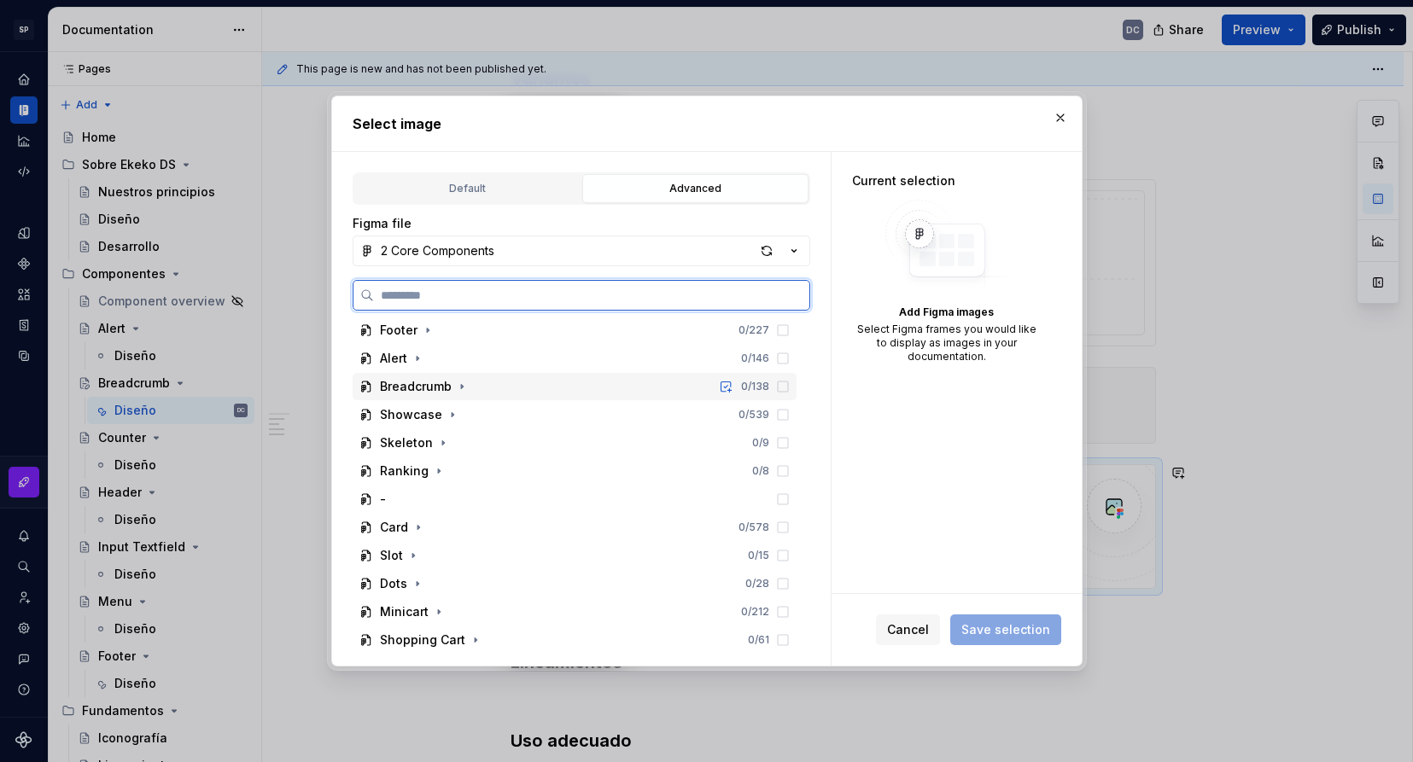
click at [429, 390] on div "Breadcrumb" at bounding box center [416, 386] width 72 height 17
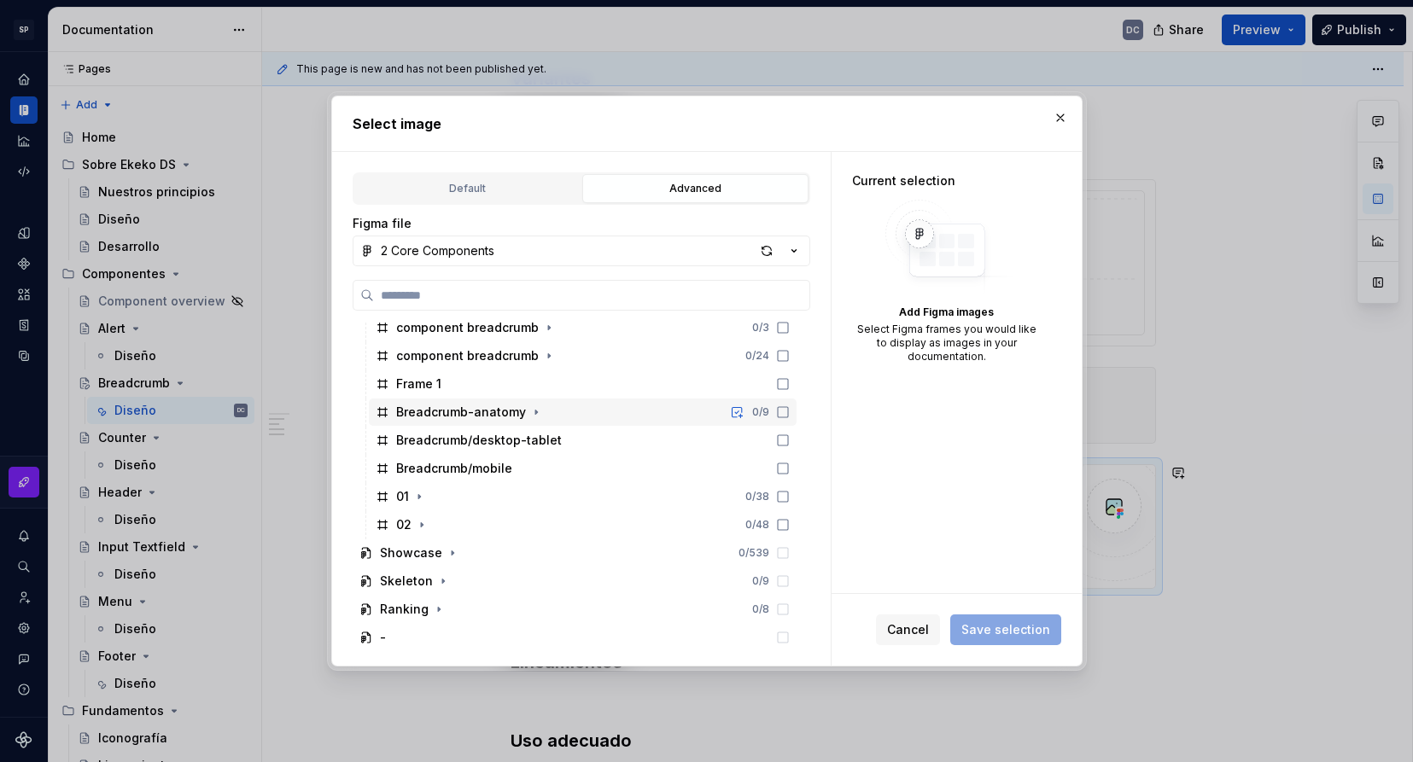
scroll to position [598, 0]
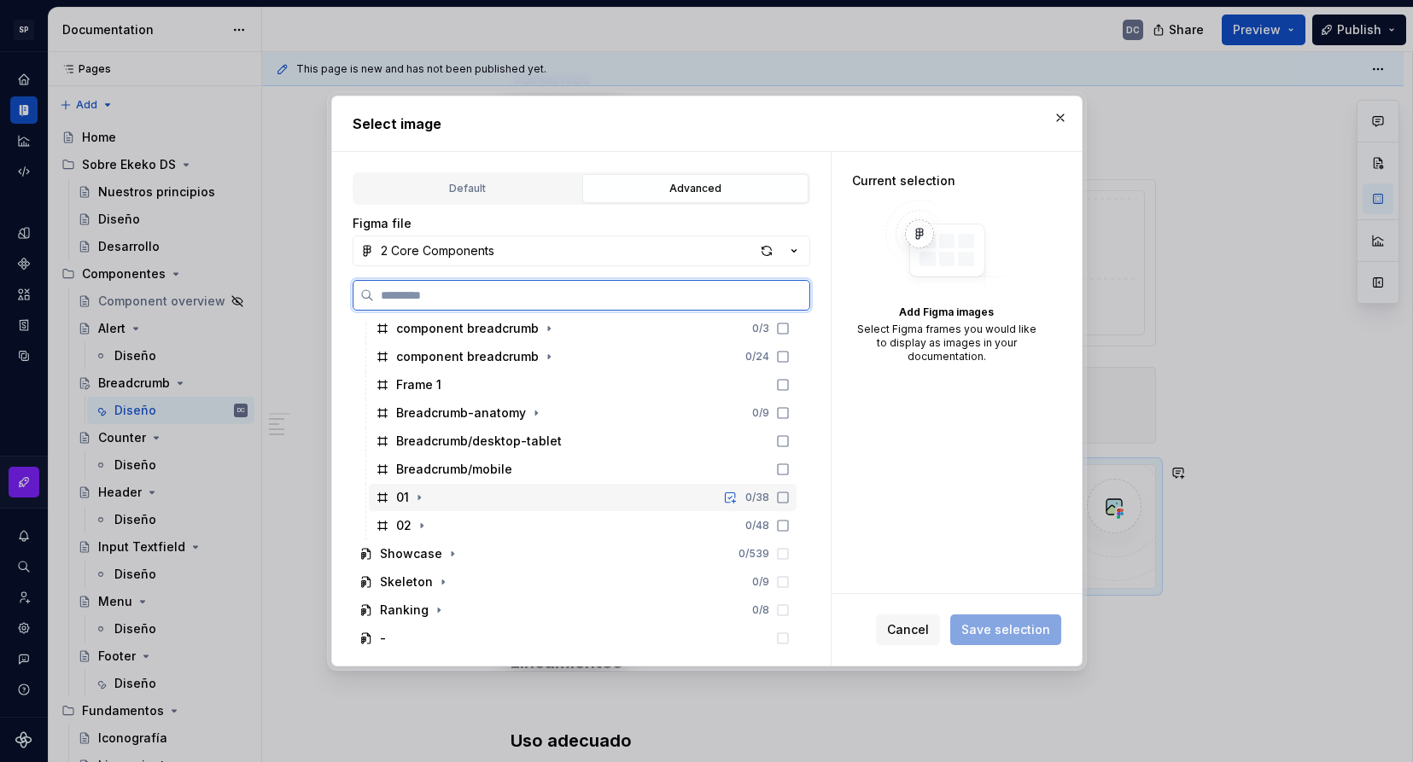
click at [475, 505] on div "01 0 / 38" at bounding box center [583, 497] width 428 height 27
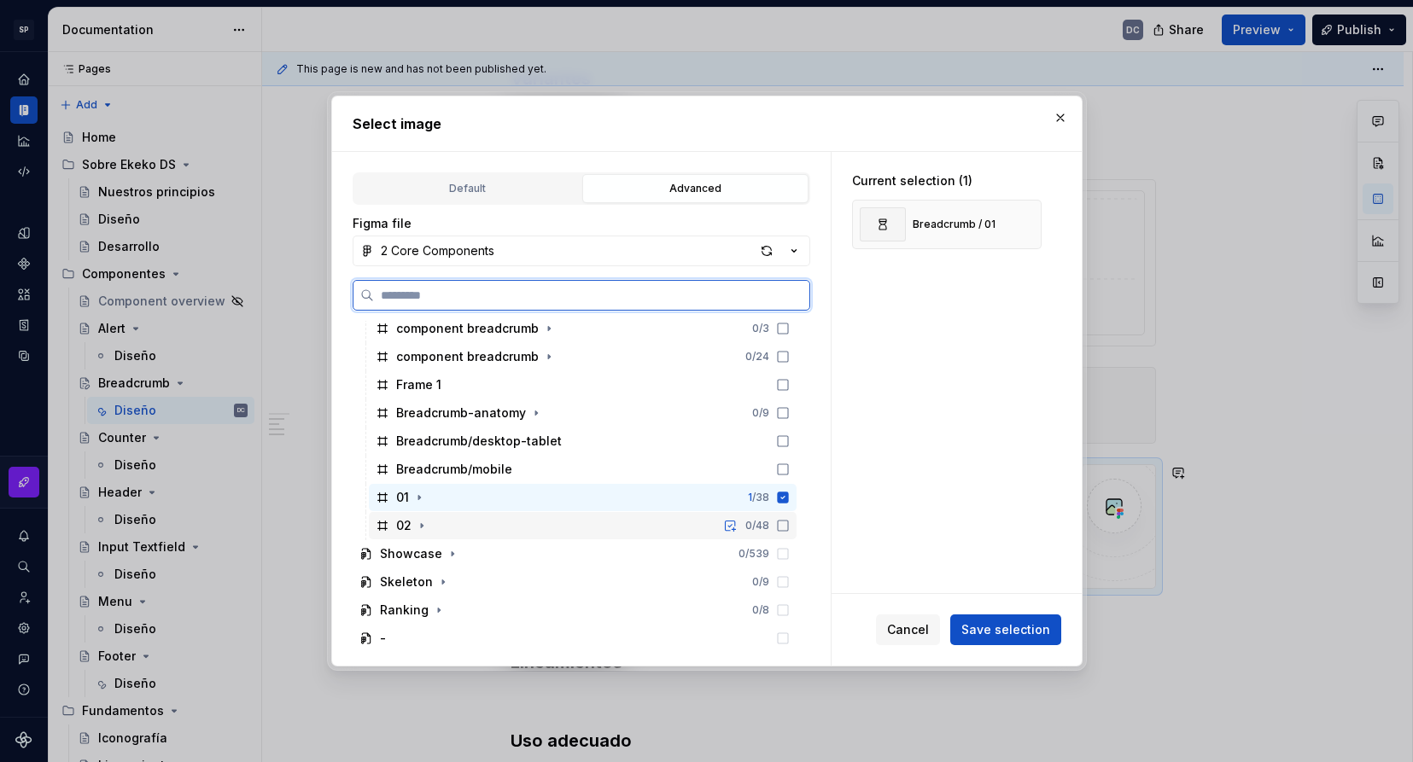
click at [474, 527] on div "02 0 / 48" at bounding box center [583, 525] width 428 height 27
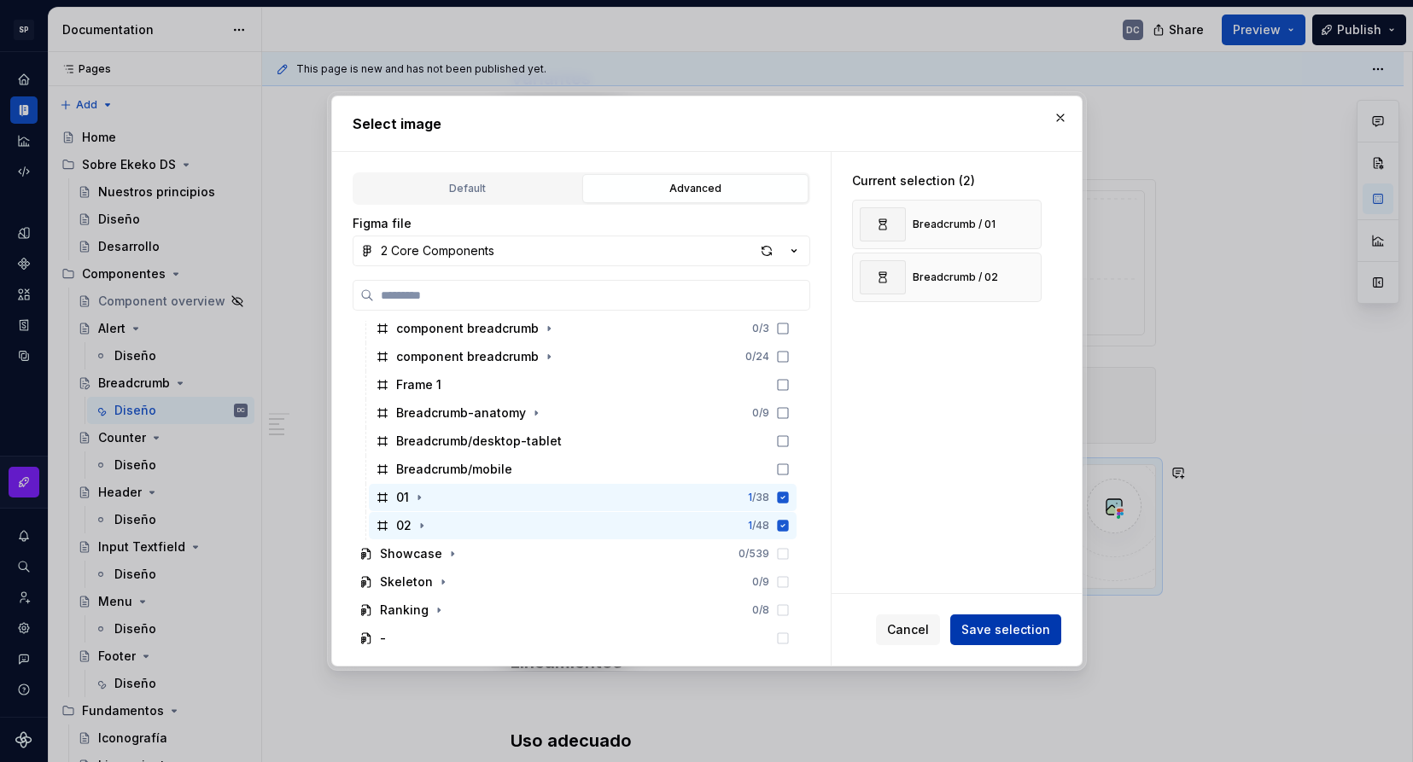
click at [1004, 622] on span "Save selection" at bounding box center [1005, 629] width 89 height 17
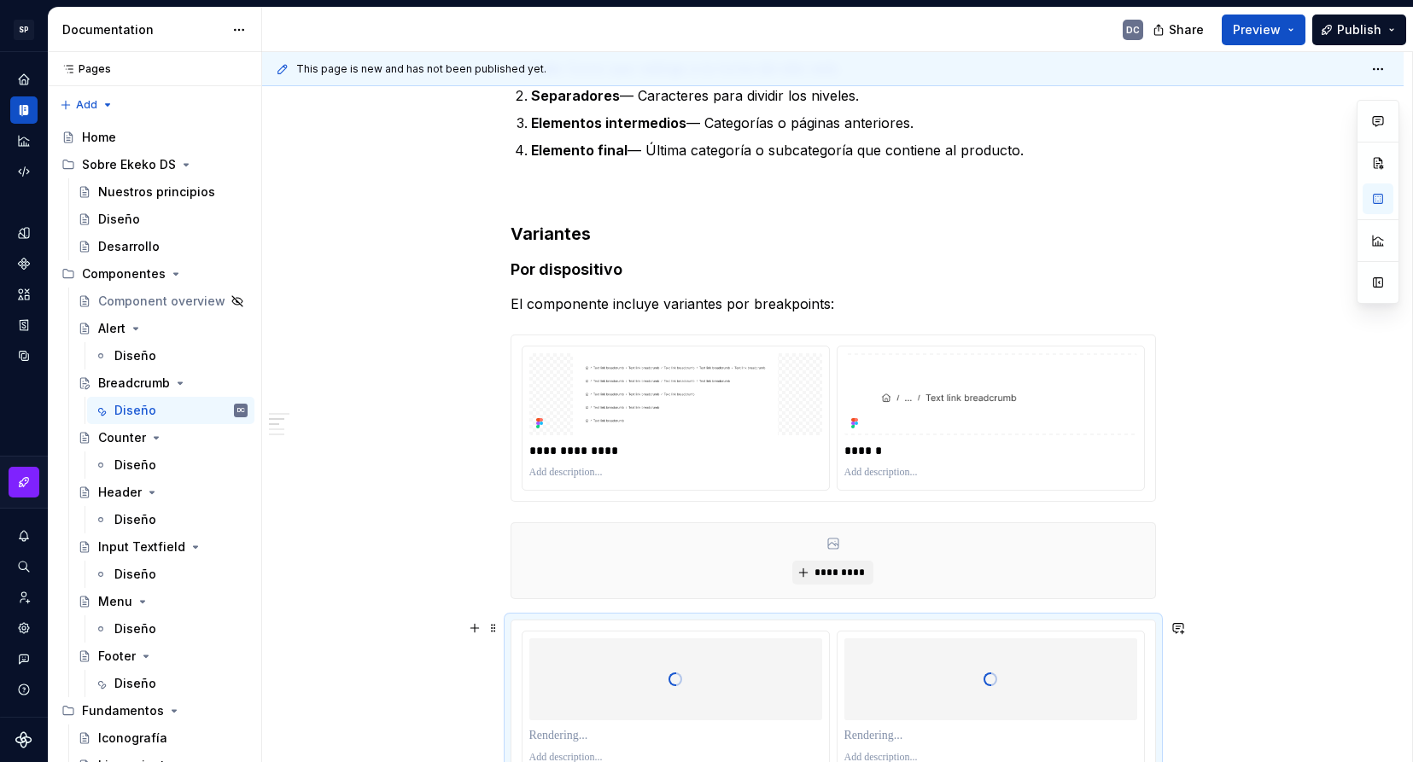
scroll to position [854, 0]
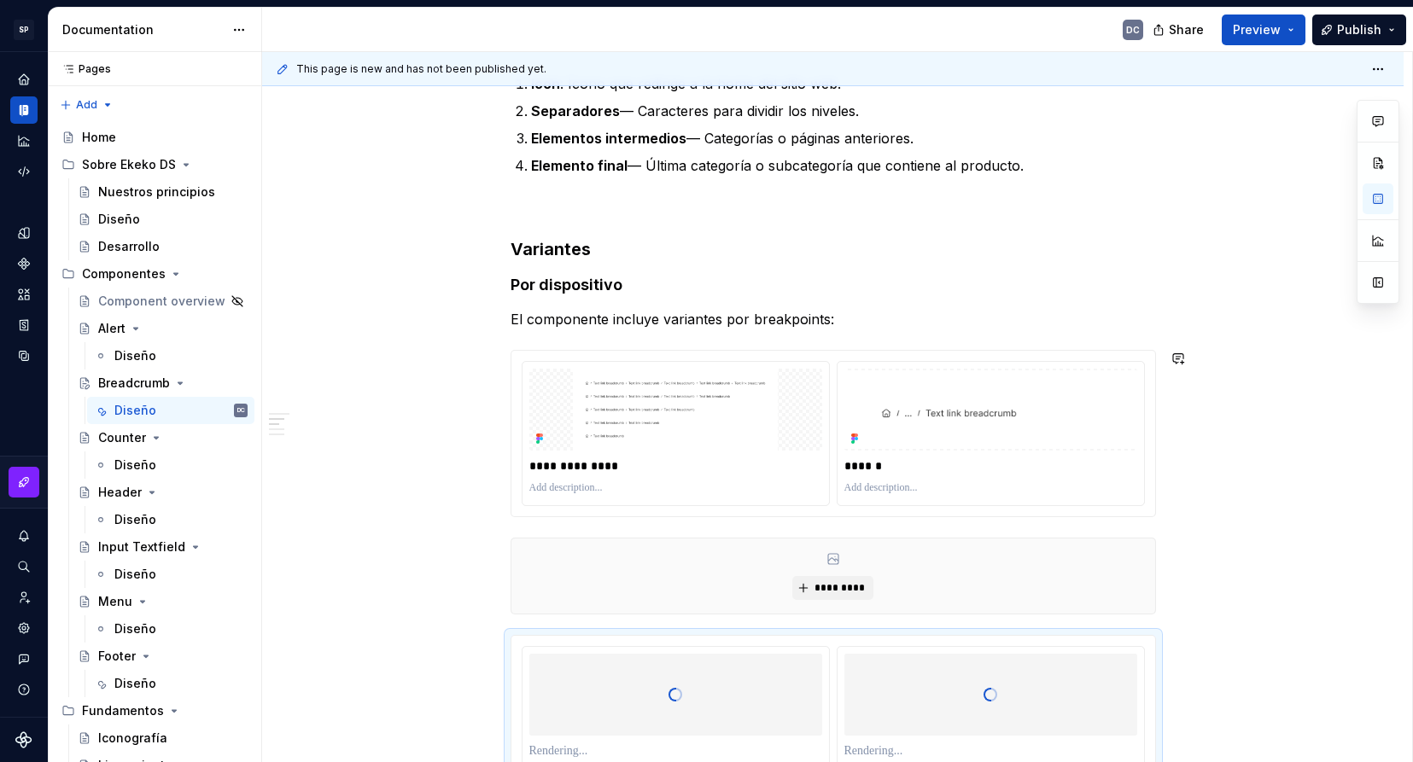
click at [1046, 528] on div "**********" at bounding box center [832, 669] width 645 height 2370
click at [1045, 586] on div "*********" at bounding box center [833, 576] width 644 height 75
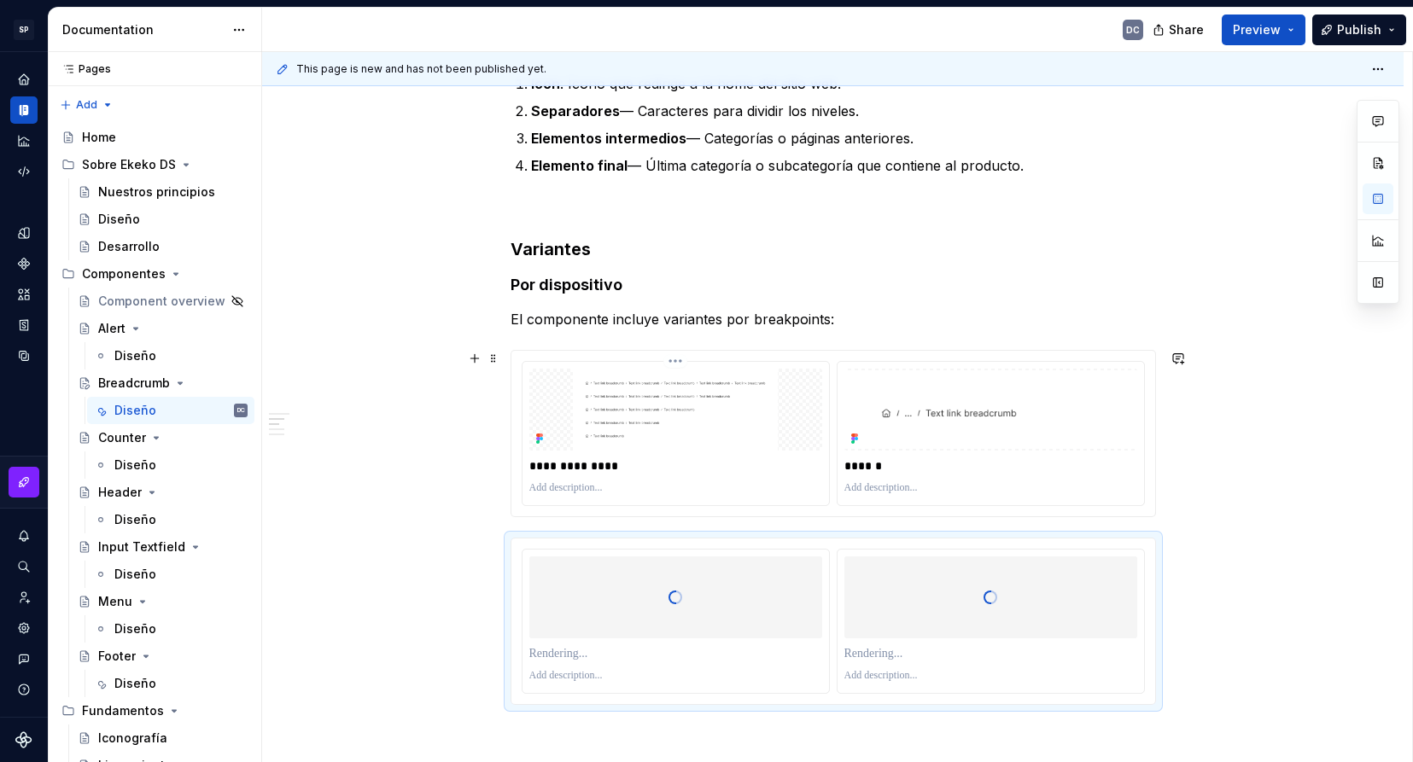
click at [593, 462] on p "**********" at bounding box center [675, 466] width 293 height 17
click at [573, 656] on p at bounding box center [675, 653] width 293 height 17
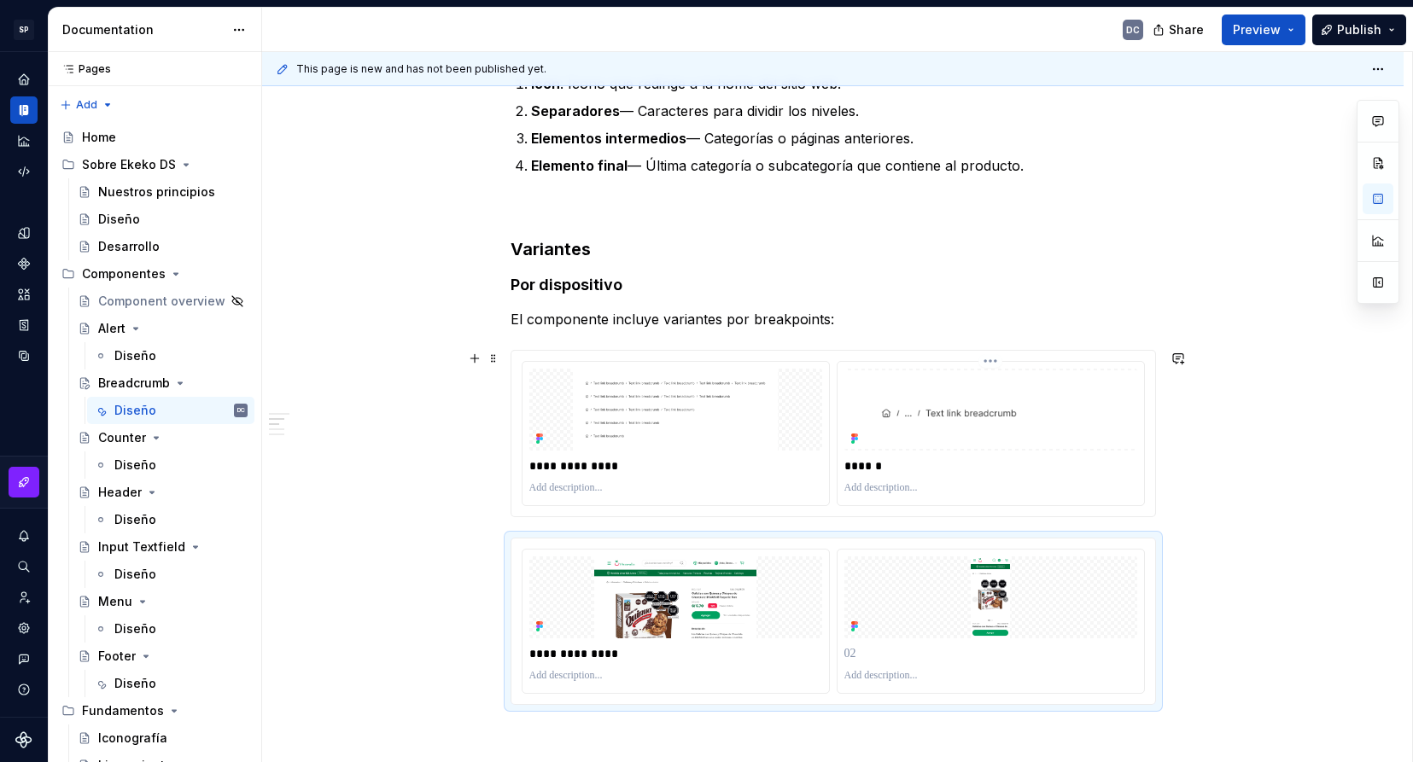
click at [863, 470] on p "******" at bounding box center [990, 466] width 293 height 17
click at [871, 656] on p at bounding box center [990, 653] width 293 height 17
click at [1273, 609] on div "**********" at bounding box center [832, 724] width 1141 height 2563
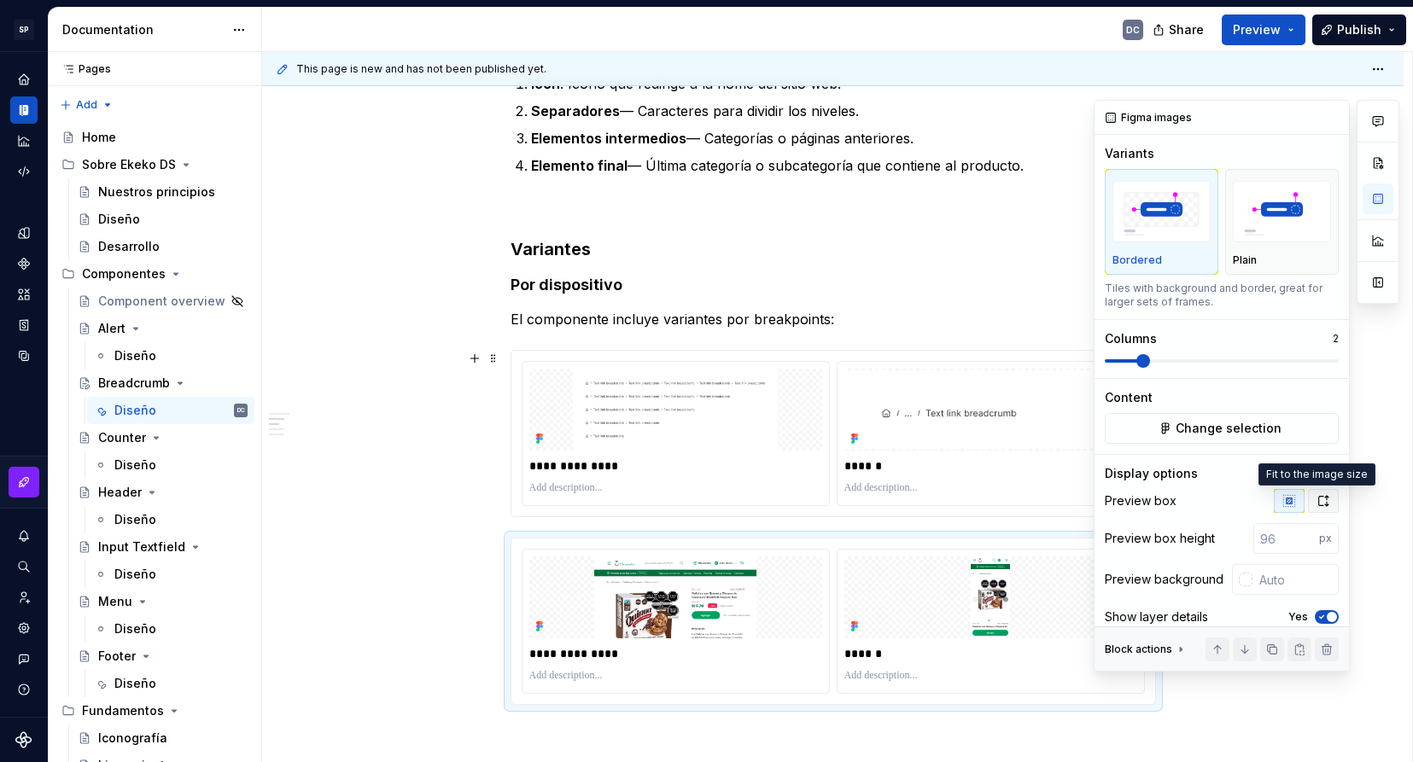
click at [1315, 508] on button "button" at bounding box center [1323, 501] width 31 height 24
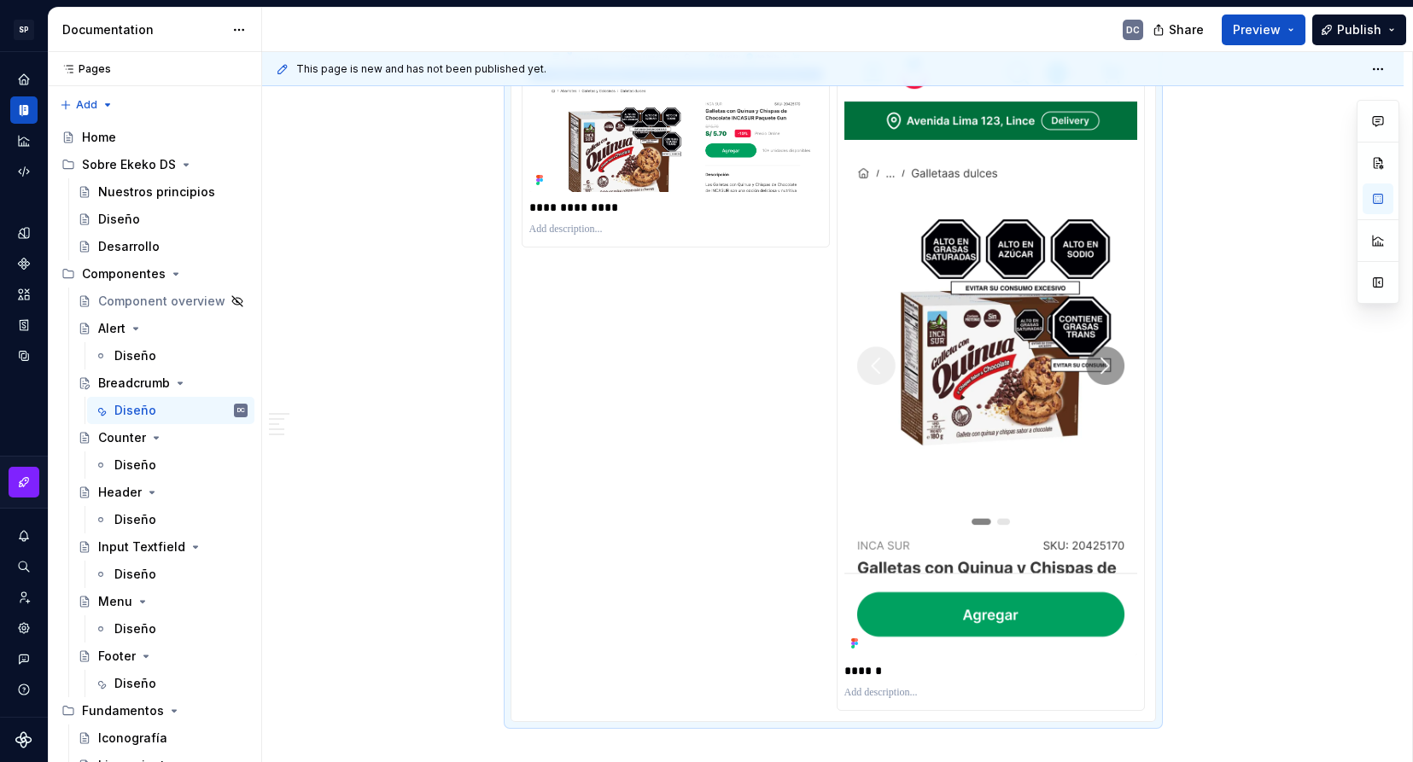
scroll to position [1024, 0]
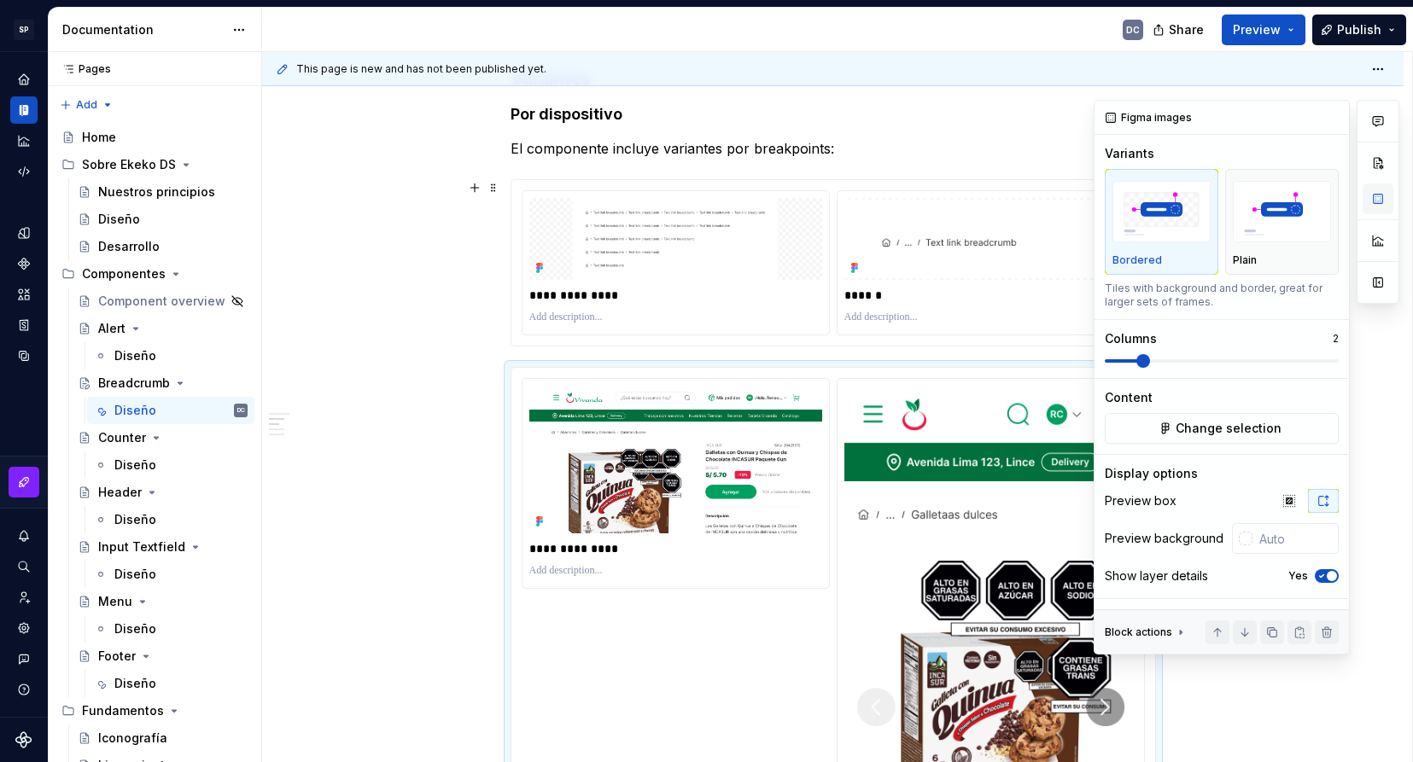
click at [1385, 198] on button "button" at bounding box center [1377, 199] width 31 height 31
type textarea "*"
click at [1290, 505] on icon "button" at bounding box center [1289, 501] width 14 height 14
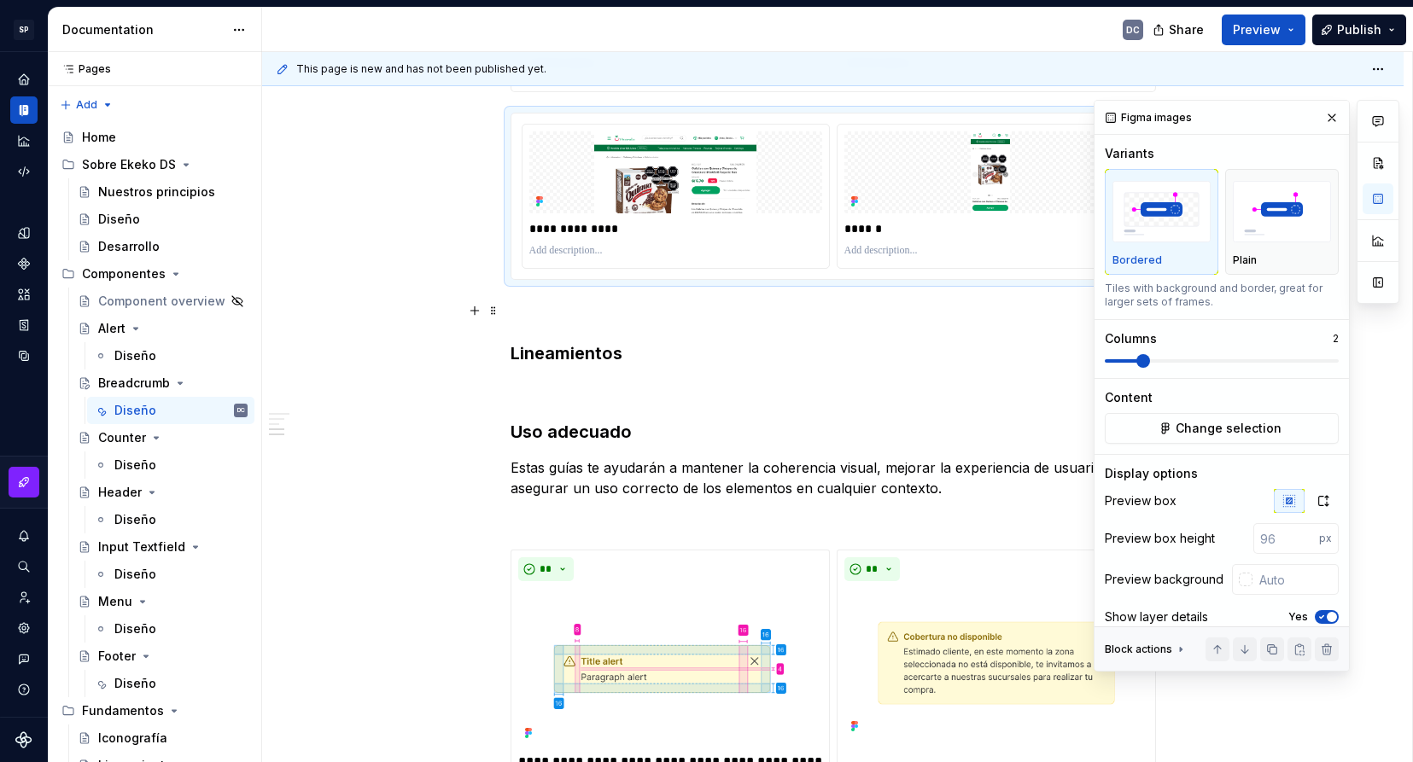
scroll to position [1280, 0]
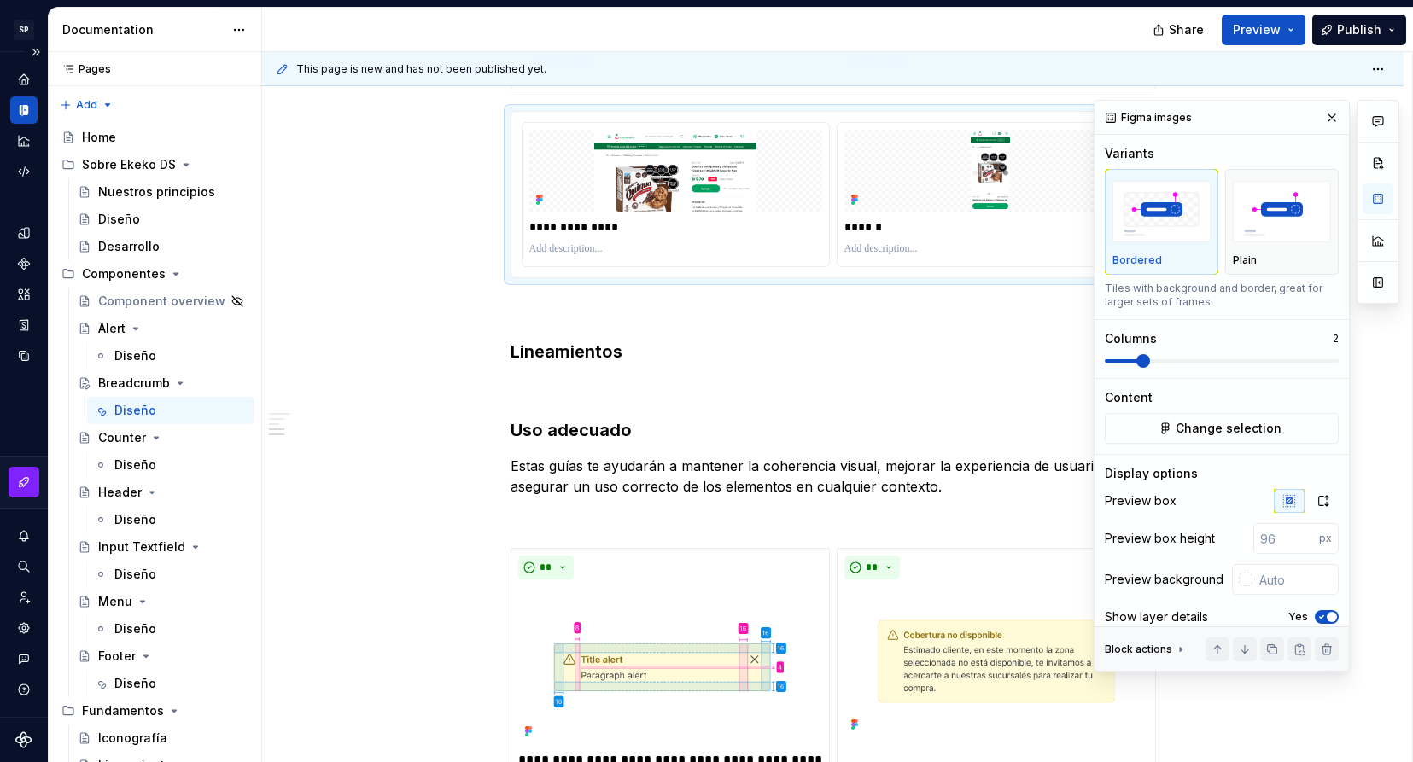
type textarea "*"
